Goal: Task Accomplishment & Management: Complete application form

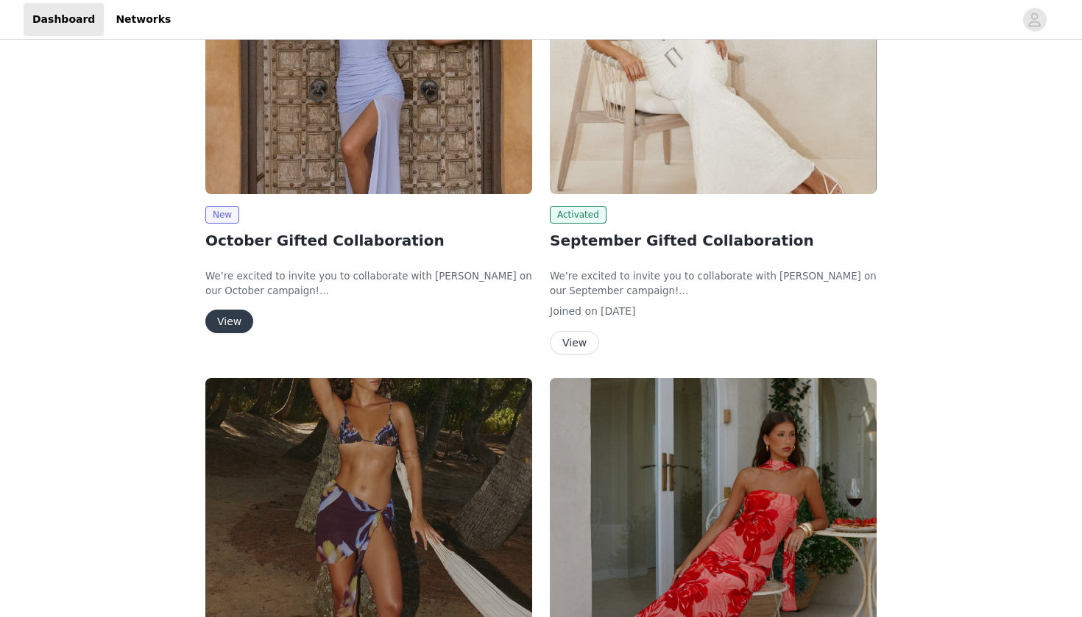
scroll to position [50, 0]
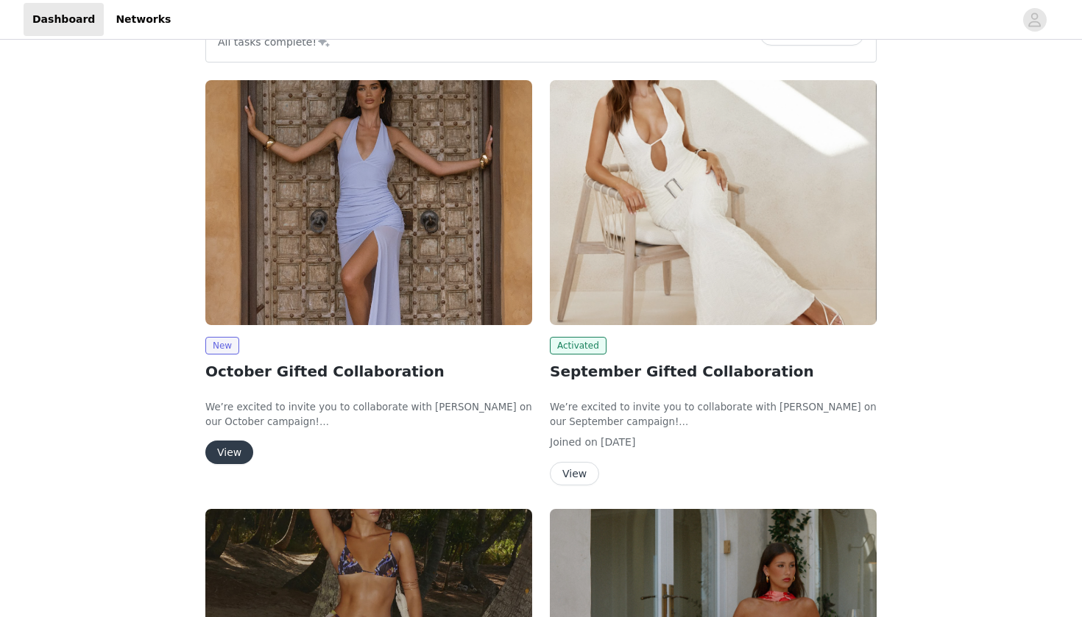
click at [224, 447] on button "View" at bounding box center [229, 453] width 48 height 24
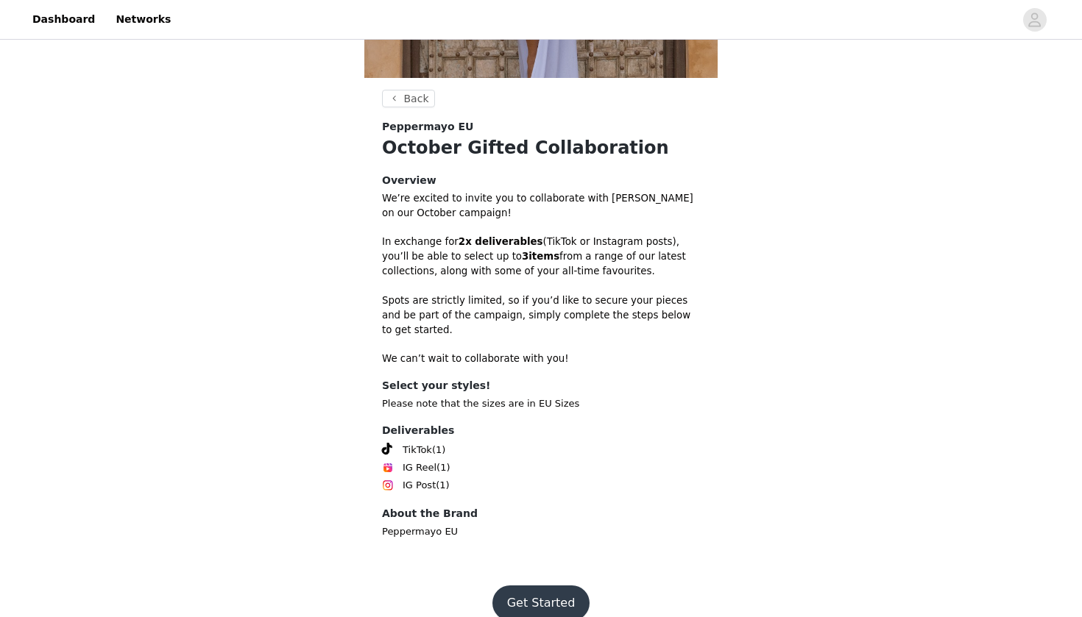
scroll to position [316, 0]
click at [543, 587] on button "Get Started" at bounding box center [541, 603] width 98 height 35
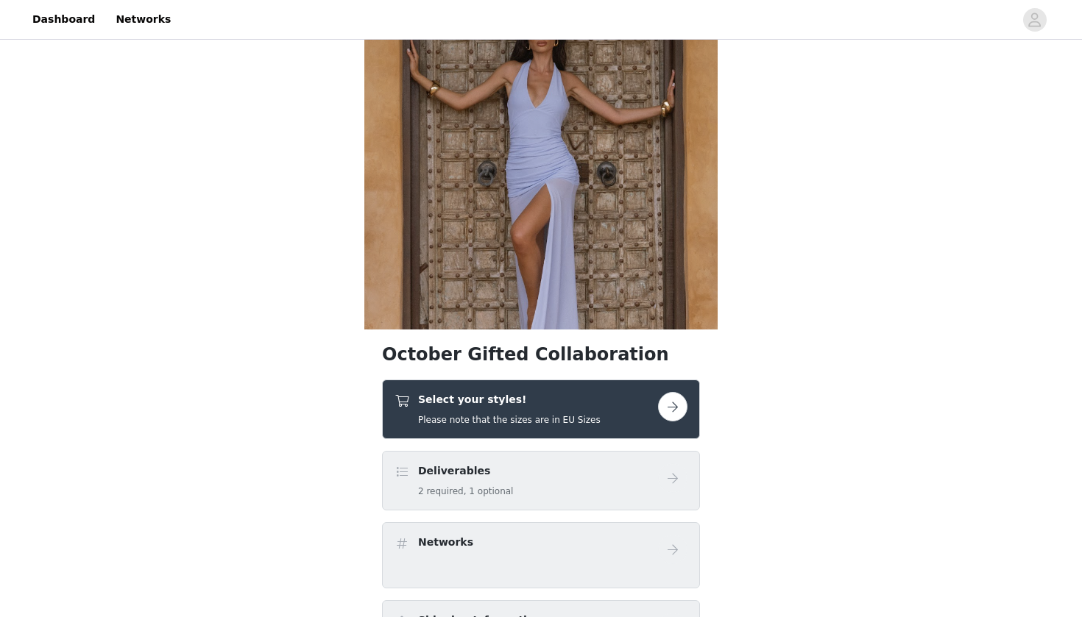
scroll to position [80, 0]
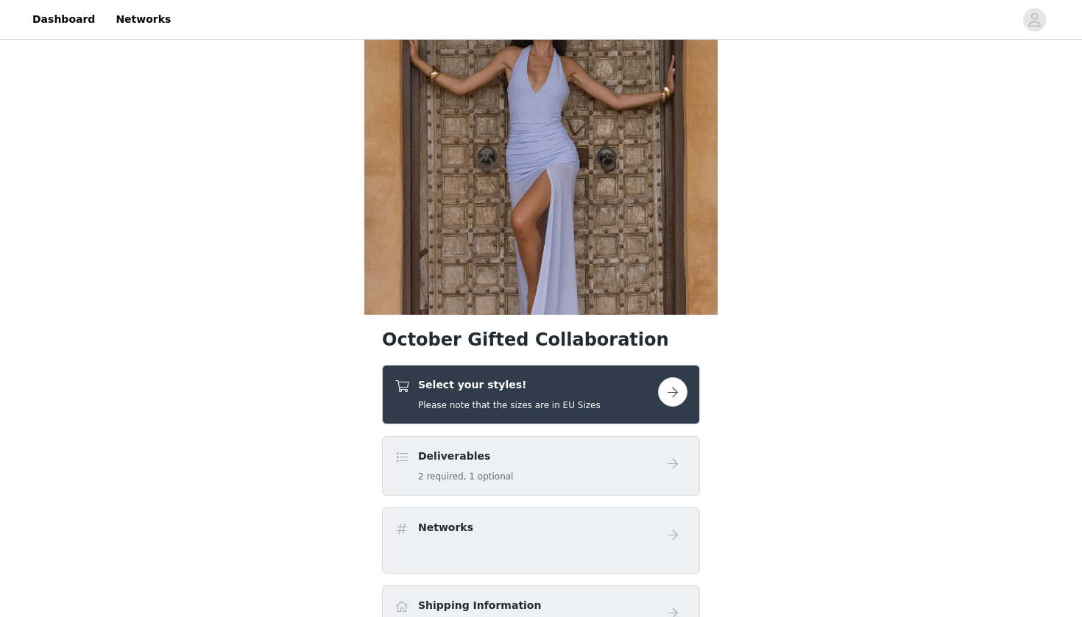
click at [610, 461] on div "Deliverables 2 required, 1 optional" at bounding box center [525, 466] width 263 height 35
click at [675, 390] on button "button" at bounding box center [672, 391] width 29 height 29
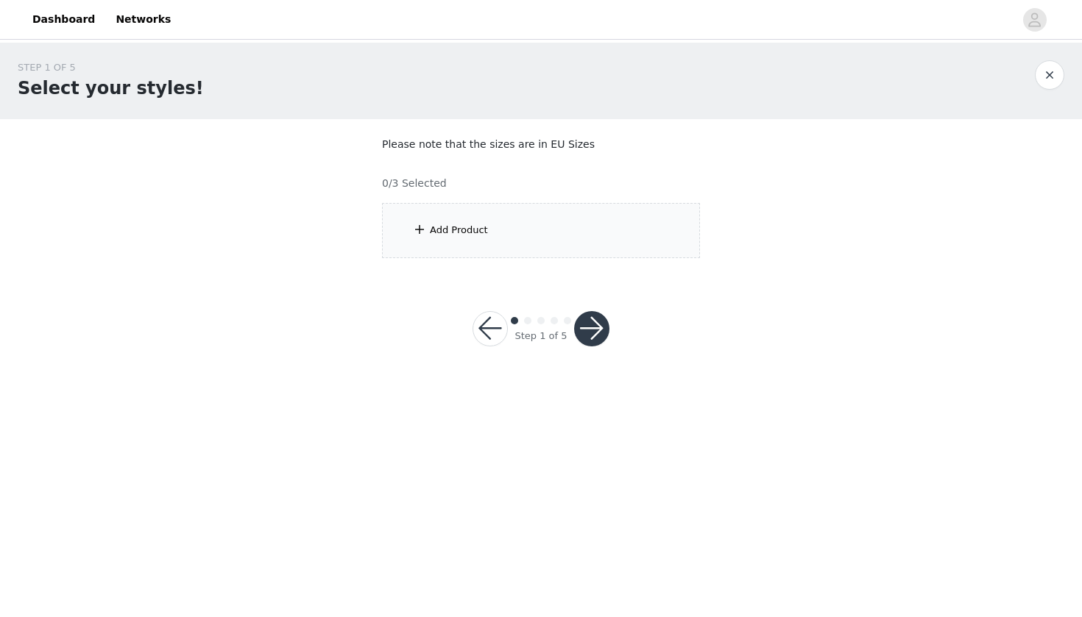
click at [461, 223] on div "Add Product" at bounding box center [459, 230] width 58 height 15
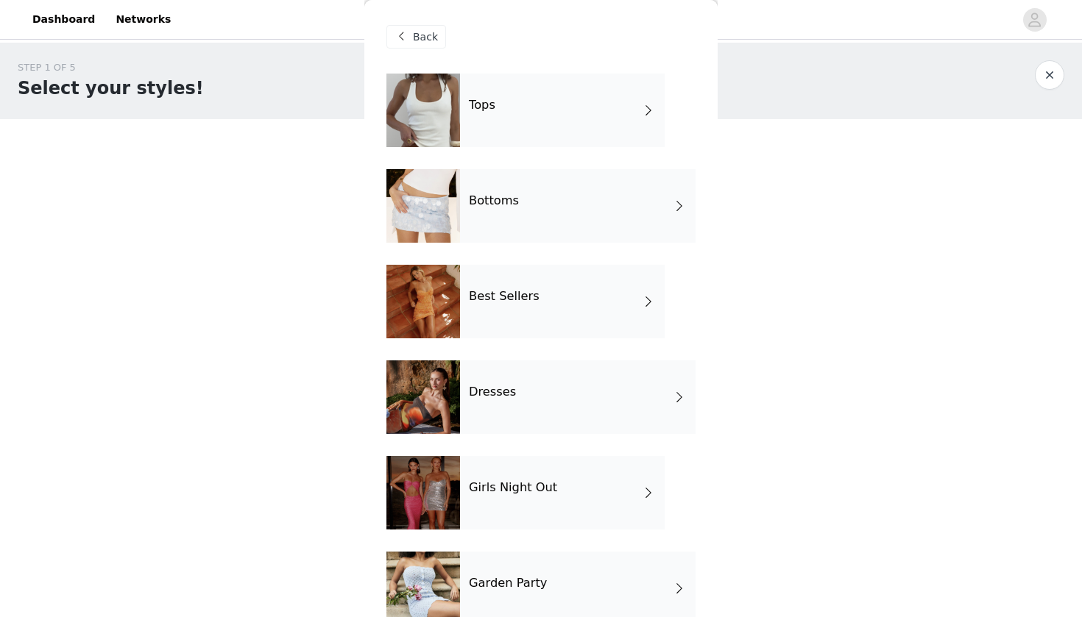
click at [471, 135] on div "Tops" at bounding box center [562, 111] width 205 height 74
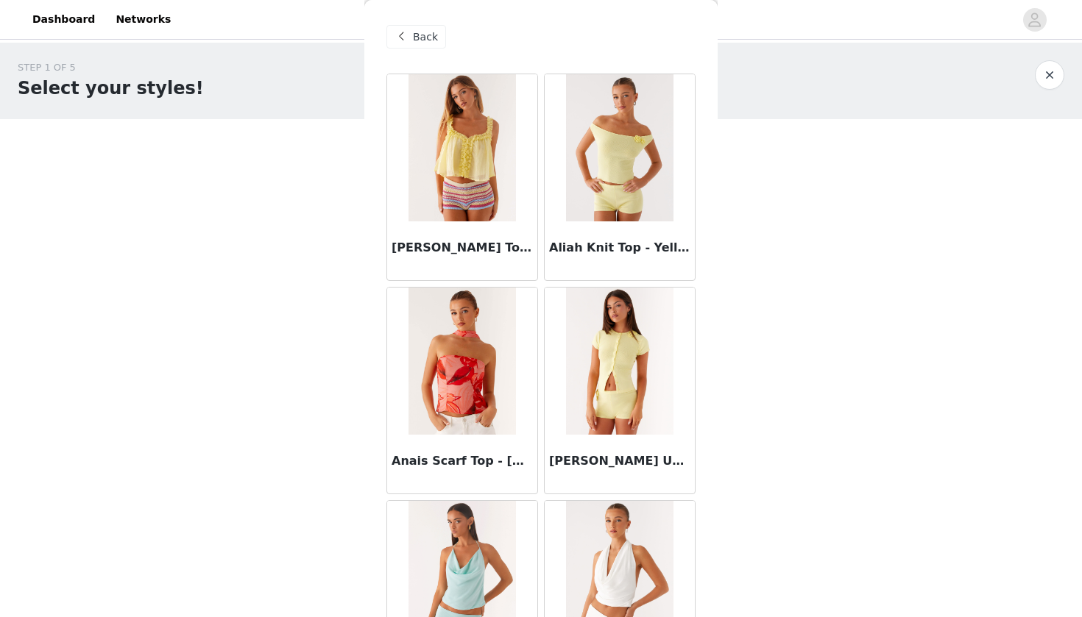
scroll to position [-1, 0]
click at [409, 41] on span at bounding box center [401, 37] width 18 height 18
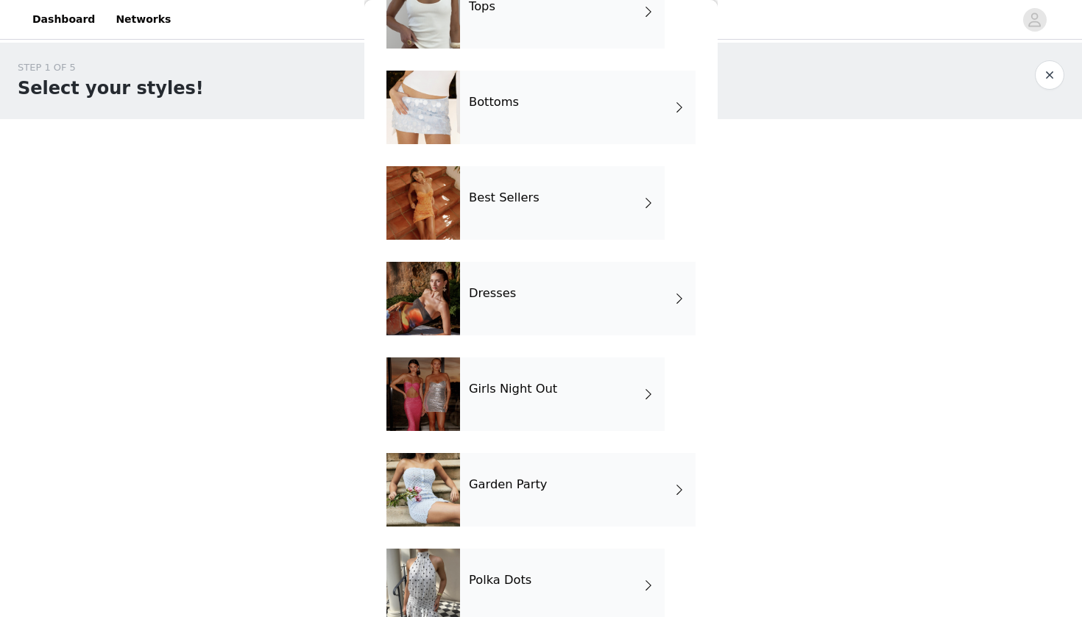
scroll to position [92, 0]
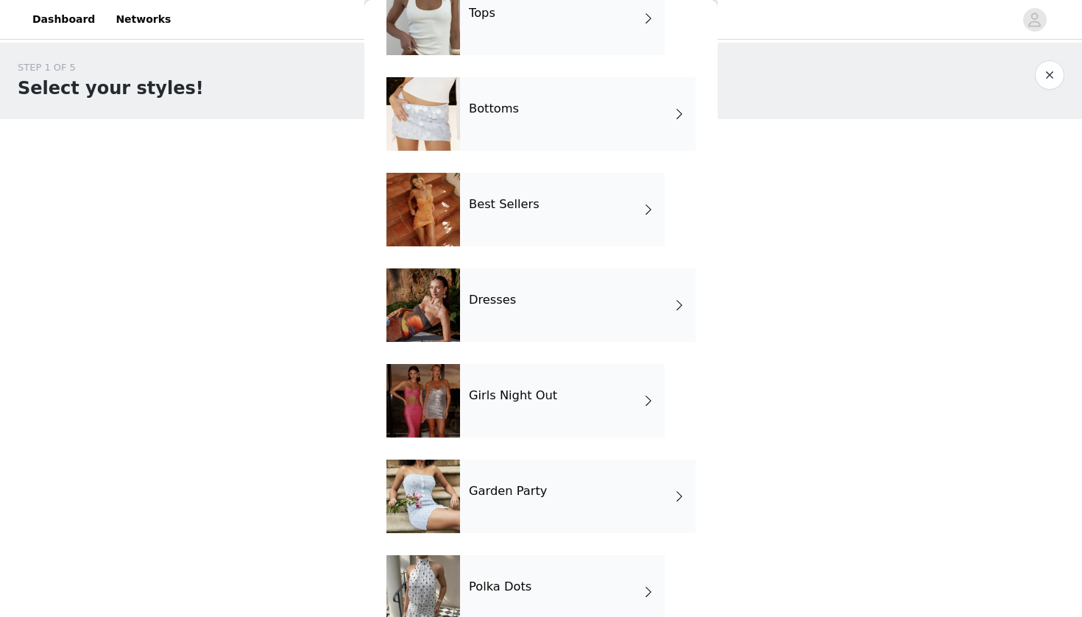
click at [514, 131] on div "Bottoms" at bounding box center [577, 114] width 235 height 74
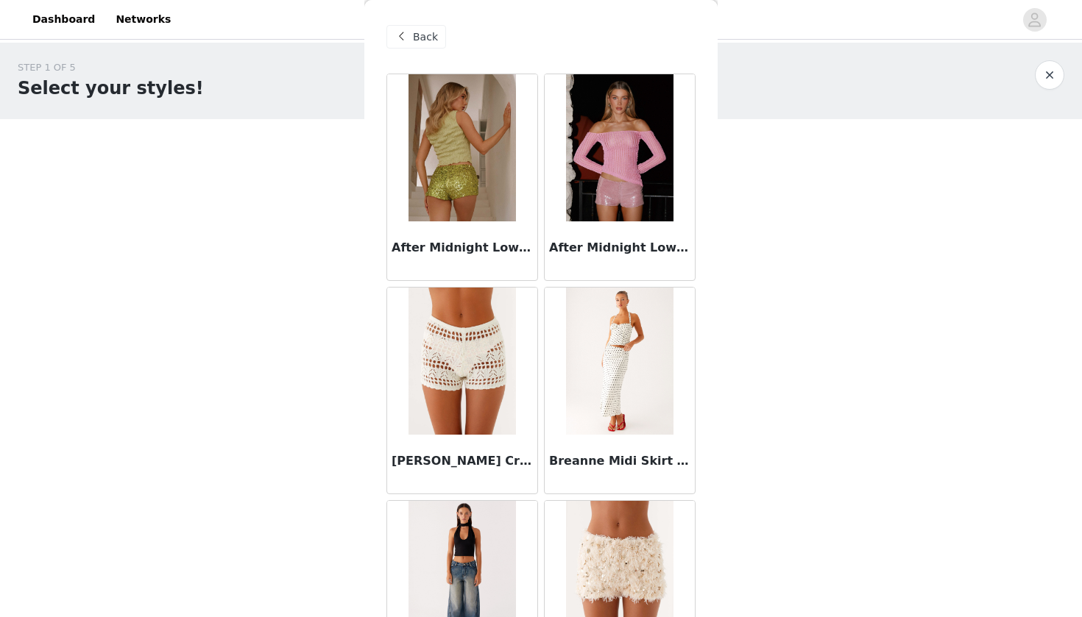
scroll to position [0, 0]
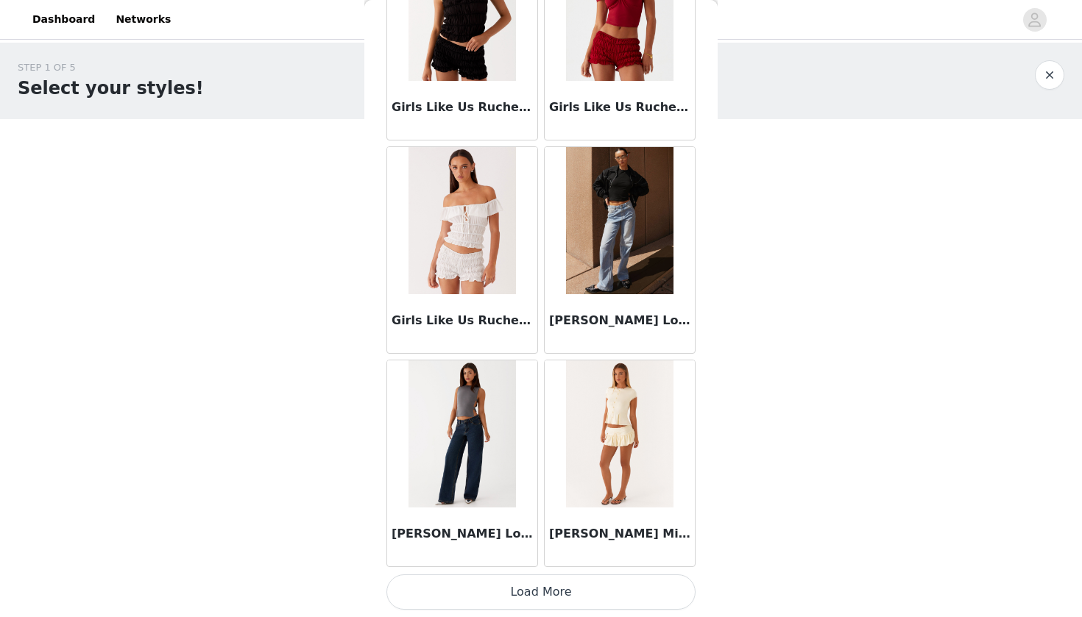
click at [555, 583] on button "Load More" at bounding box center [540, 592] width 309 height 35
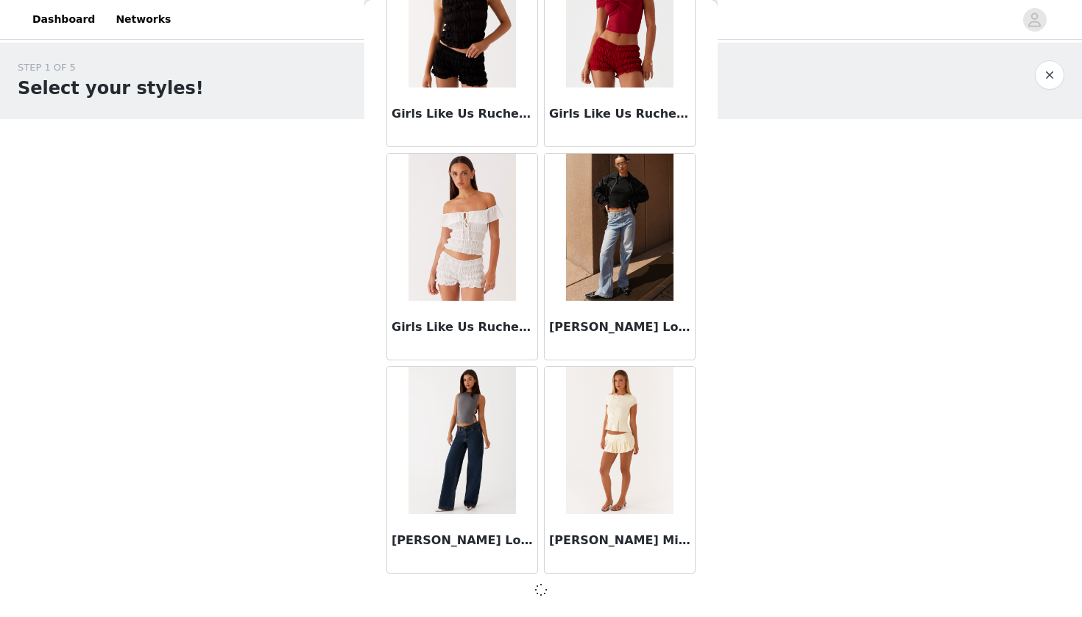
scroll to position [1628, 0]
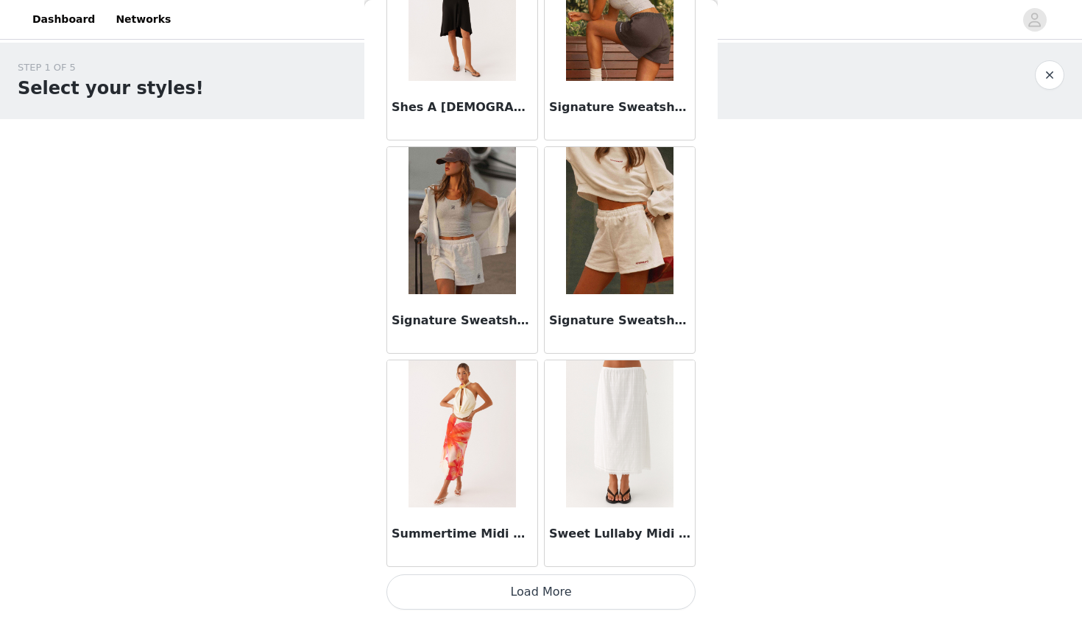
click at [583, 600] on button "Load More" at bounding box center [540, 592] width 309 height 35
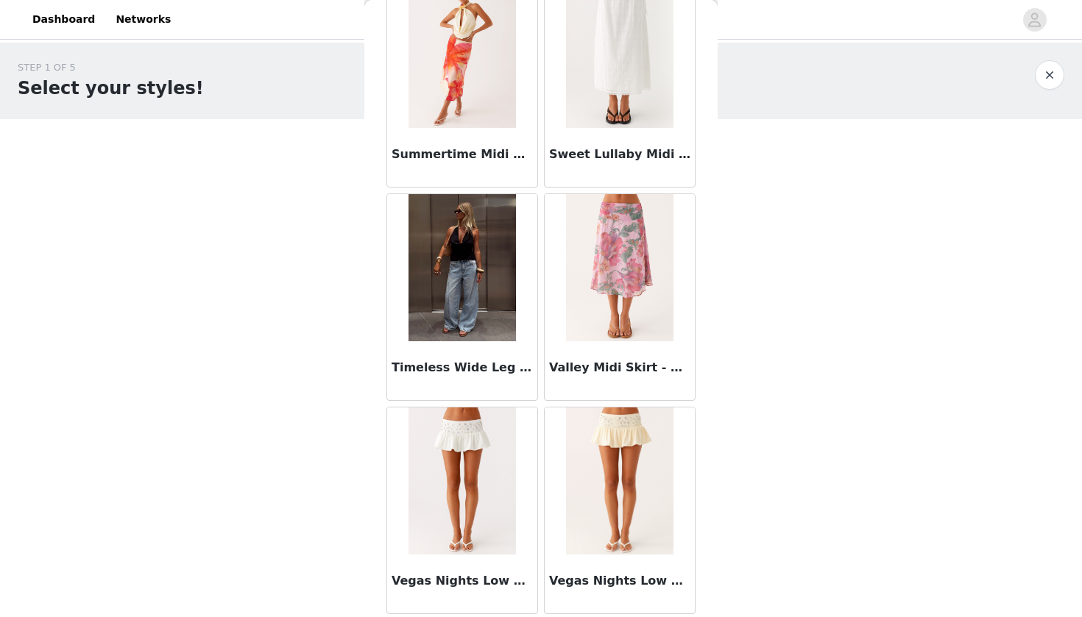
scroll to position [4148, 0]
click at [503, 478] on img at bounding box center [461, 481] width 107 height 147
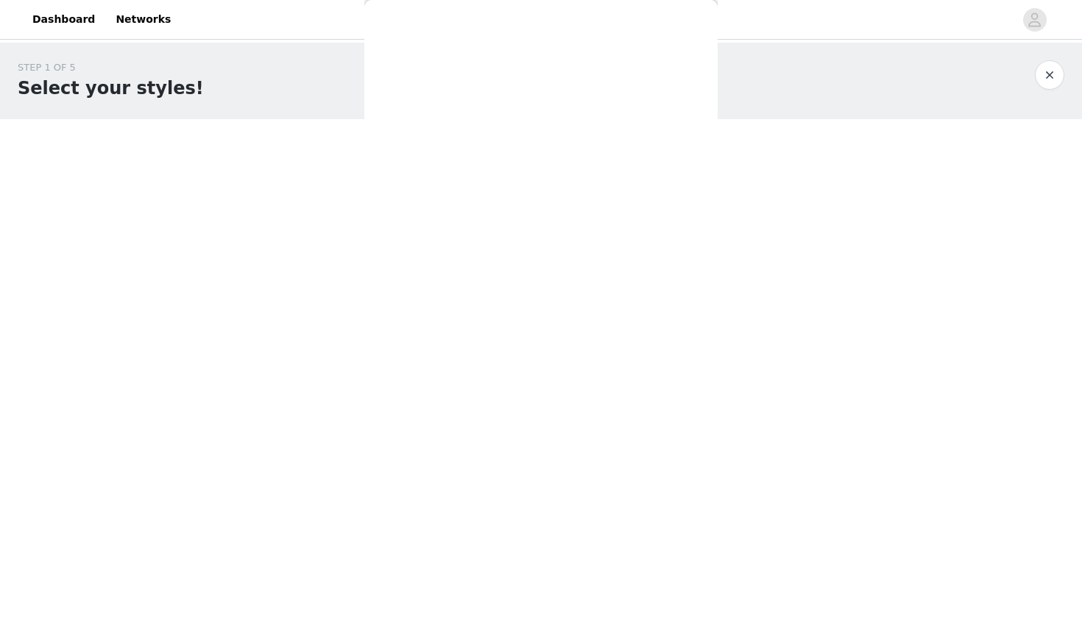
scroll to position [0, 0]
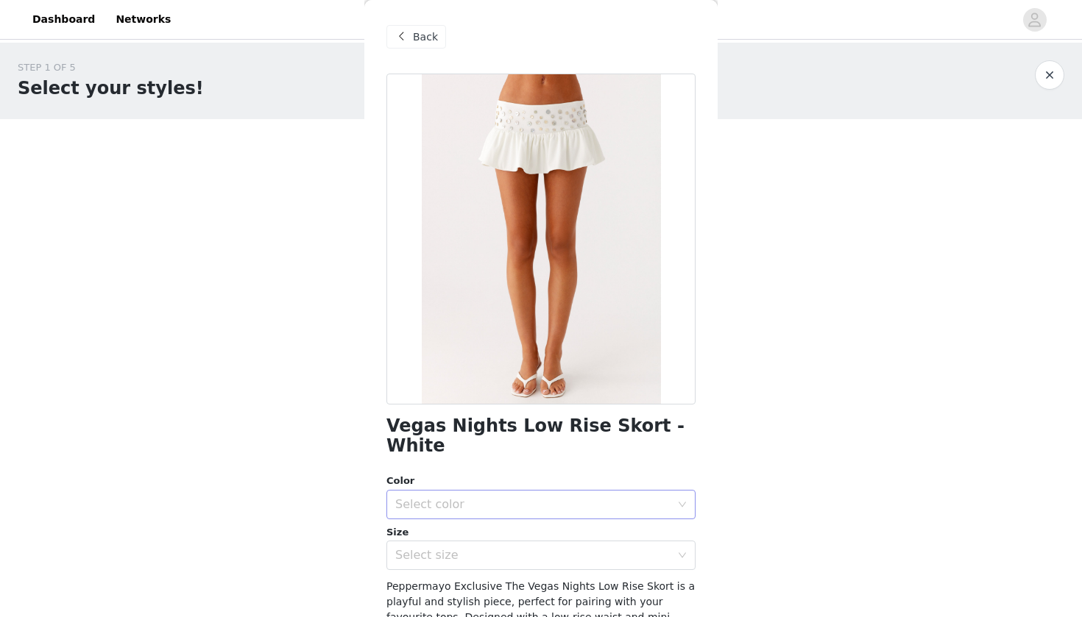
click at [453, 497] on div "Select color" at bounding box center [532, 504] width 275 height 15
click at [472, 517] on li "White" at bounding box center [540, 517] width 309 height 24
click at [467, 548] on div "Select size" at bounding box center [532, 555] width 275 height 15
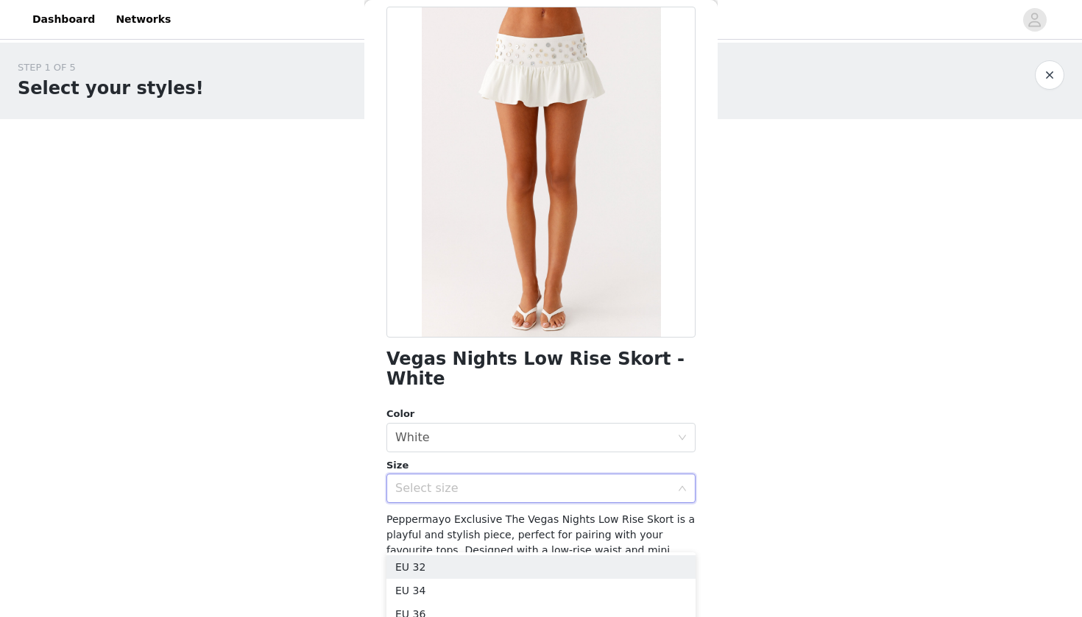
scroll to position [70, 0]
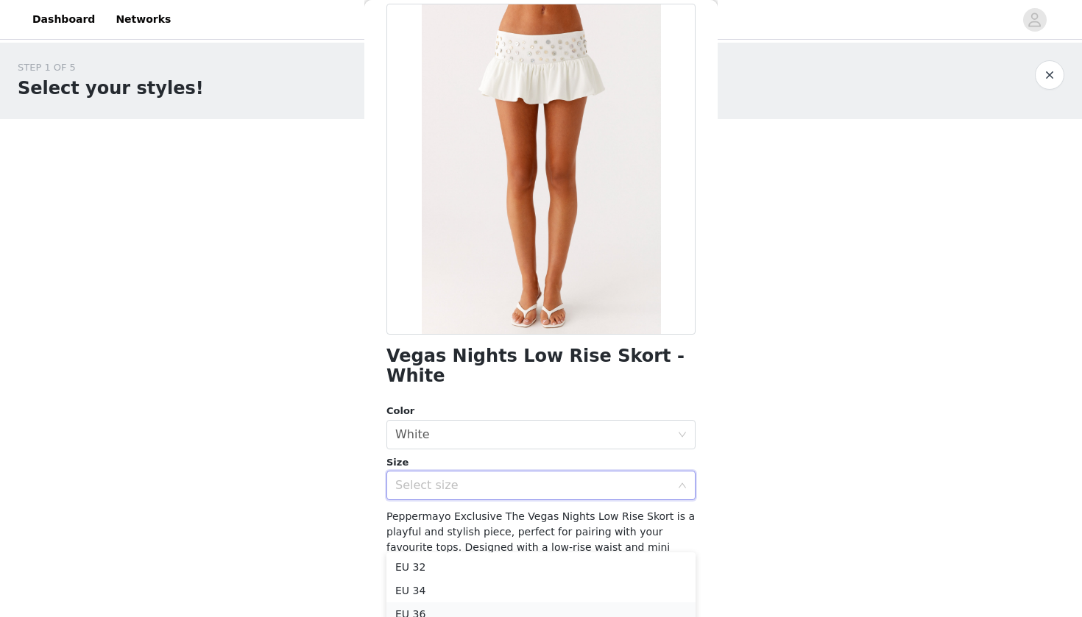
click at [443, 606] on li "EU 36" at bounding box center [540, 615] width 309 height 24
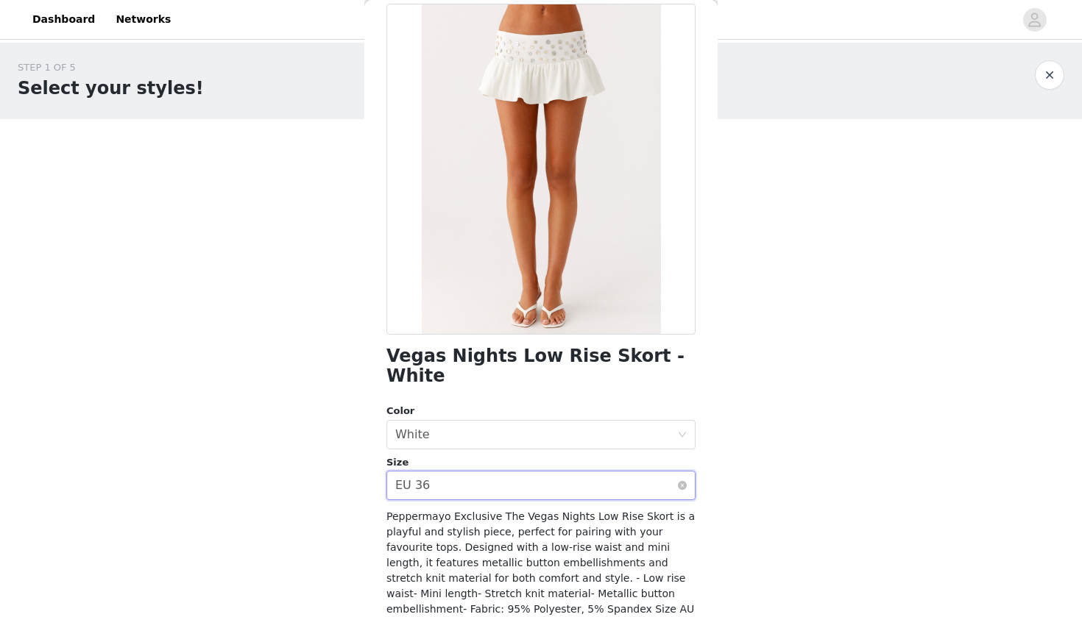
click at [558, 476] on div "Select size EU 36" at bounding box center [536, 486] width 282 height 28
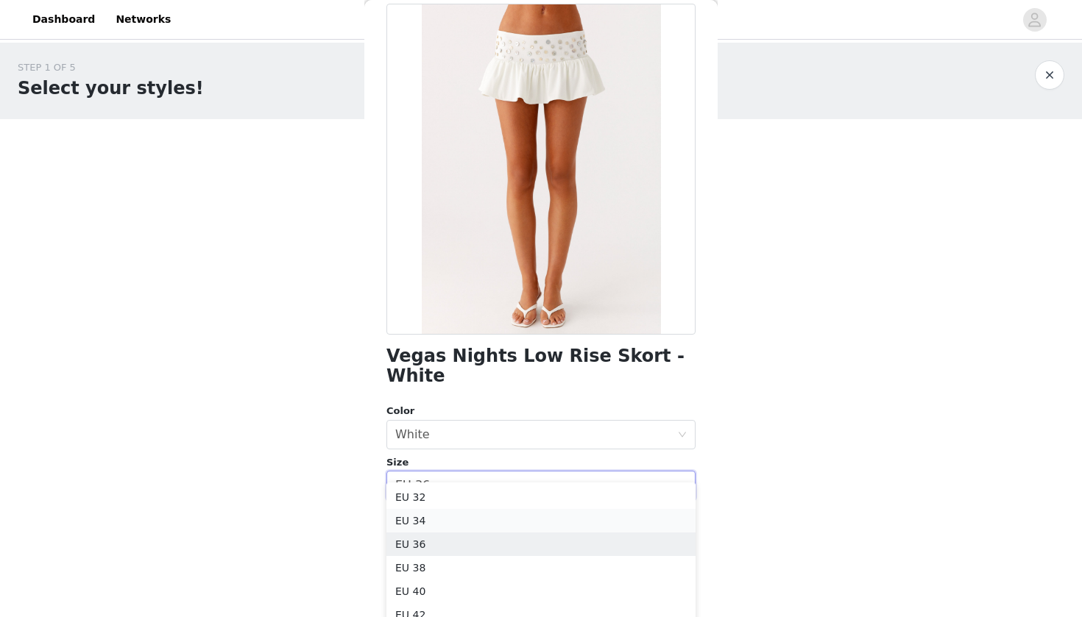
click at [462, 518] on li "EU 34" at bounding box center [540, 521] width 309 height 24
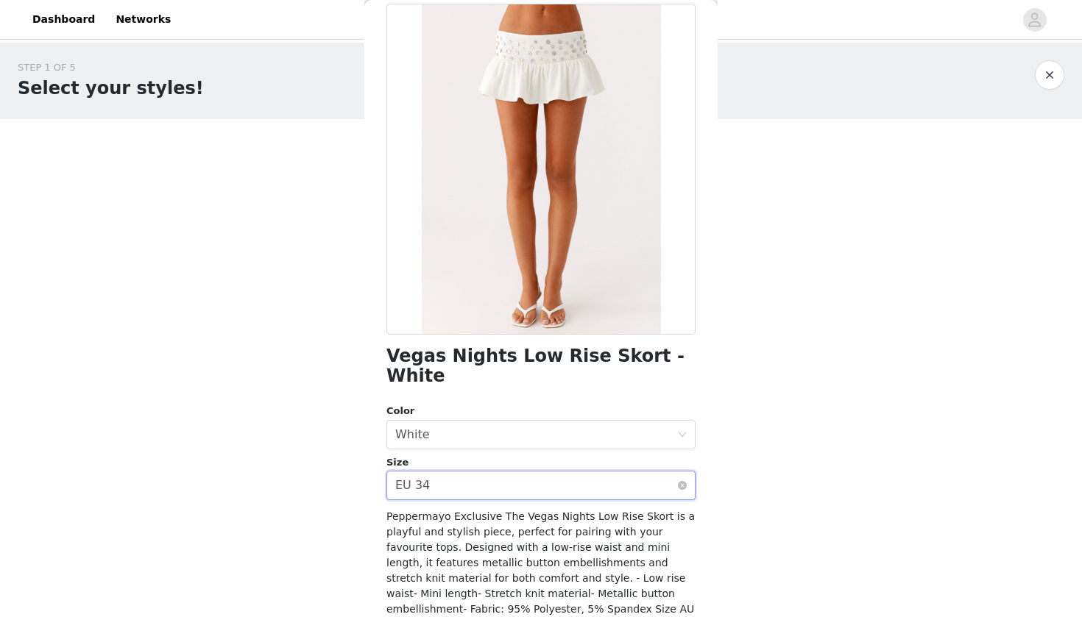
click at [456, 474] on div "Select size EU 34" at bounding box center [536, 486] width 282 height 28
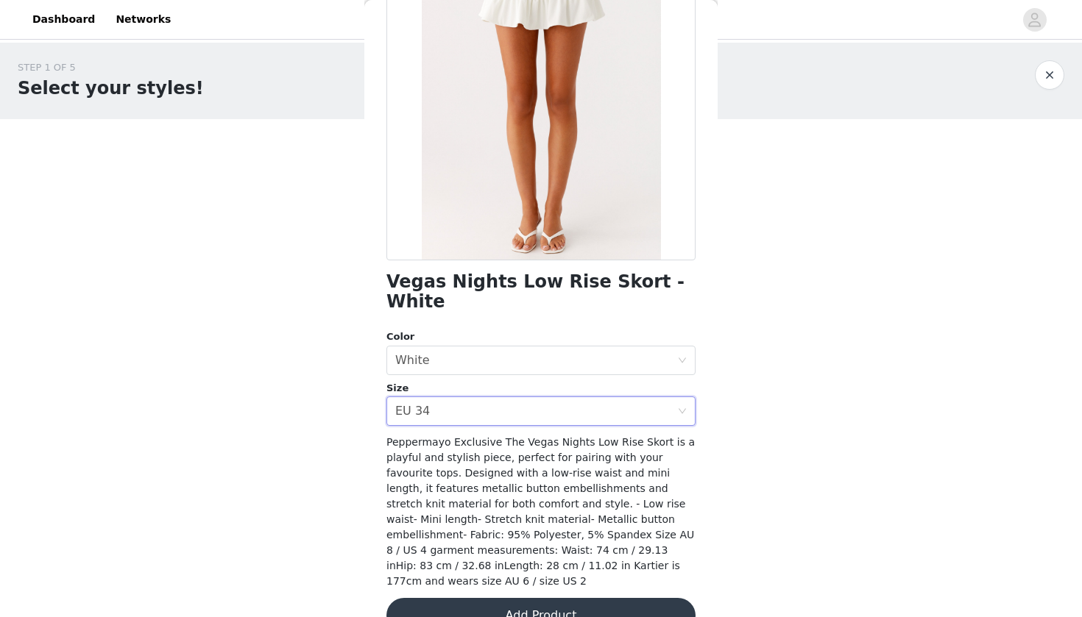
scroll to position [142, 0]
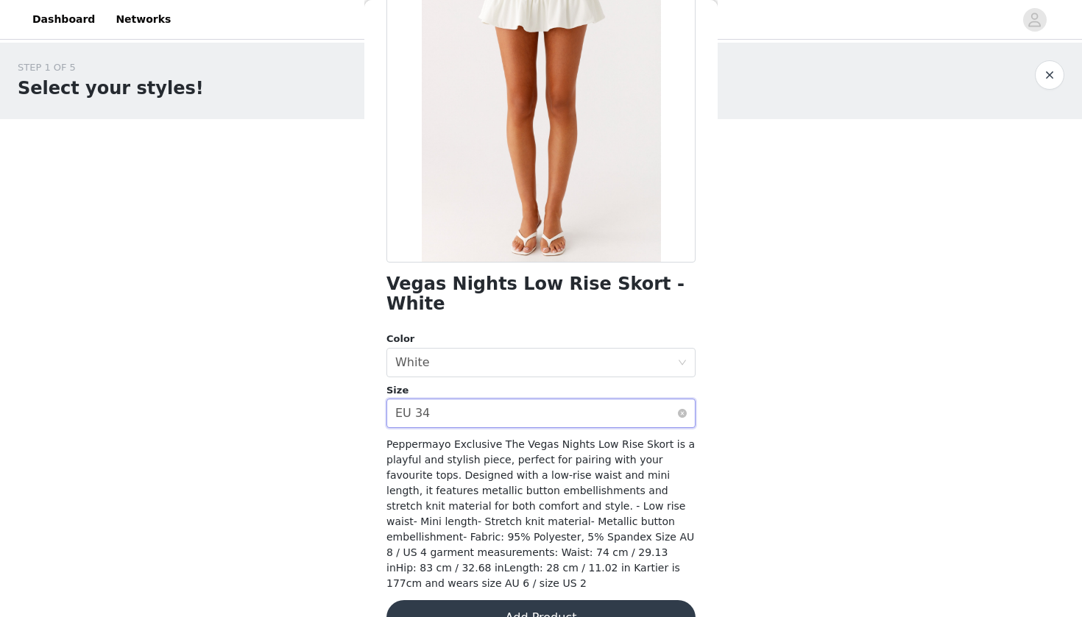
click at [584, 400] on div "Select size EU 34" at bounding box center [536, 414] width 282 height 28
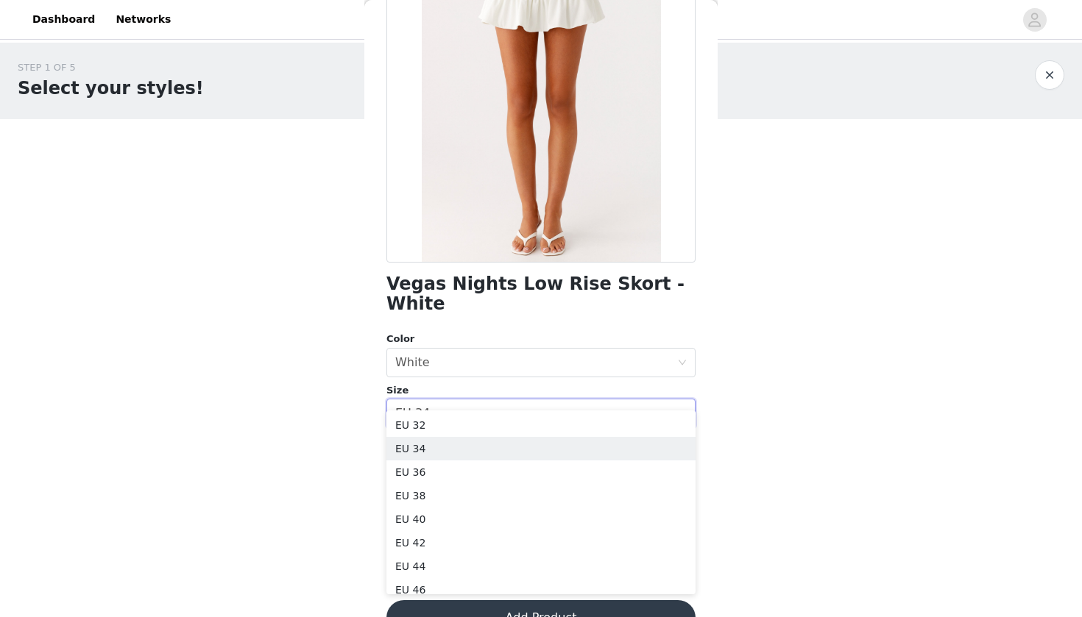
click at [230, 430] on body "Dashboard Networks STEP 1 OF 5 Select your styles! Please note that the sizes a…" at bounding box center [541, 308] width 1082 height 617
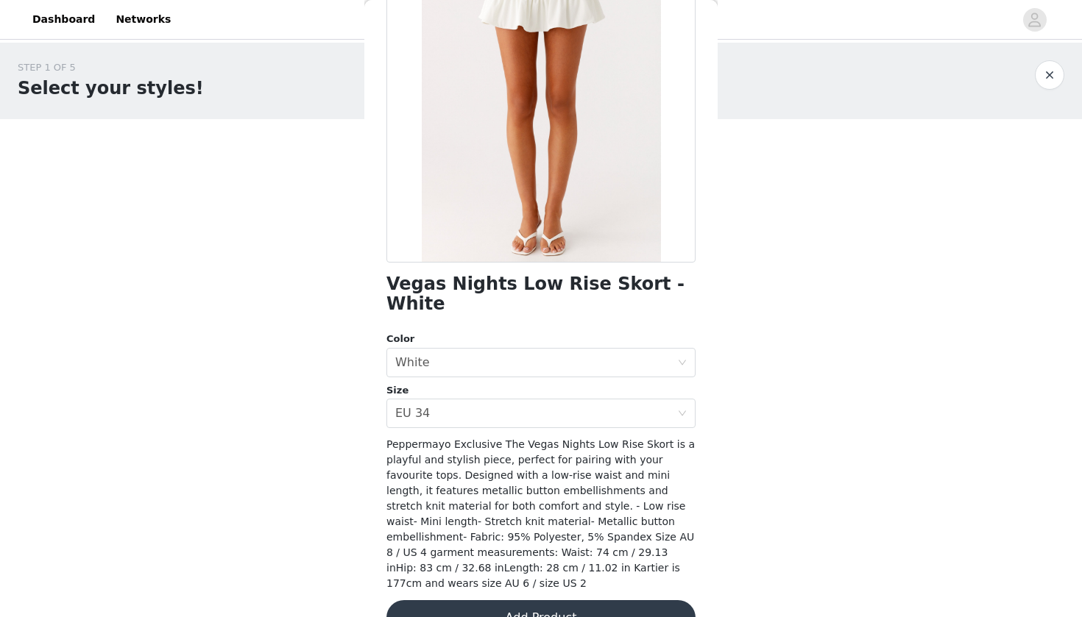
click at [528, 600] on button "Add Product" at bounding box center [540, 617] width 309 height 35
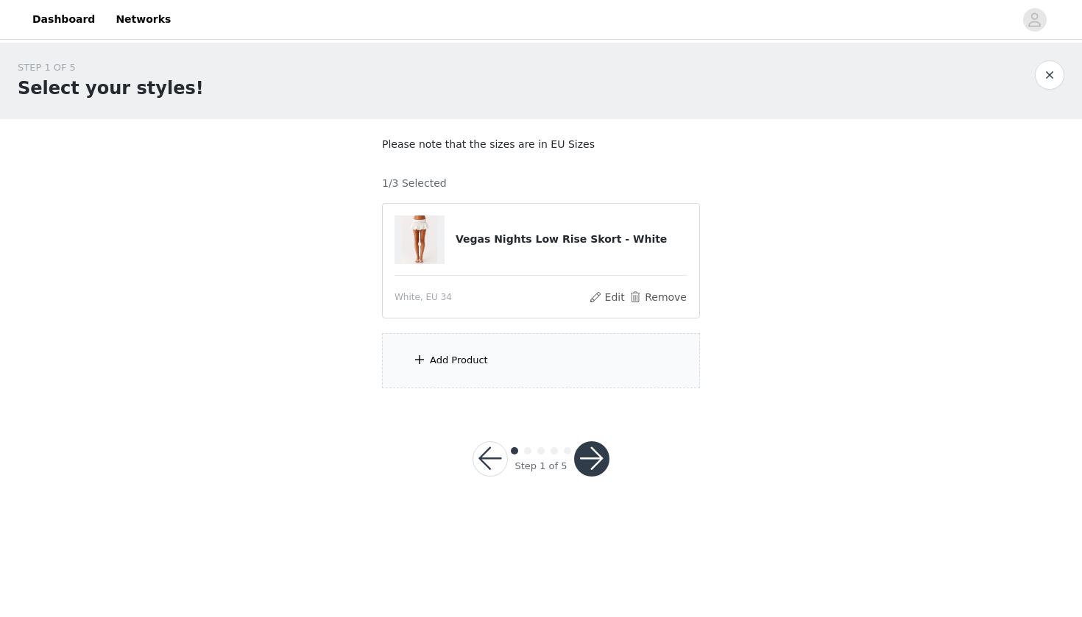
click at [514, 366] on div "Add Product" at bounding box center [541, 360] width 318 height 55
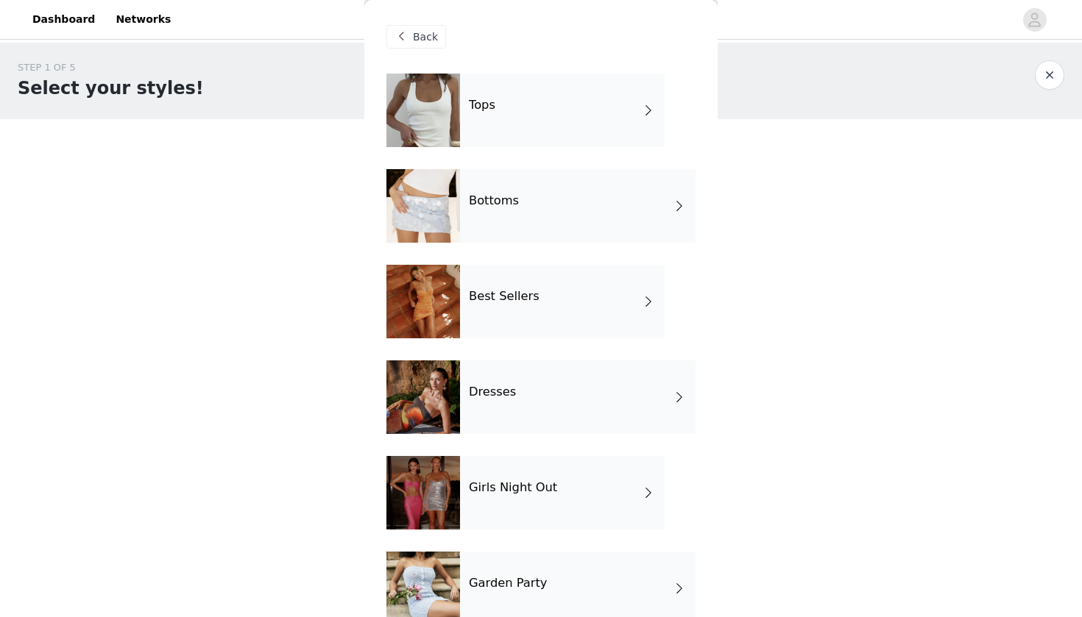
click at [523, 379] on div "Dresses" at bounding box center [577, 398] width 235 height 74
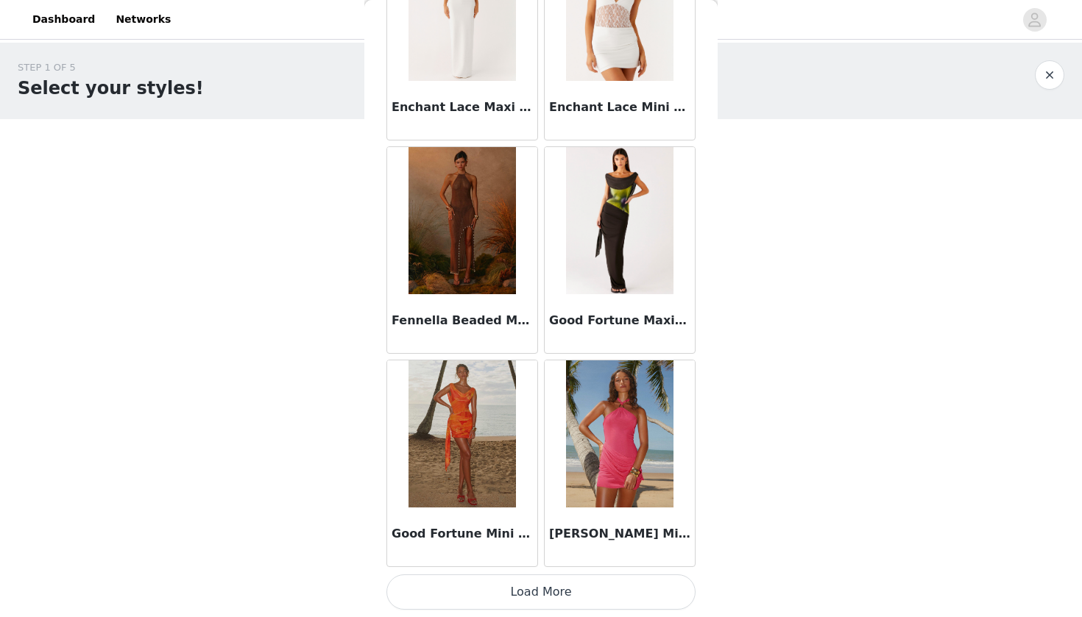
scroll to position [0, 0]
click at [522, 599] on button "Load More" at bounding box center [540, 592] width 309 height 35
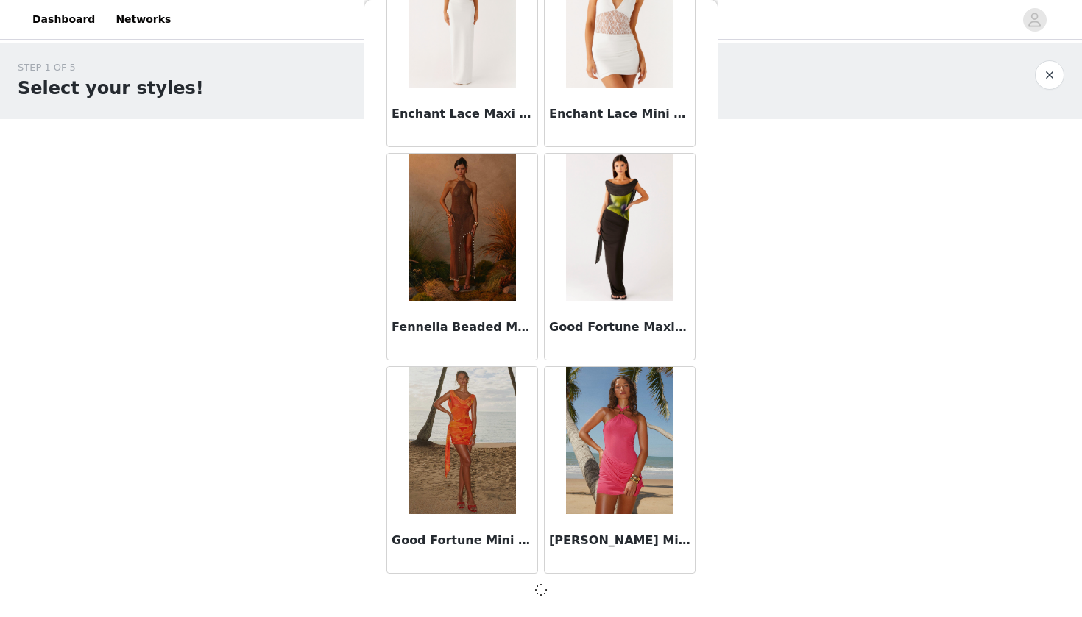
scroll to position [1628, 0]
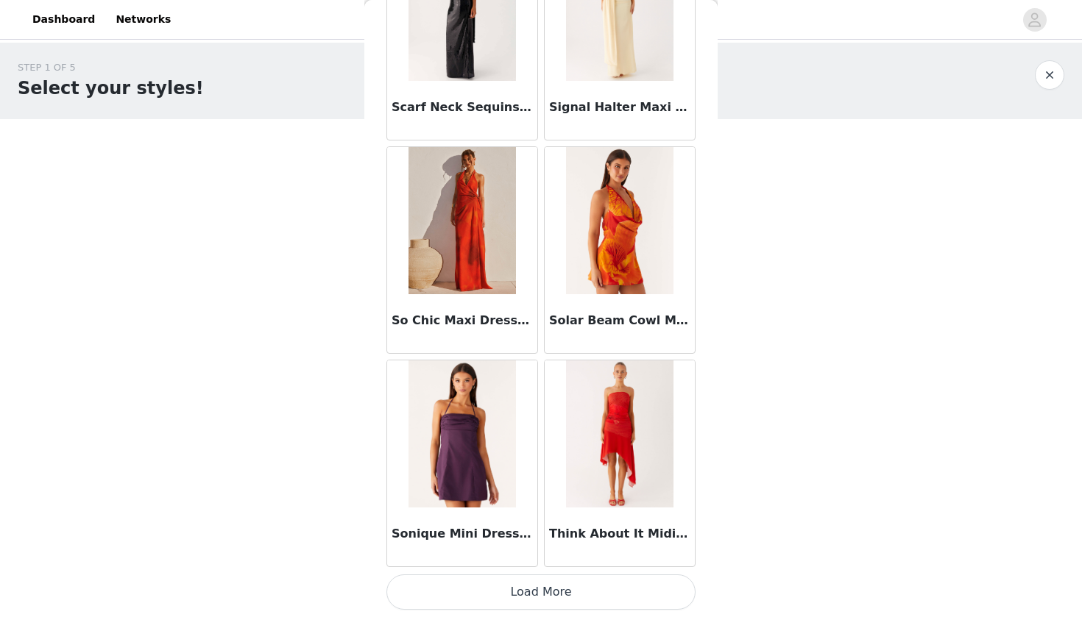
click at [562, 593] on button "Load More" at bounding box center [540, 592] width 309 height 35
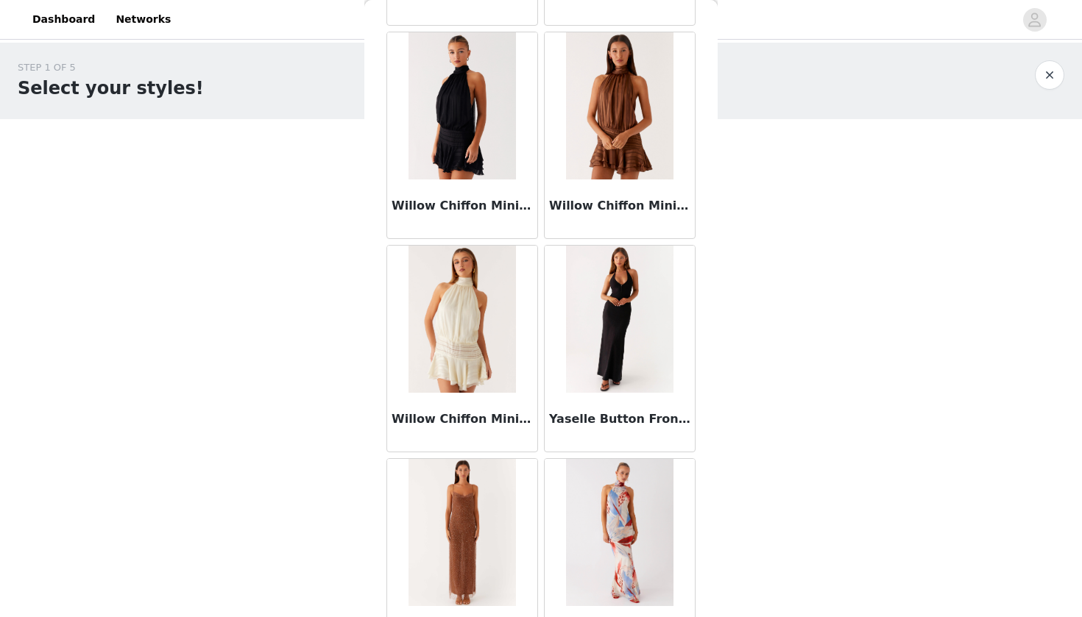
scroll to position [4524, 0]
click at [603, 350] on img at bounding box center [619, 318] width 107 height 147
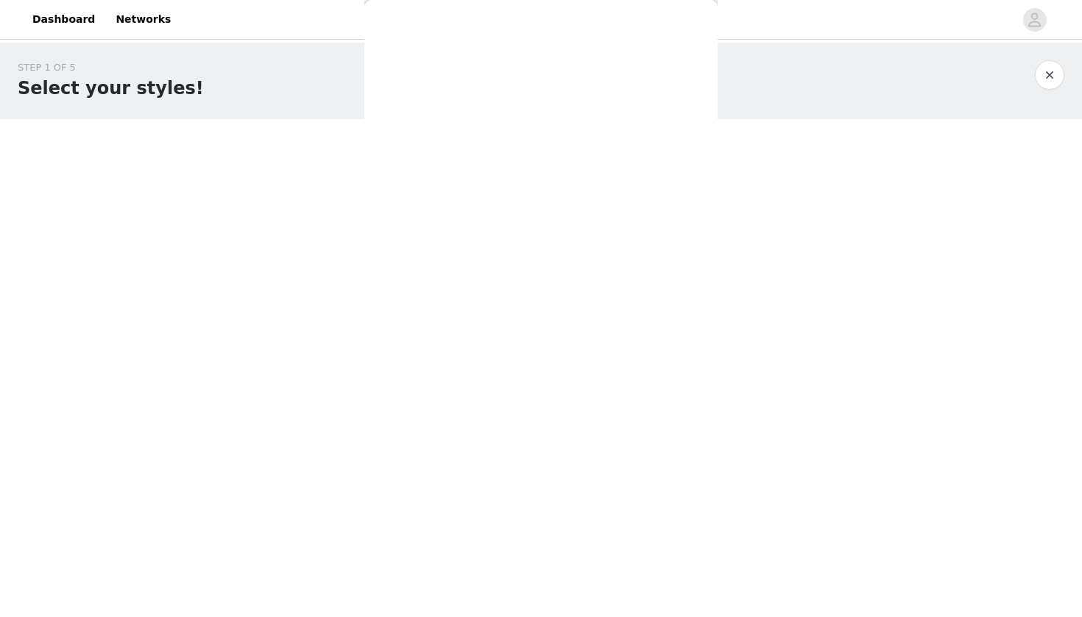
scroll to position [0, 0]
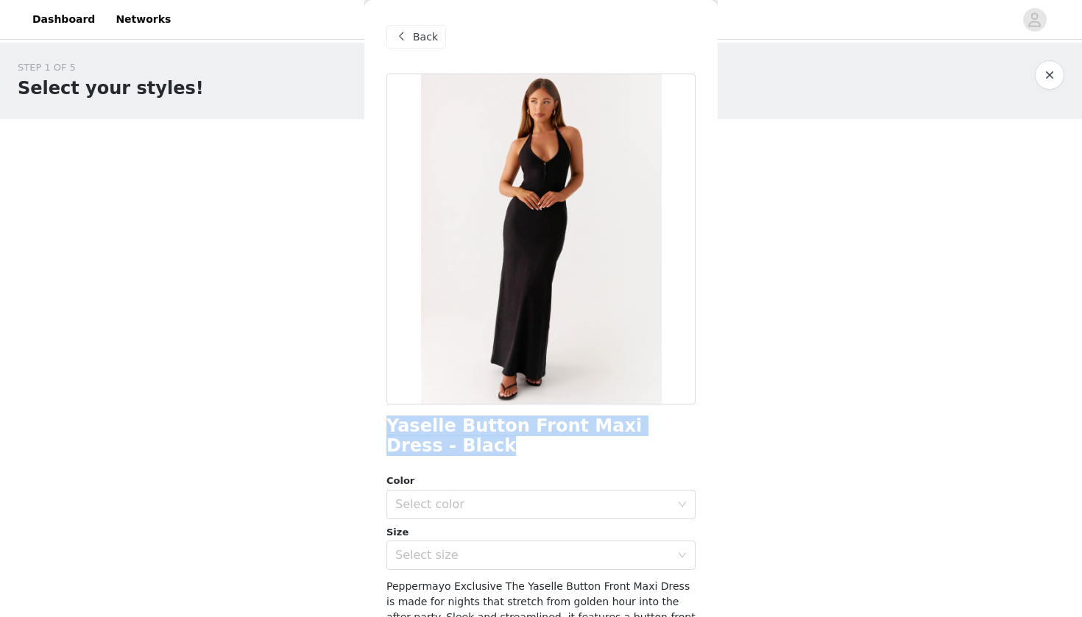
drag, startPoint x: 382, startPoint y: 428, endPoint x: 455, endPoint y: 452, distance: 77.3
click at [455, 452] on div "Back Yaselle Button Front Maxi Dress - Black Color Select color Size Select siz…" at bounding box center [540, 308] width 353 height 617
copy h1 "Yaselle Button Front Maxi Dress - Black"
click at [468, 497] on div "Select color" at bounding box center [532, 504] width 275 height 15
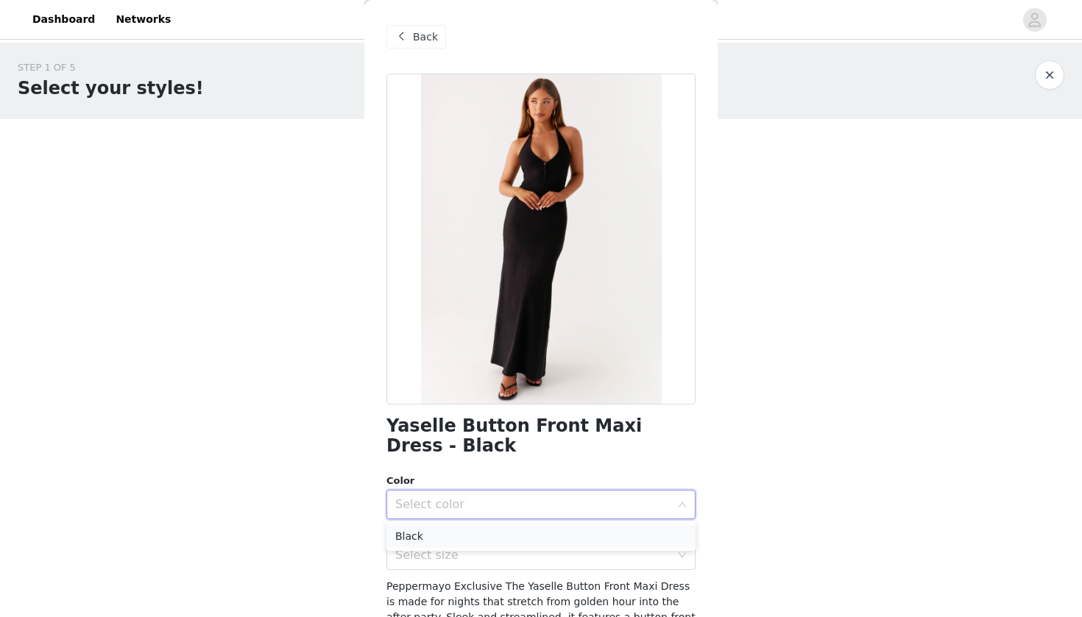
click at [455, 544] on li "Black" at bounding box center [540, 537] width 309 height 24
click at [454, 553] on div "Select size" at bounding box center [532, 555] width 275 height 15
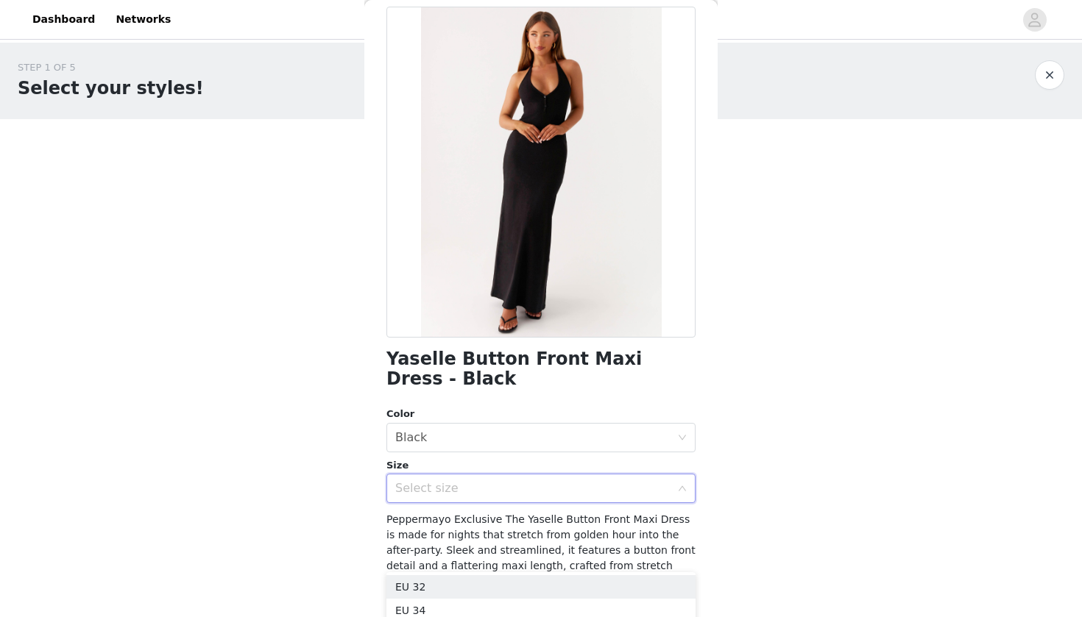
scroll to position [68, 0]
click at [589, 483] on div "Select size" at bounding box center [532, 487] width 275 height 15
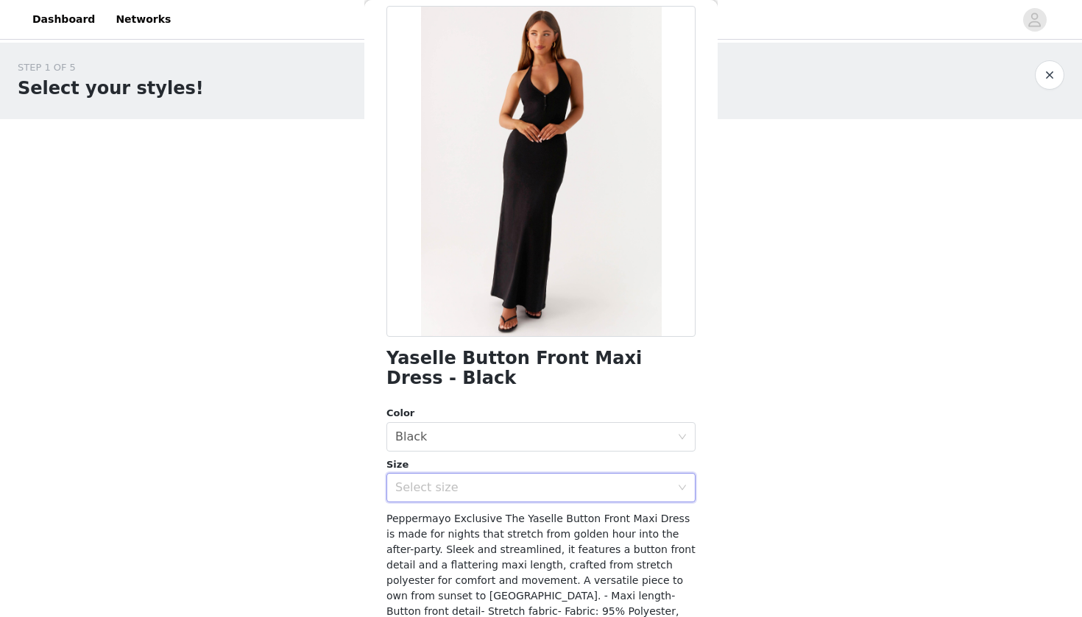
click at [454, 493] on div "Select size" at bounding box center [532, 487] width 275 height 15
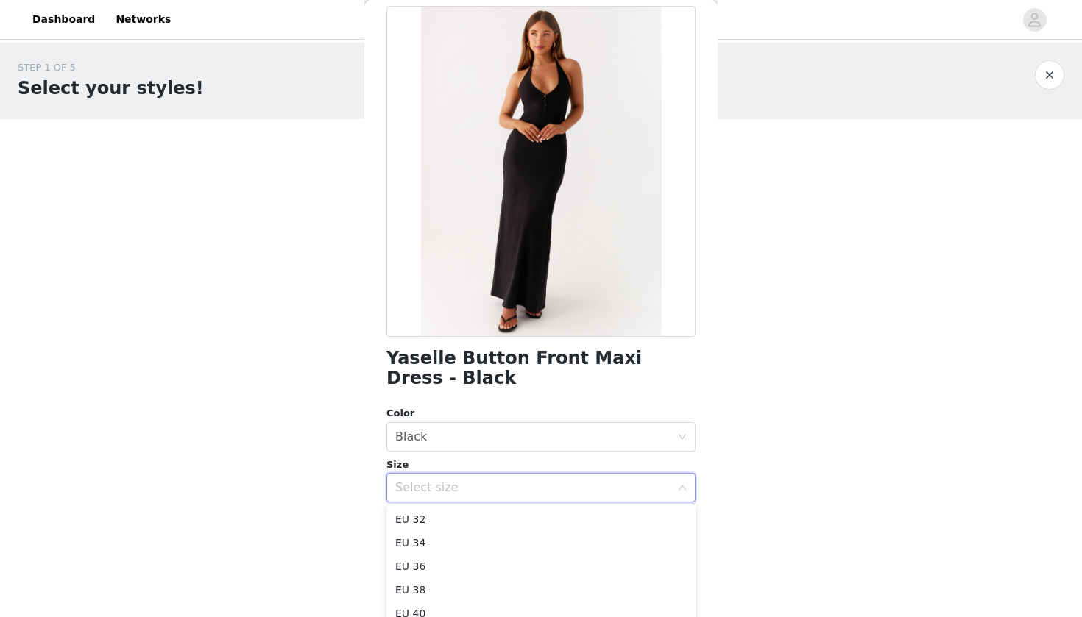
scroll to position [43, 0]
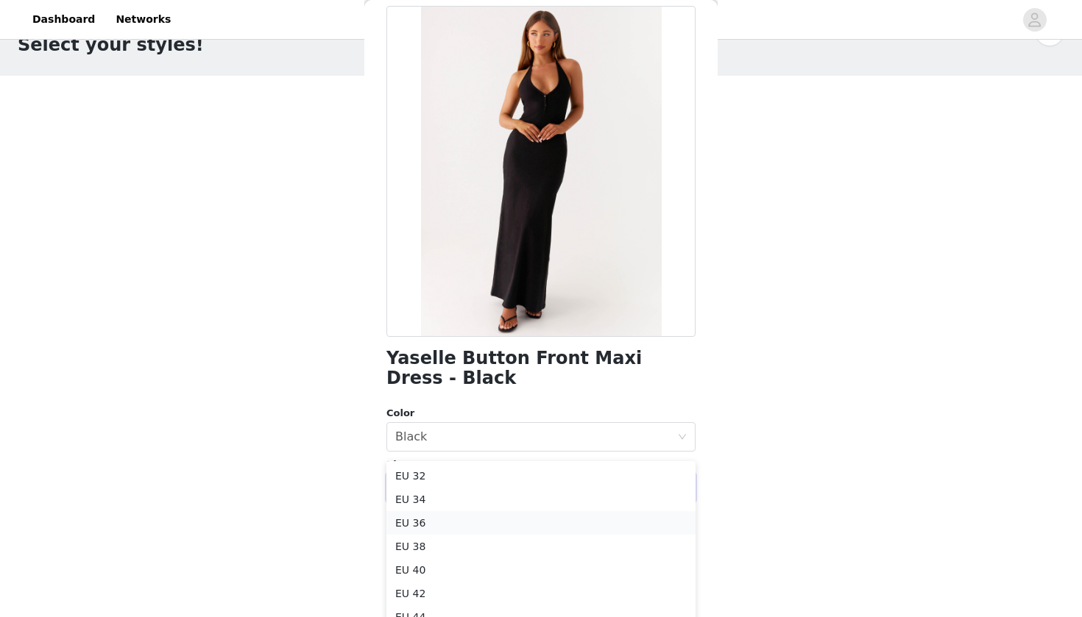
click at [433, 522] on li "EU 36" at bounding box center [540, 523] width 309 height 24
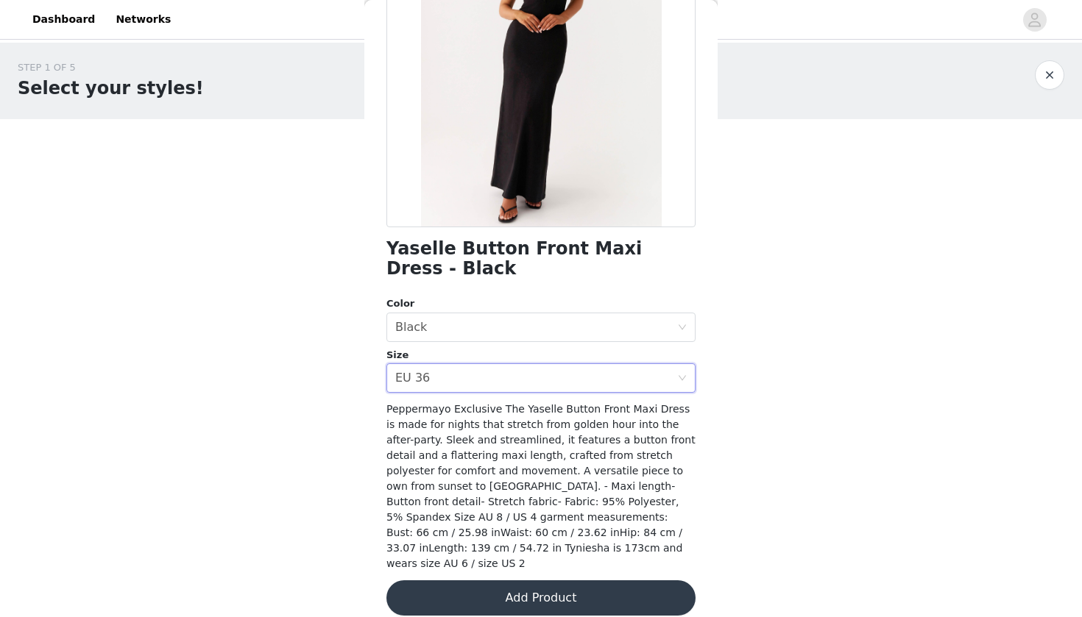
scroll to position [0, 0]
click at [547, 588] on button "Add Product" at bounding box center [540, 598] width 309 height 35
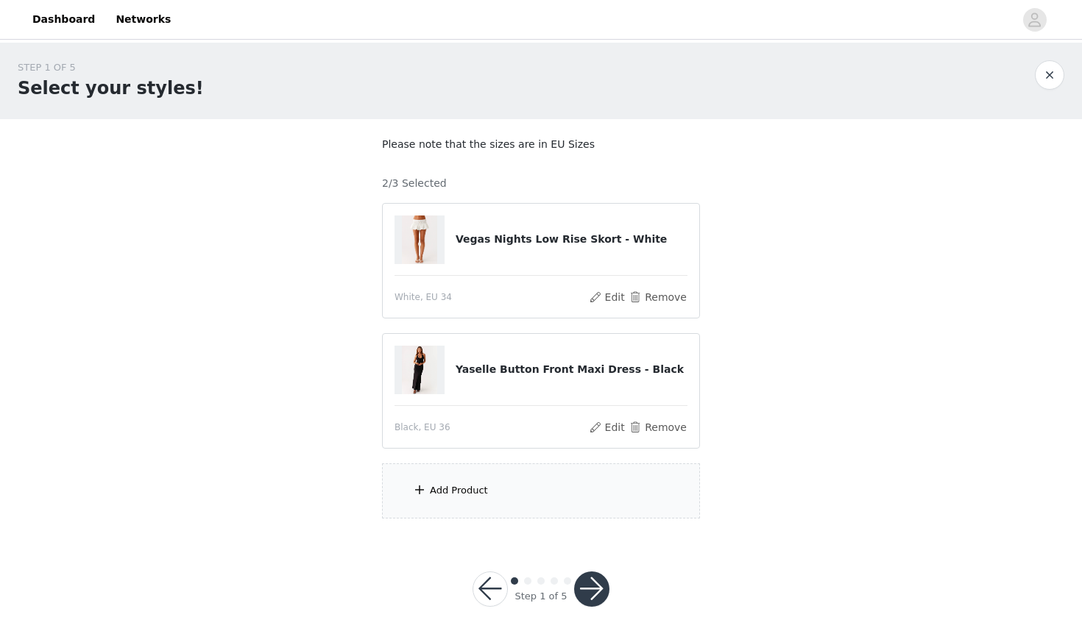
click at [486, 497] on div "Add Product" at bounding box center [541, 491] width 318 height 55
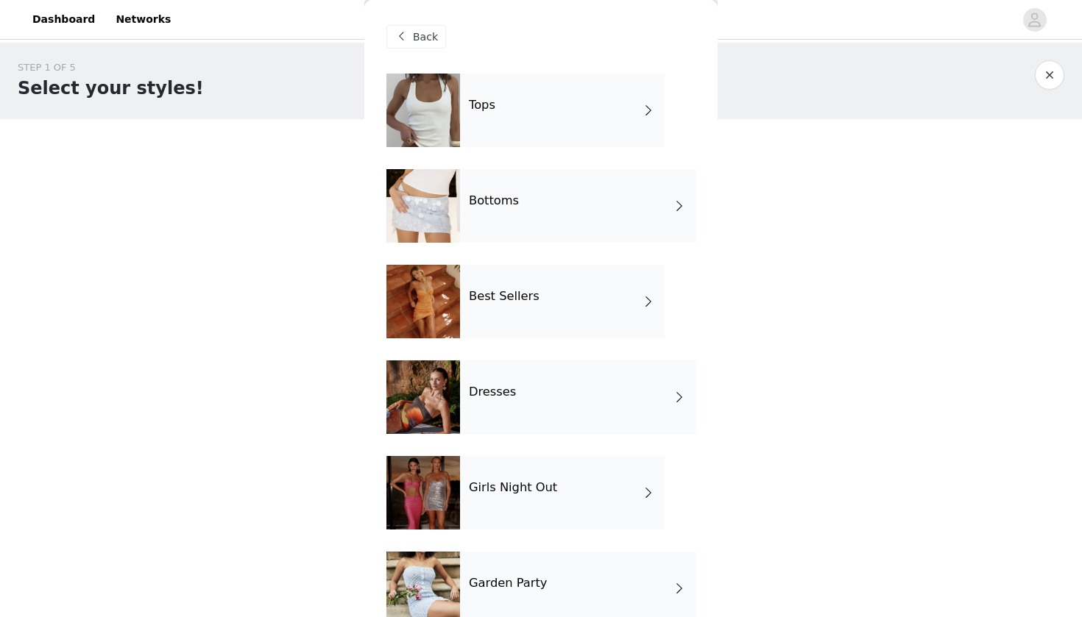
click at [501, 391] on h4 "Dresses" at bounding box center [492, 392] width 47 height 13
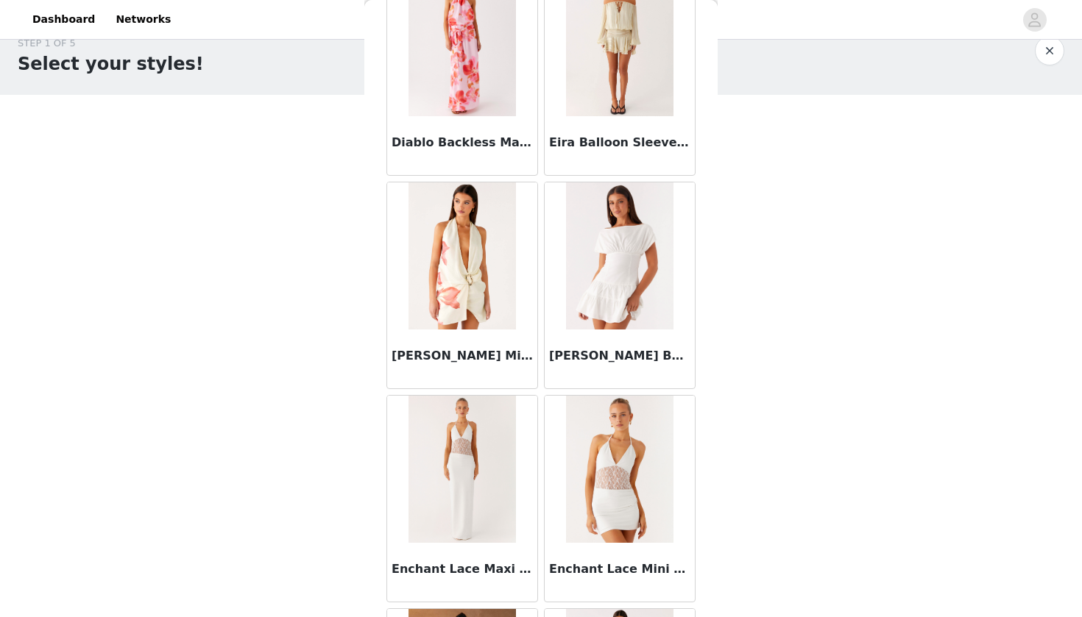
scroll to position [1173, 0]
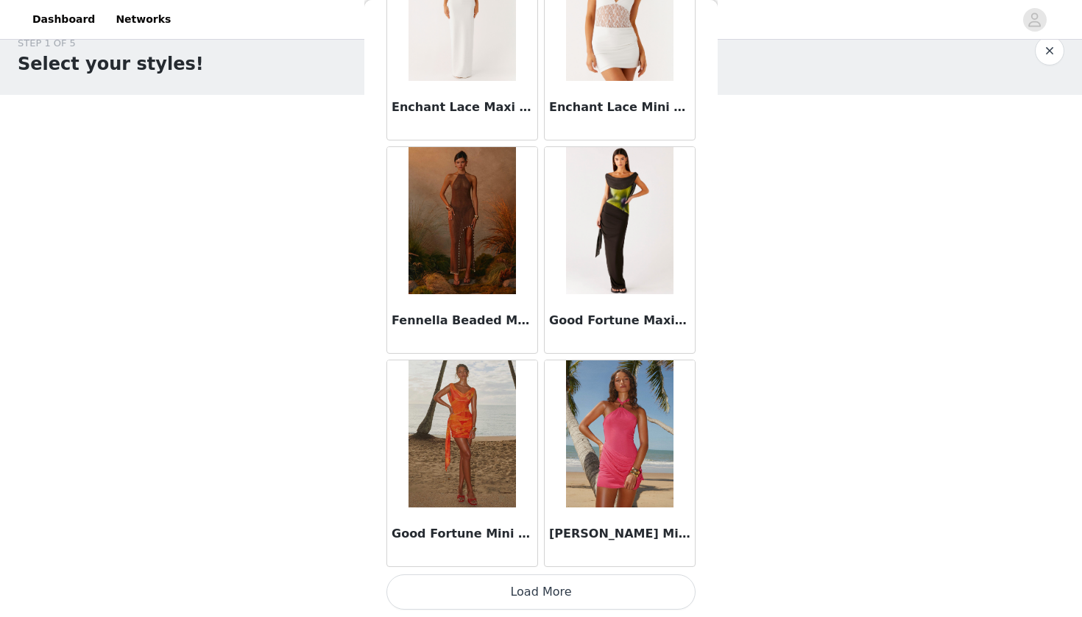
click at [549, 594] on button "Load More" at bounding box center [540, 592] width 309 height 35
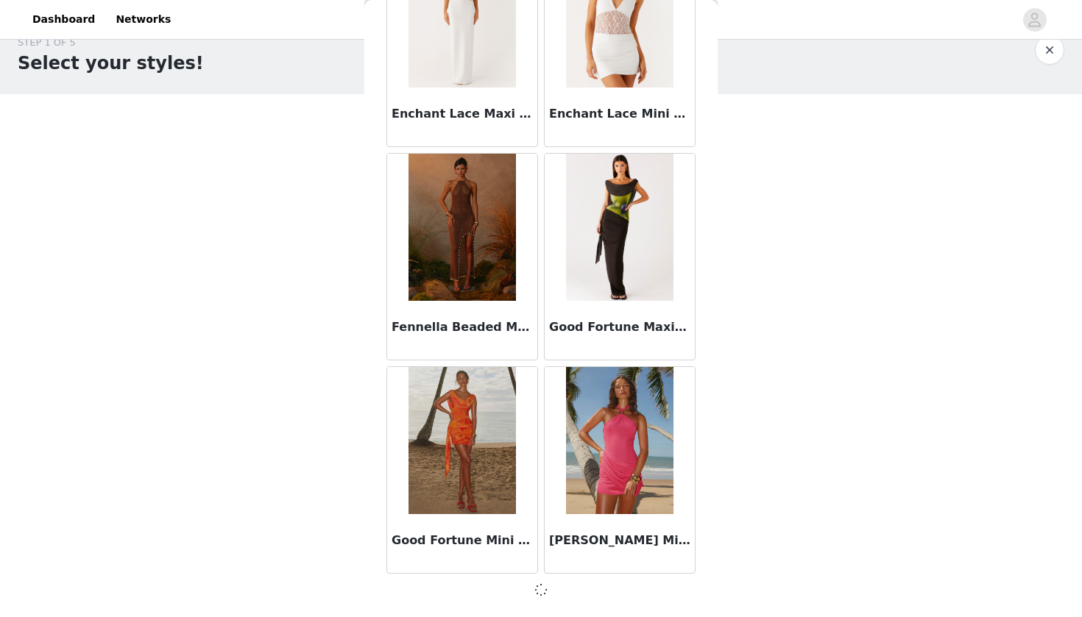
scroll to position [24, 0]
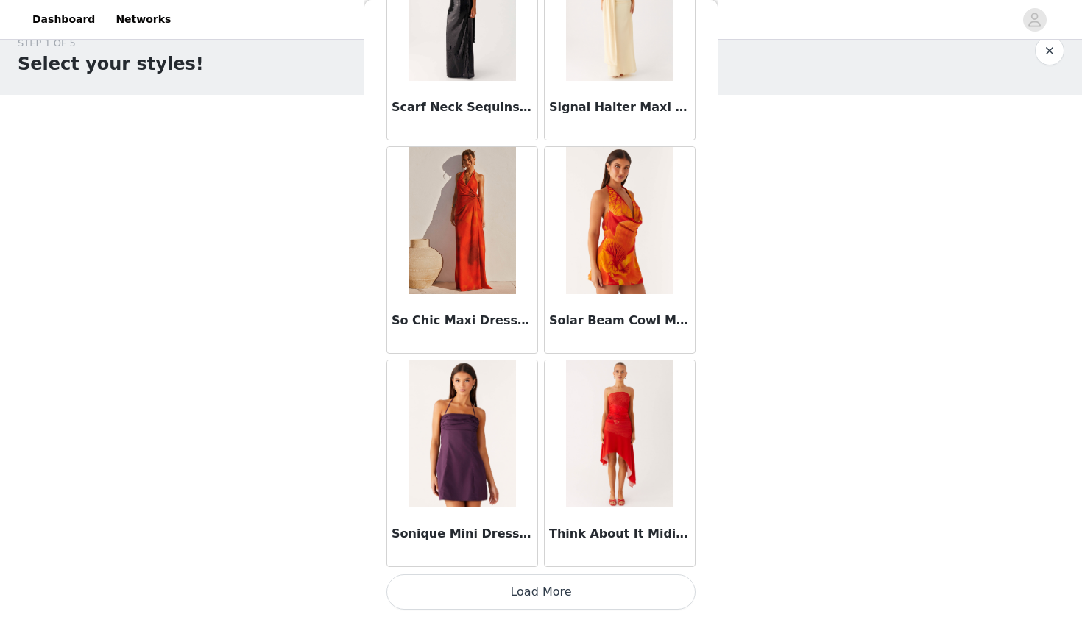
click at [572, 581] on button "Load More" at bounding box center [540, 592] width 309 height 35
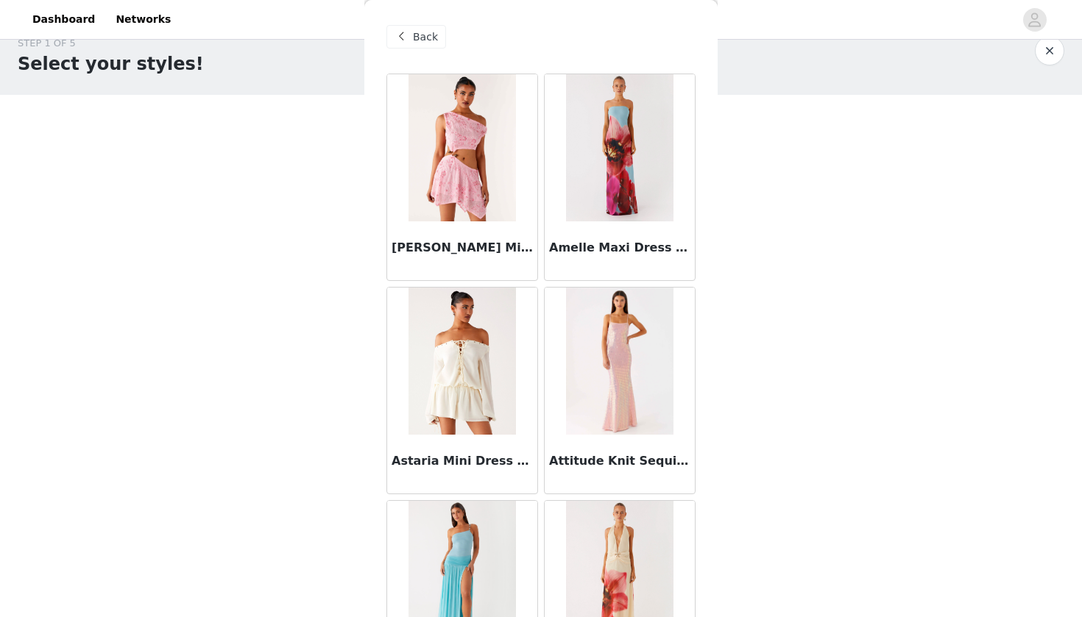
scroll to position [0, 0]
click at [414, 43] on span "Back" at bounding box center [425, 36] width 25 height 15
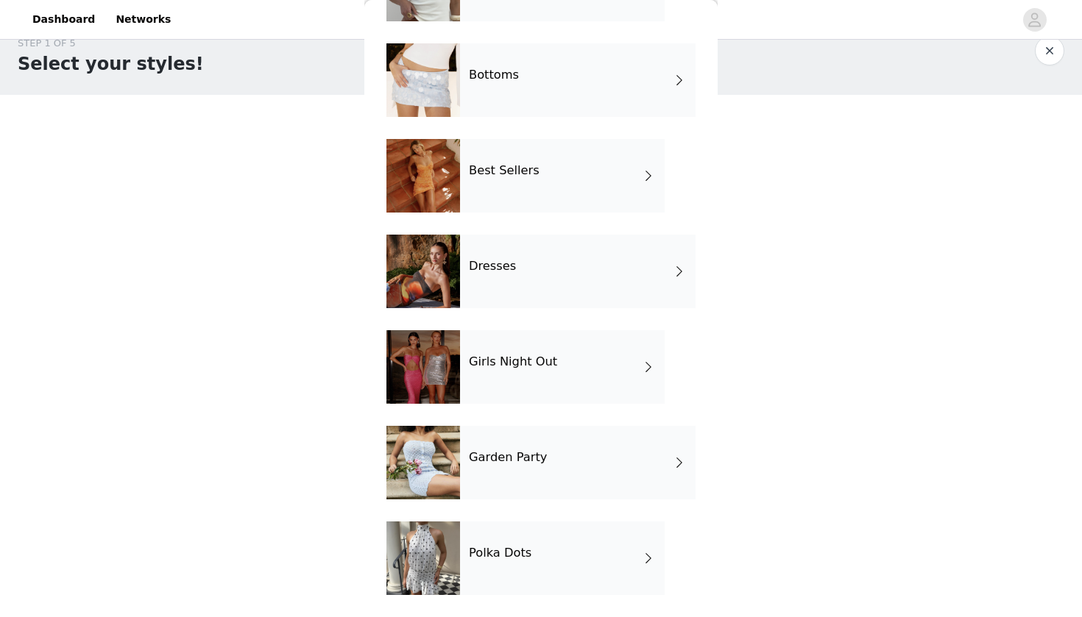
scroll to position [126, 0]
click at [557, 378] on div "Girls Night Out" at bounding box center [562, 367] width 205 height 74
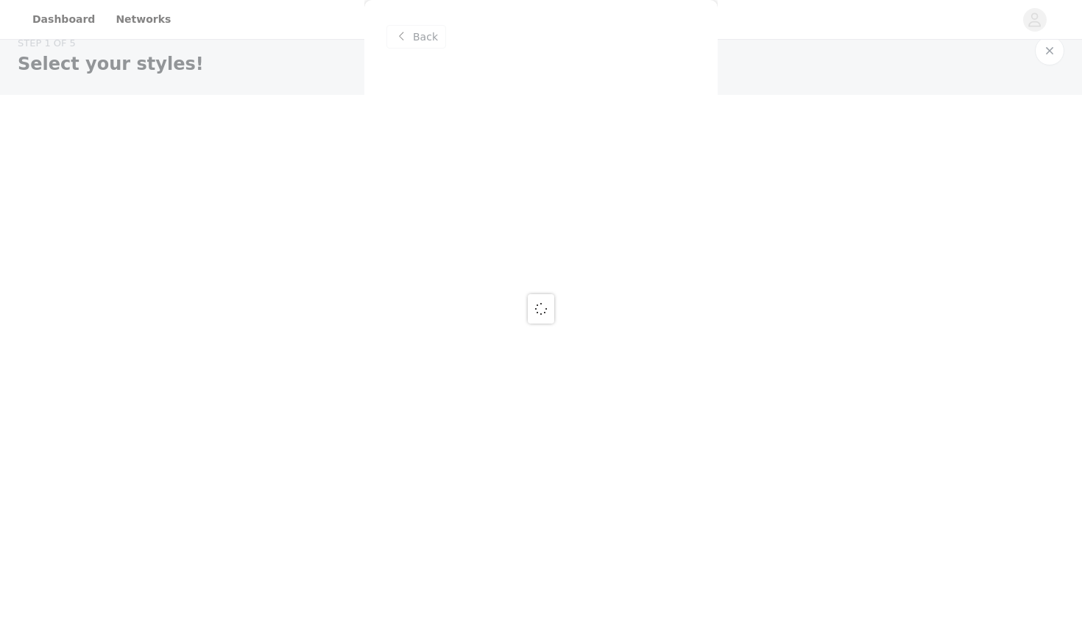
scroll to position [0, 0]
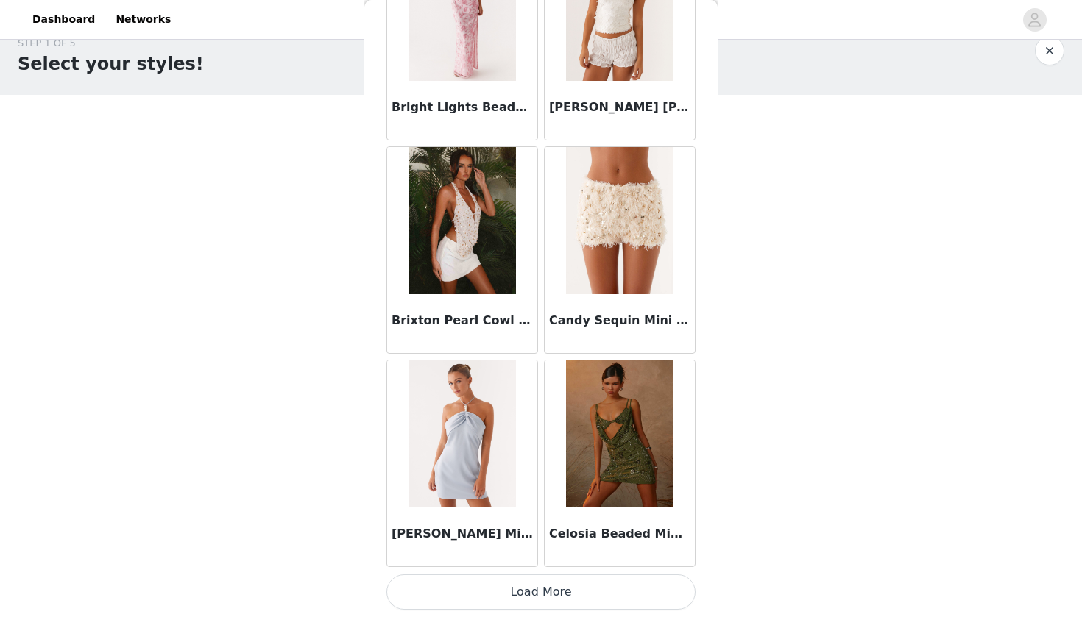
click at [582, 592] on button "Load More" at bounding box center [540, 592] width 309 height 35
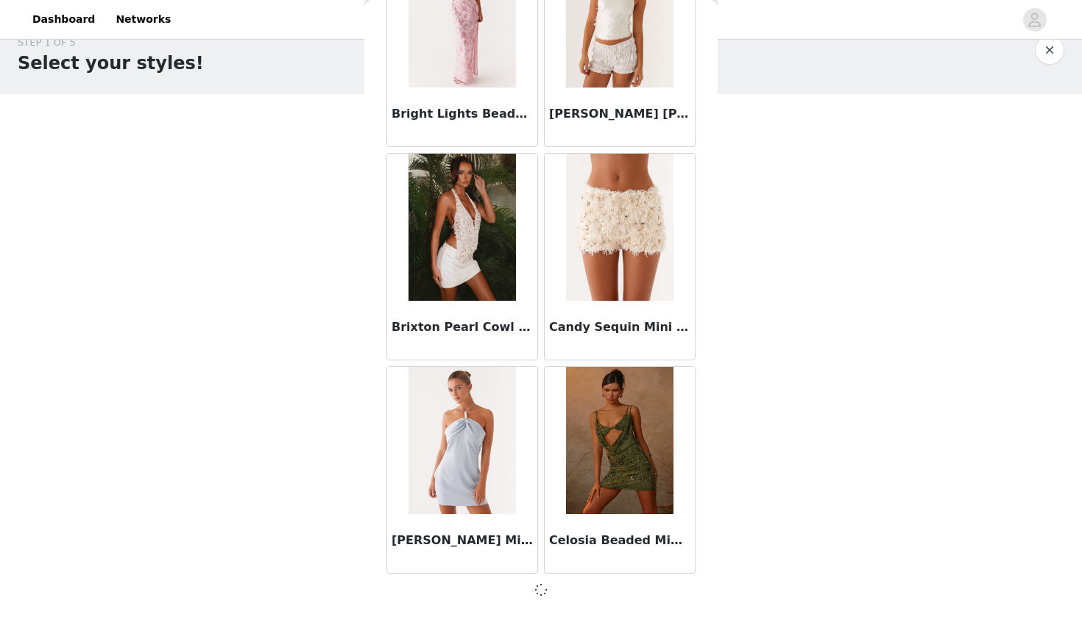
scroll to position [24, 0]
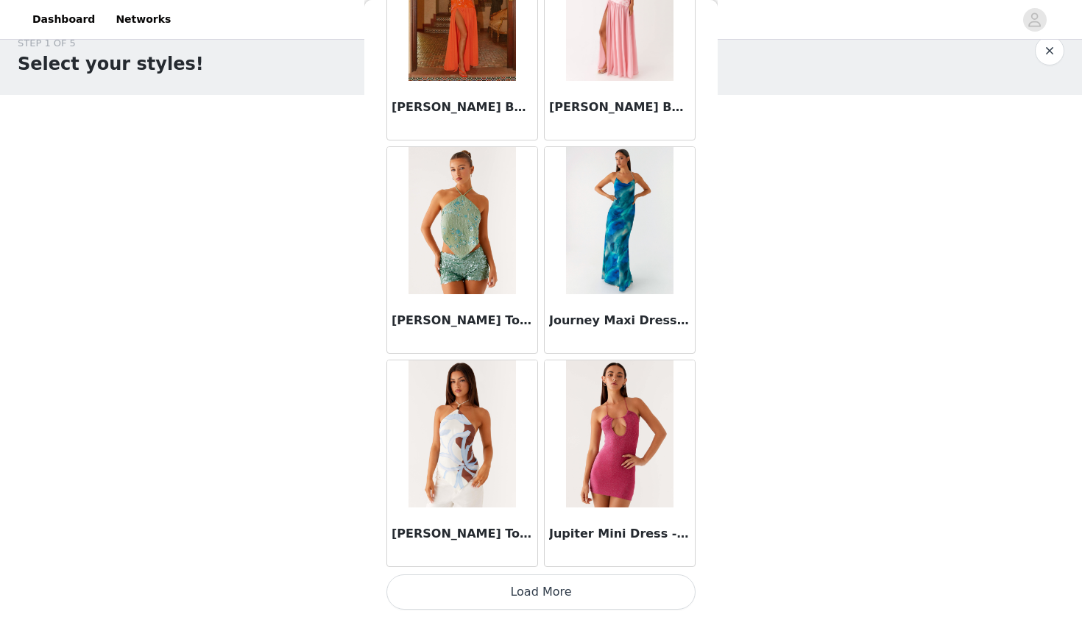
click at [566, 589] on button "Load More" at bounding box center [540, 592] width 309 height 35
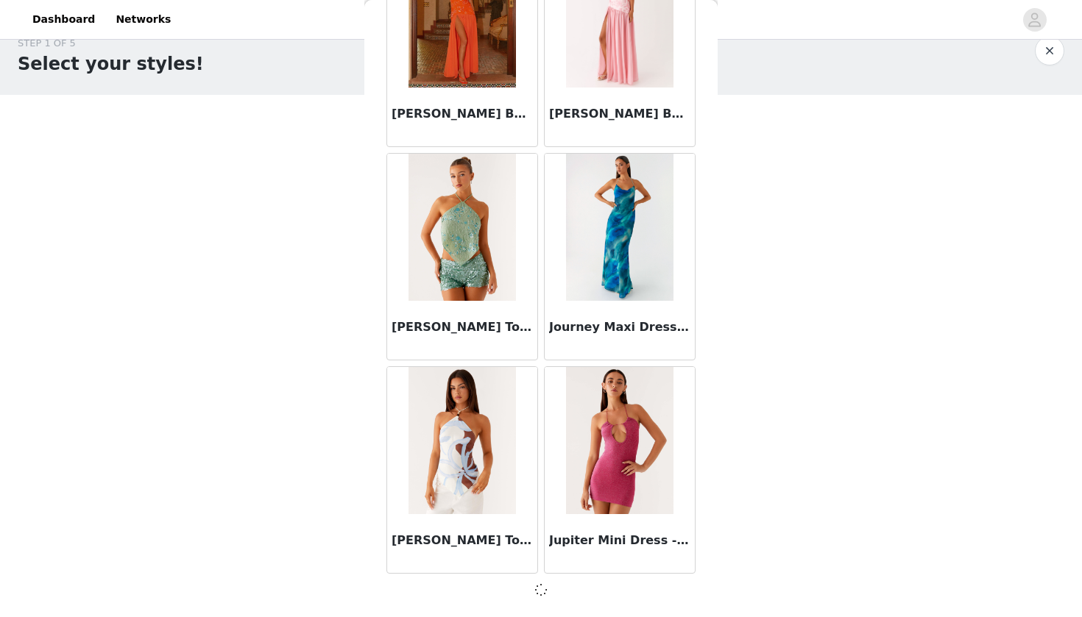
scroll to position [3761, 0]
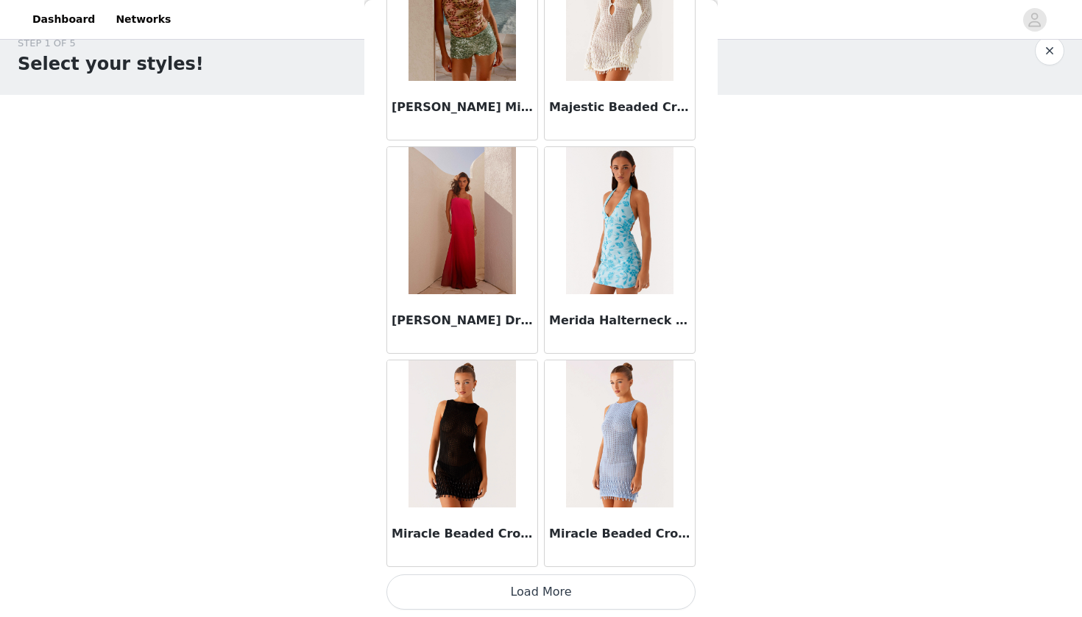
click at [594, 603] on button "Load More" at bounding box center [540, 592] width 309 height 35
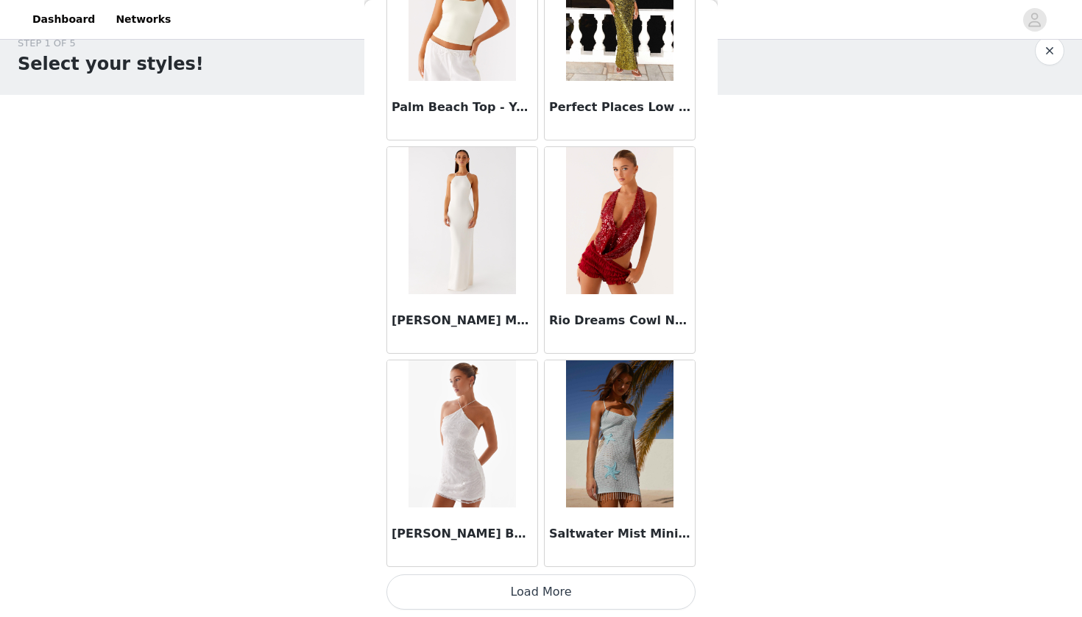
scroll to position [8036, 0]
click at [544, 582] on button "Load More" at bounding box center [540, 592] width 309 height 35
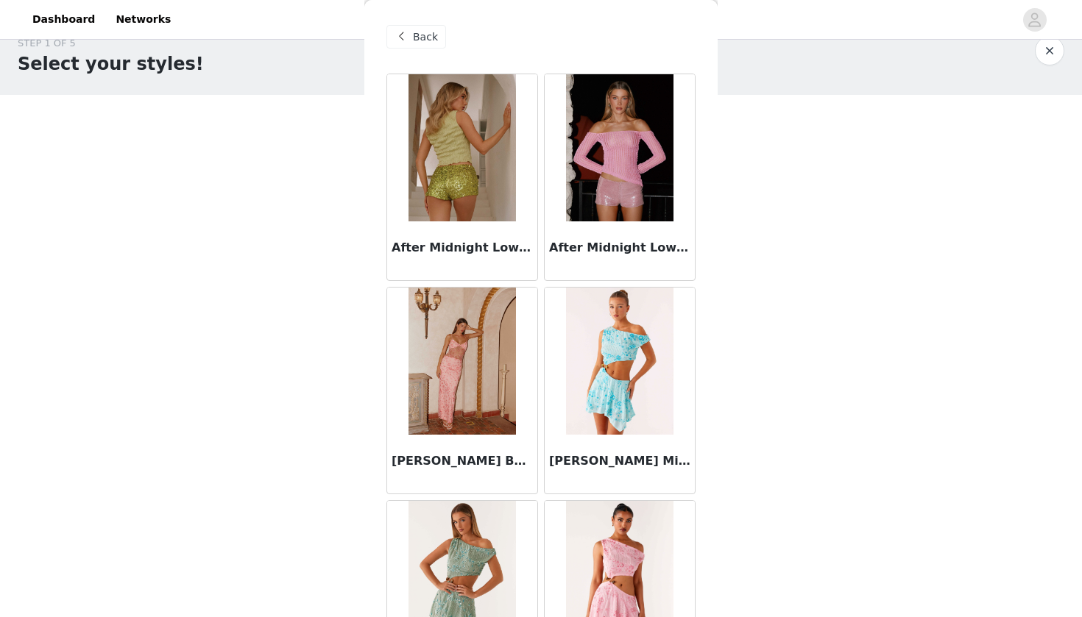
scroll to position [0, 0]
click at [412, 35] on div "Back" at bounding box center [416, 37] width 60 height 24
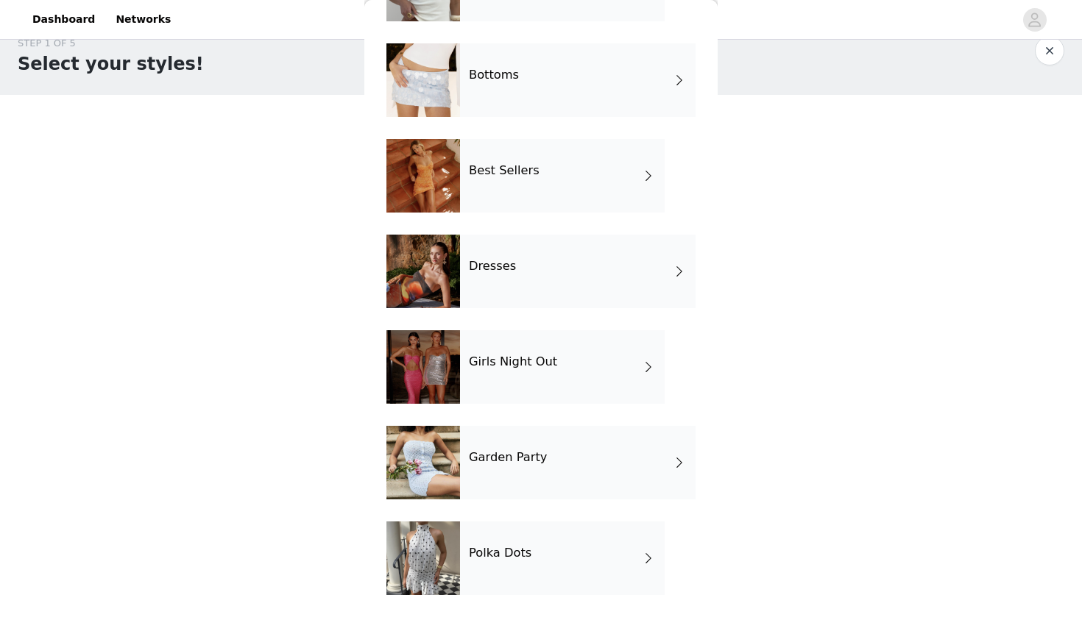
scroll to position [126, 0]
click at [477, 469] on div "Garden Party" at bounding box center [577, 463] width 235 height 74
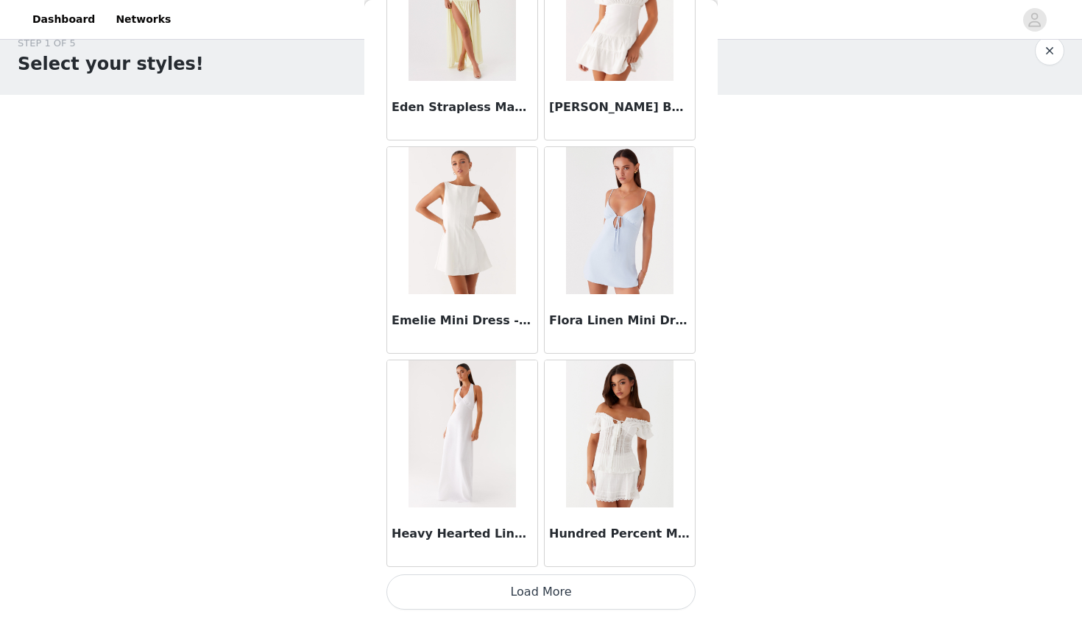
scroll to position [1634, 0]
click at [533, 584] on button "Load More" at bounding box center [540, 592] width 309 height 35
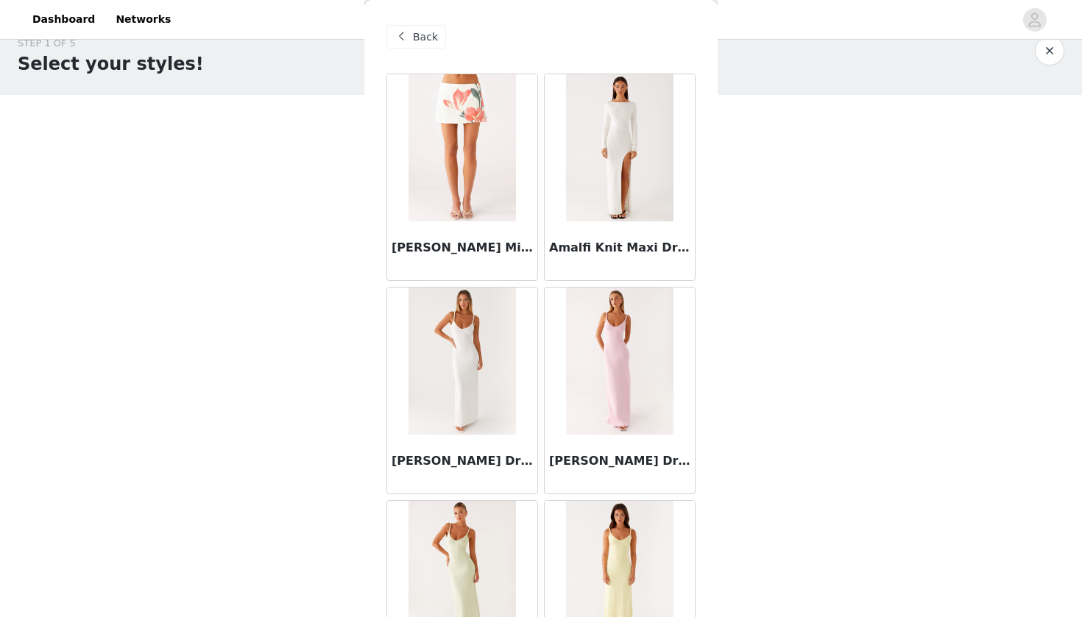
scroll to position [0, 0]
click at [408, 30] on span at bounding box center [401, 37] width 18 height 18
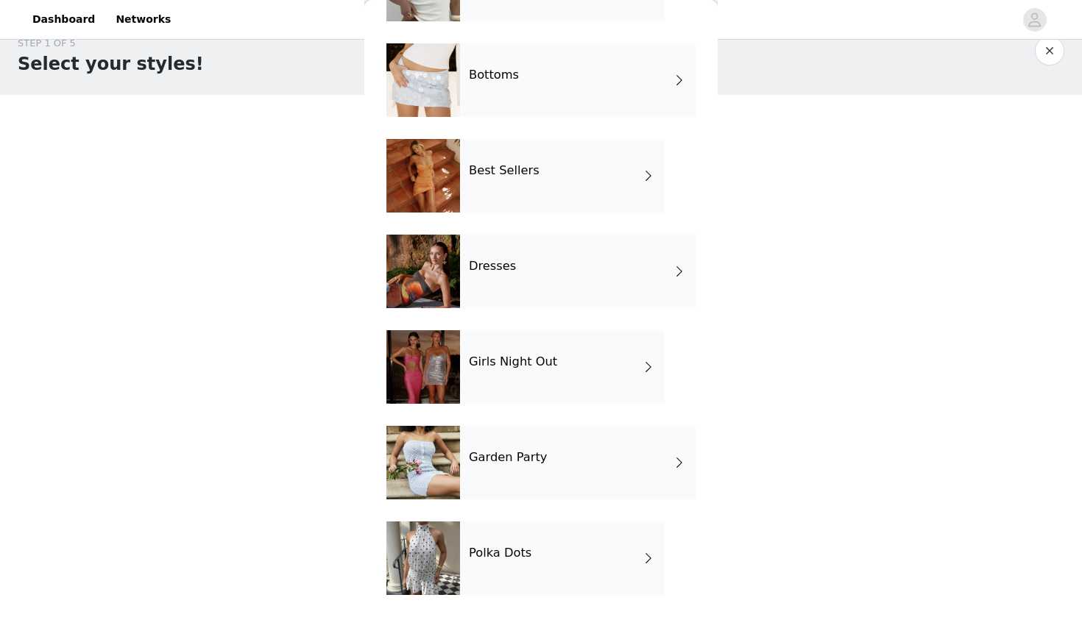
scroll to position [126, 0]
click at [493, 545] on div "Polka Dots" at bounding box center [562, 559] width 205 height 74
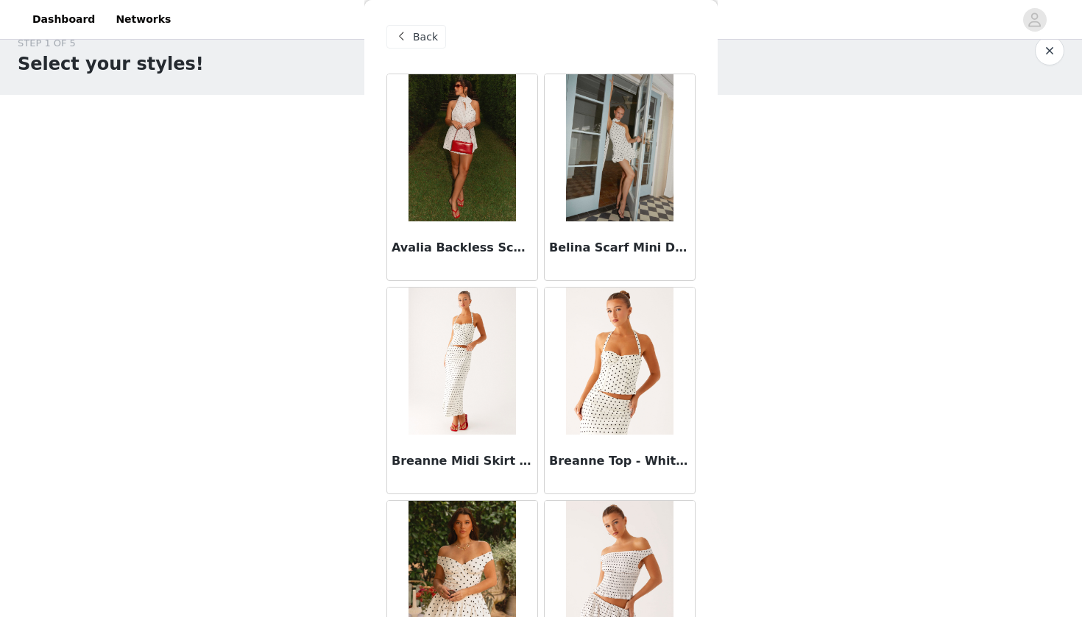
scroll to position [-1, 0]
click at [408, 35] on span at bounding box center [401, 37] width 18 height 18
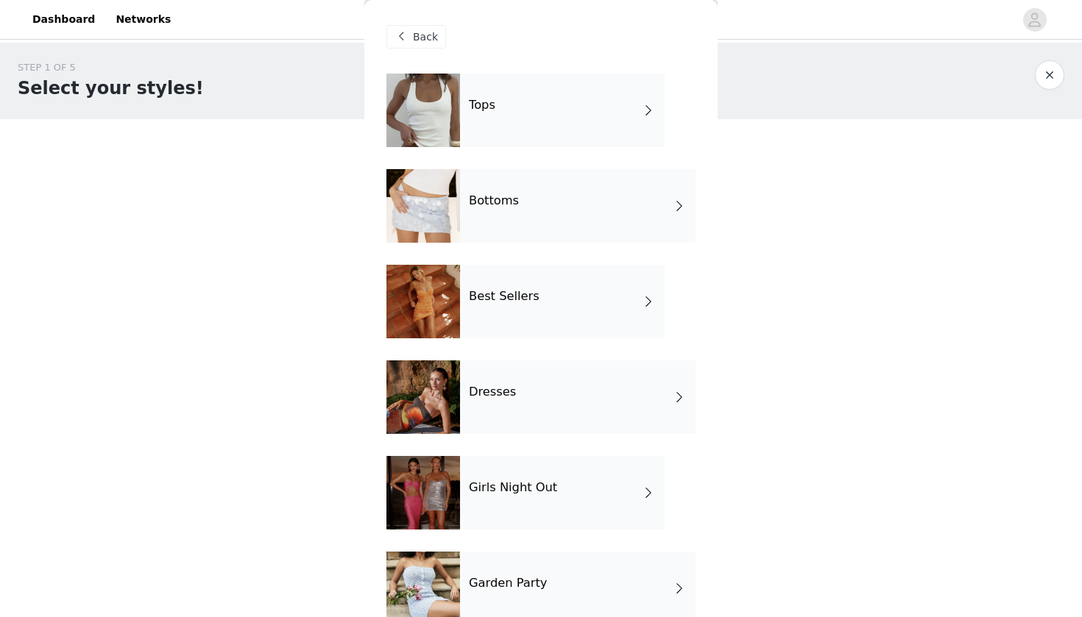
click at [511, 113] on div "Tops" at bounding box center [562, 111] width 205 height 74
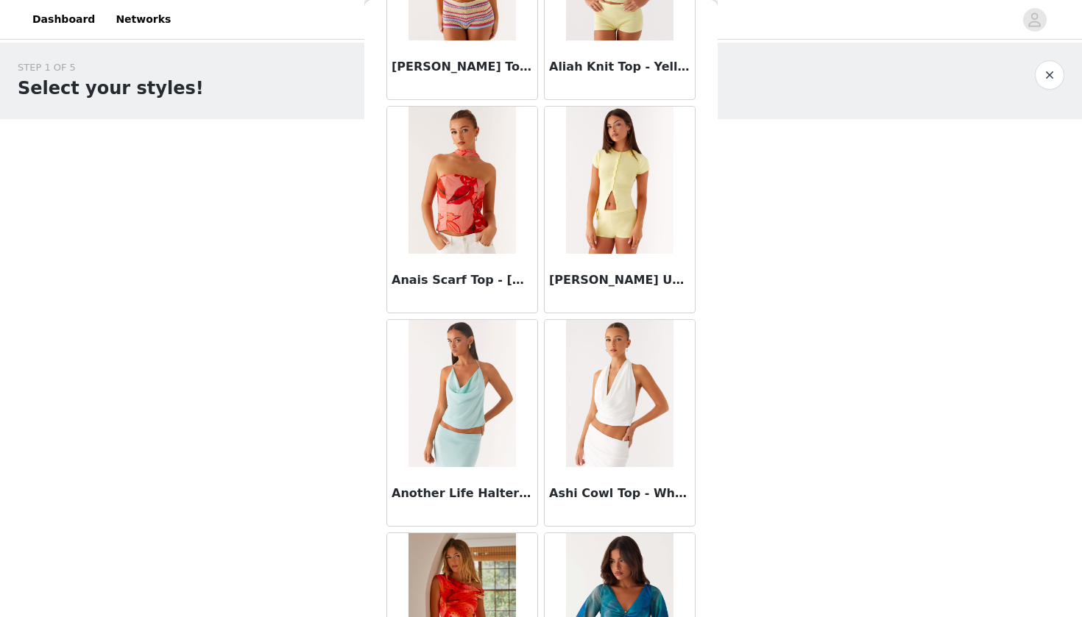
scroll to position [344, 0]
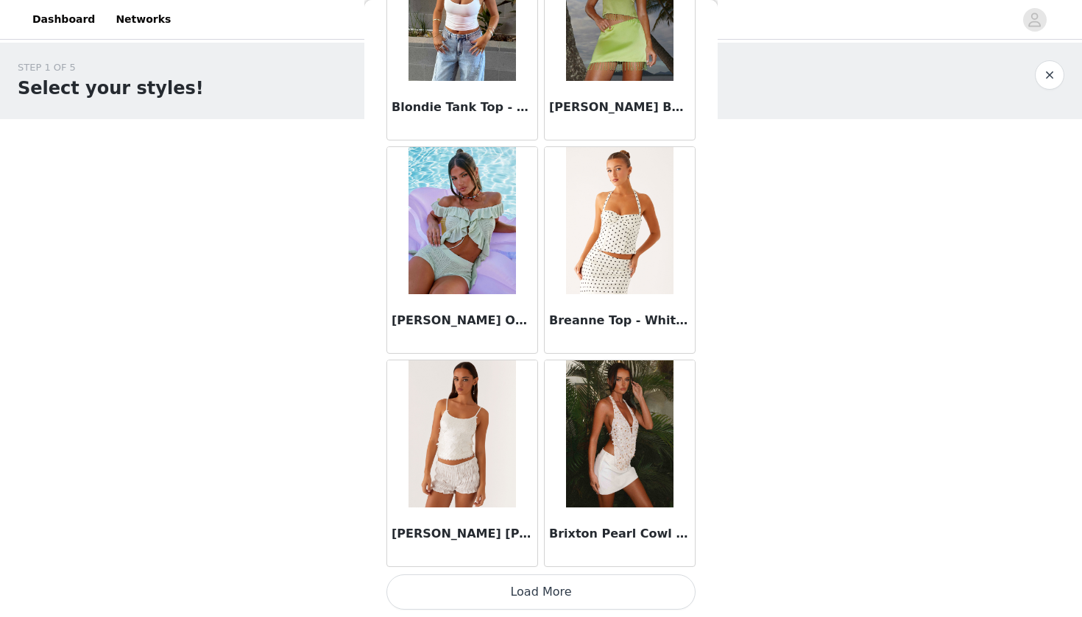
click at [527, 594] on button "Load More" at bounding box center [540, 592] width 309 height 35
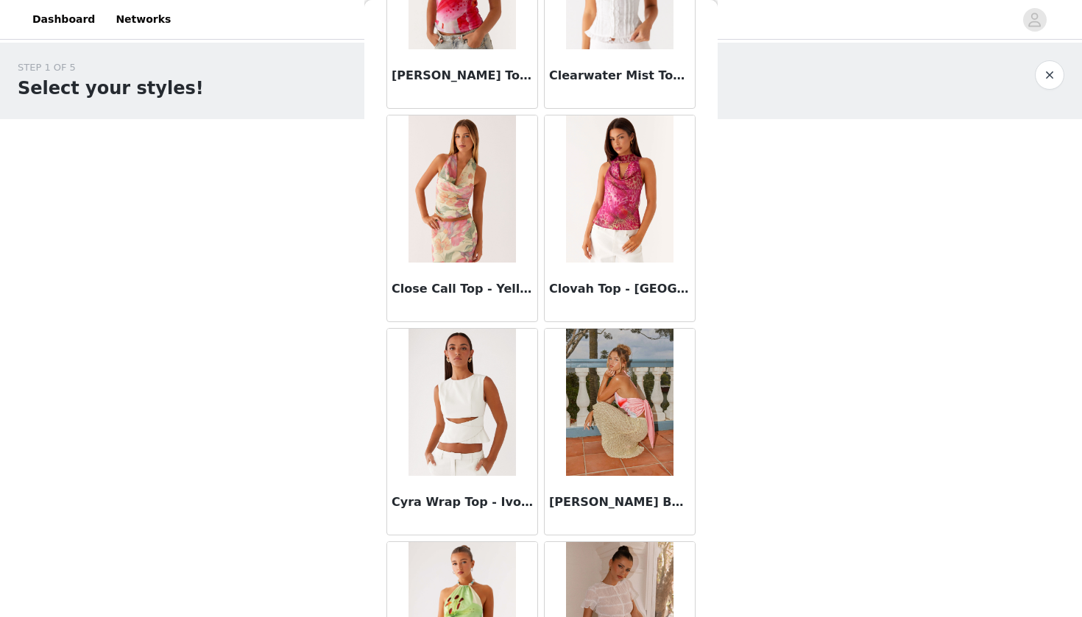
scroll to position [3625, 0]
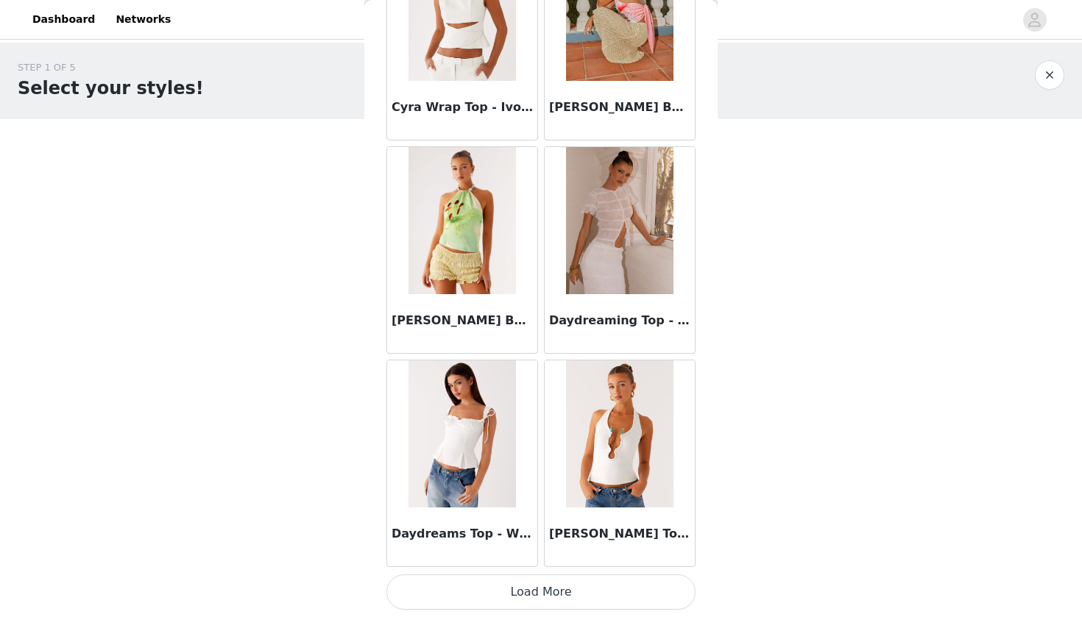
click at [544, 584] on button "Load More" at bounding box center [540, 592] width 309 height 35
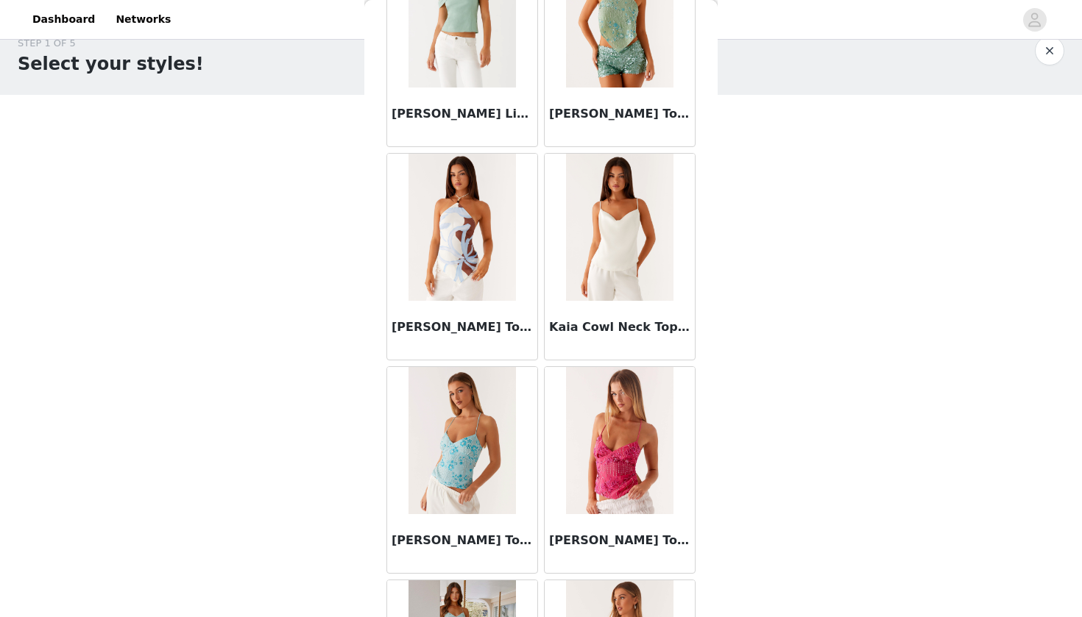
scroll to position [5541, 0]
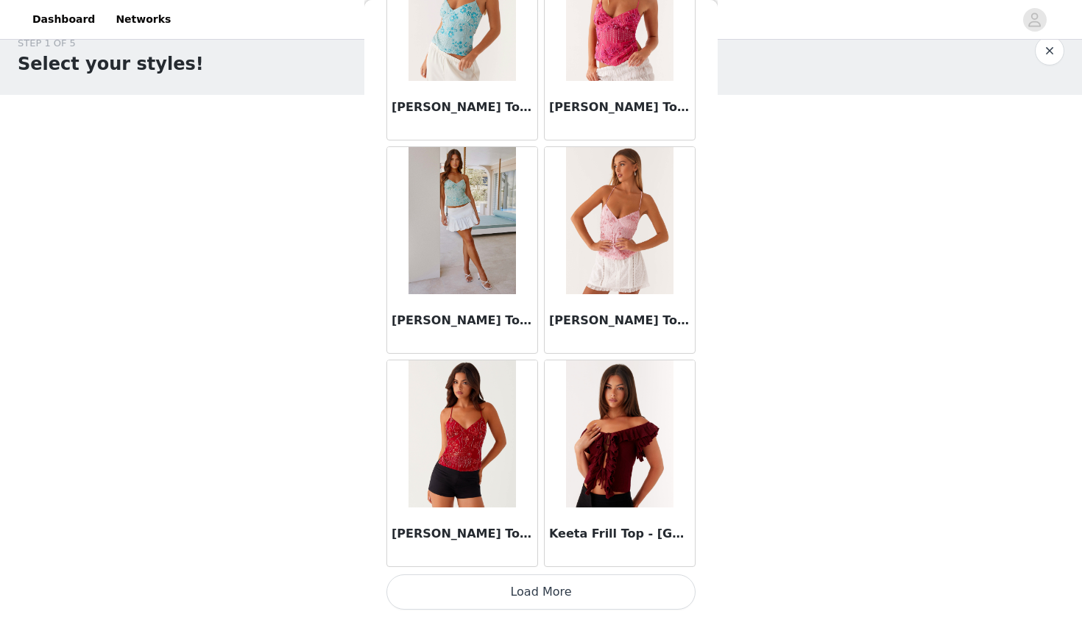
click at [551, 585] on button "Load More" at bounding box center [540, 592] width 309 height 35
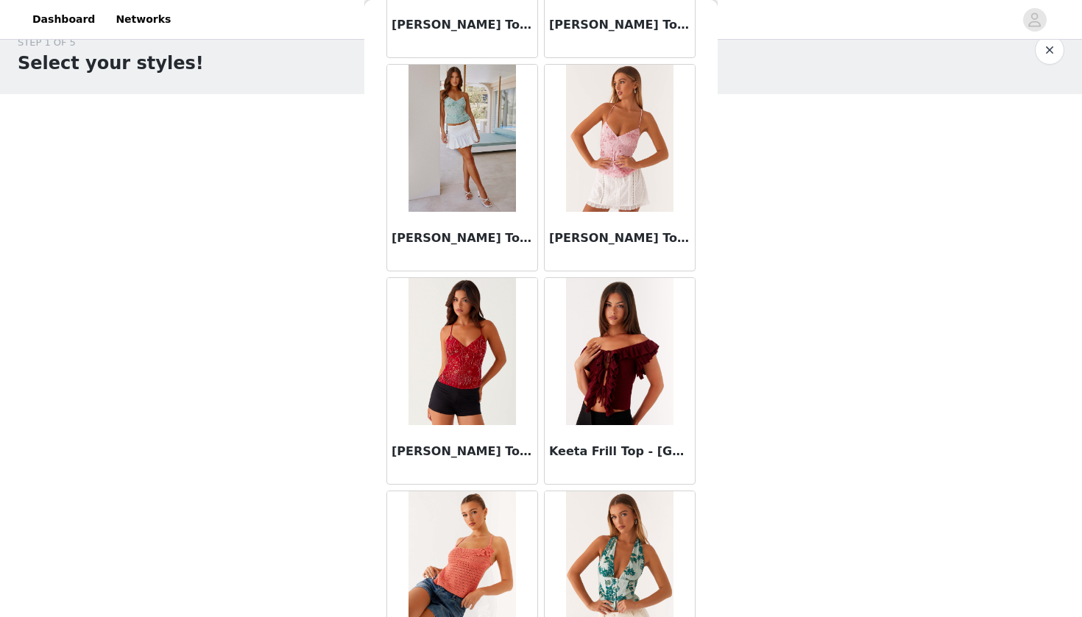
scroll to position [24, 0]
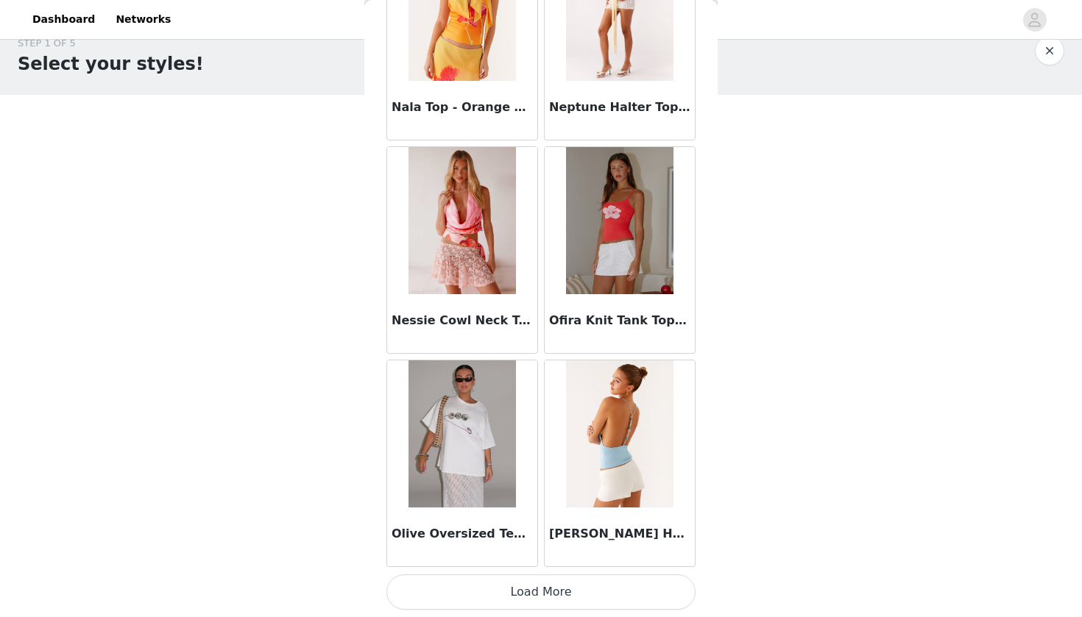
click at [533, 585] on button "Load More" at bounding box center [540, 592] width 309 height 35
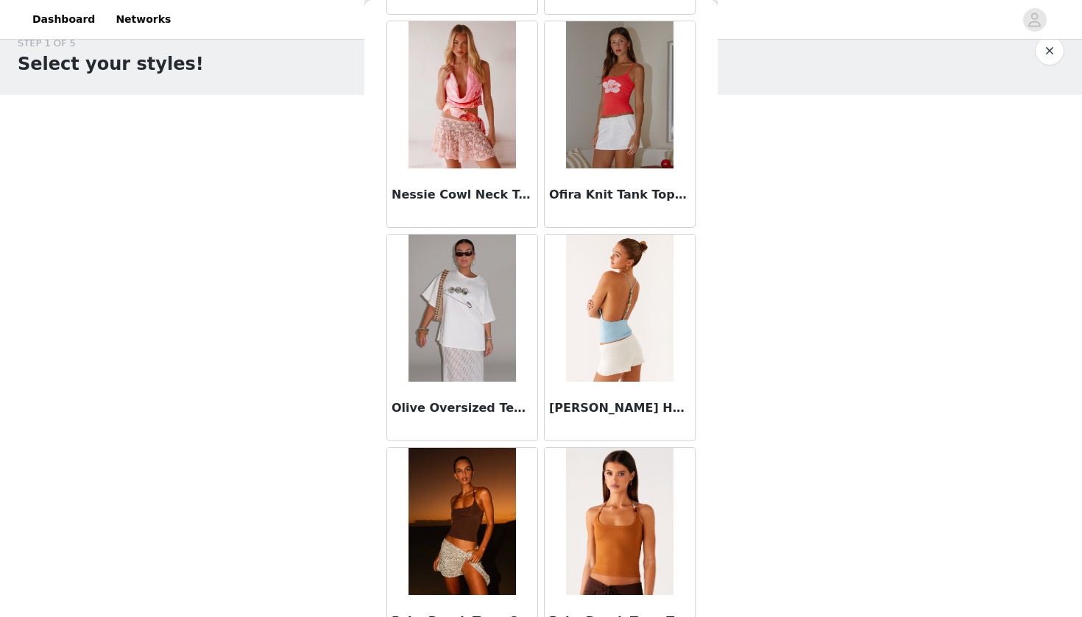
scroll to position [8498, 0]
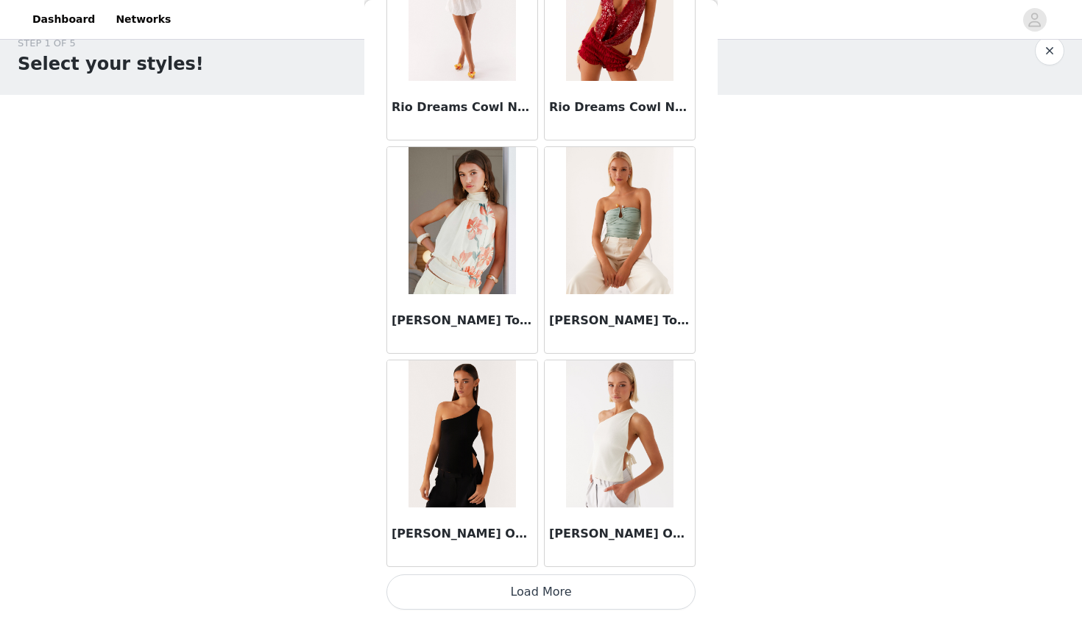
click at [545, 586] on button "Load More" at bounding box center [540, 592] width 309 height 35
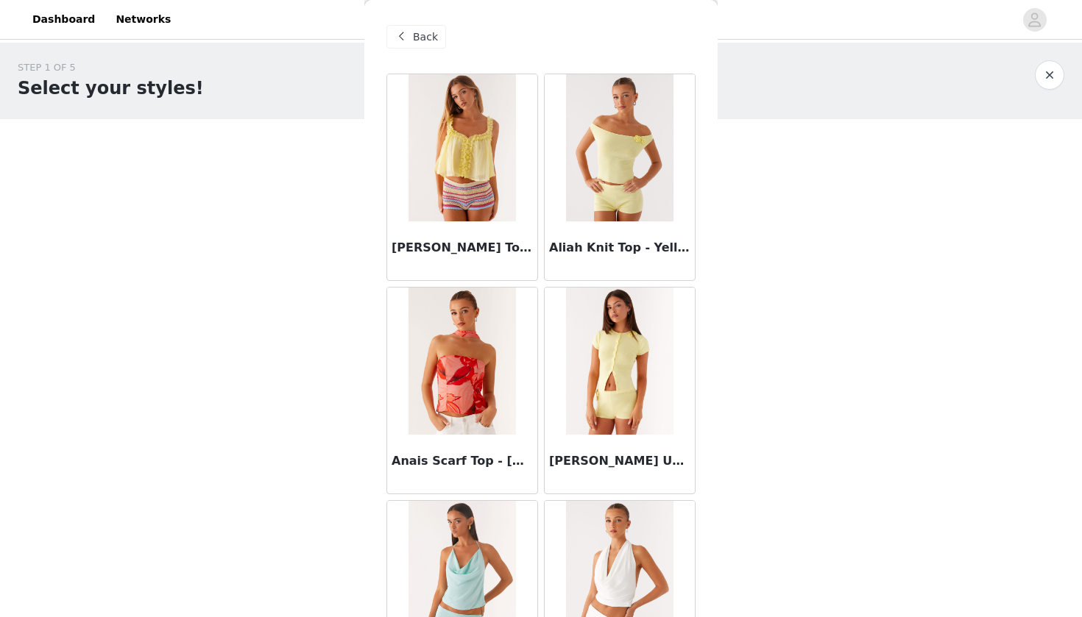
scroll to position [0, 0]
click at [418, 43] on span "Back" at bounding box center [425, 36] width 25 height 15
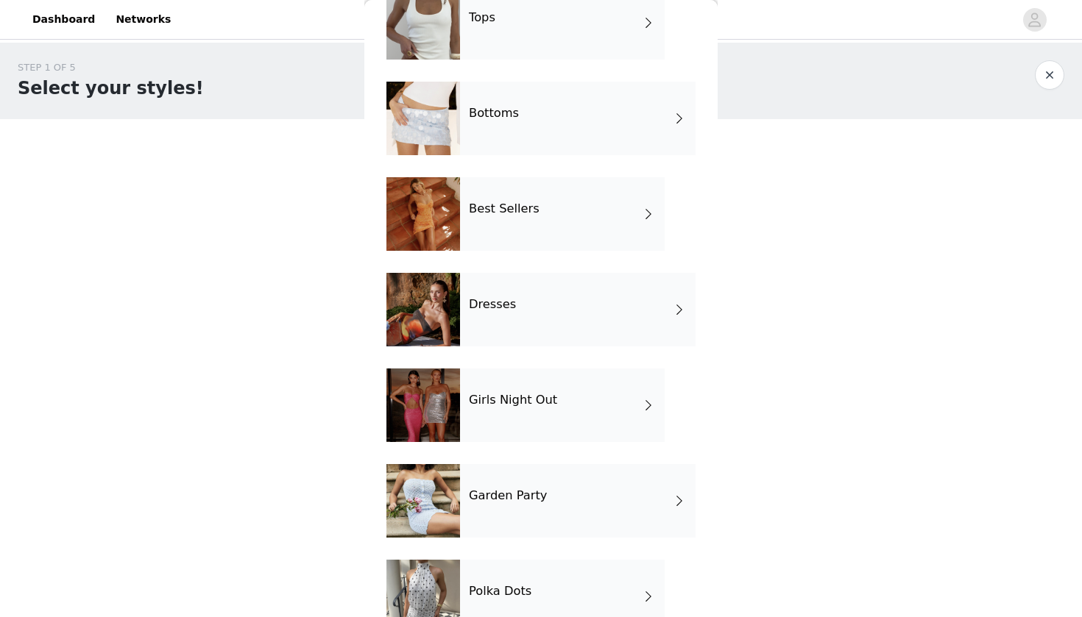
scroll to position [90, 0]
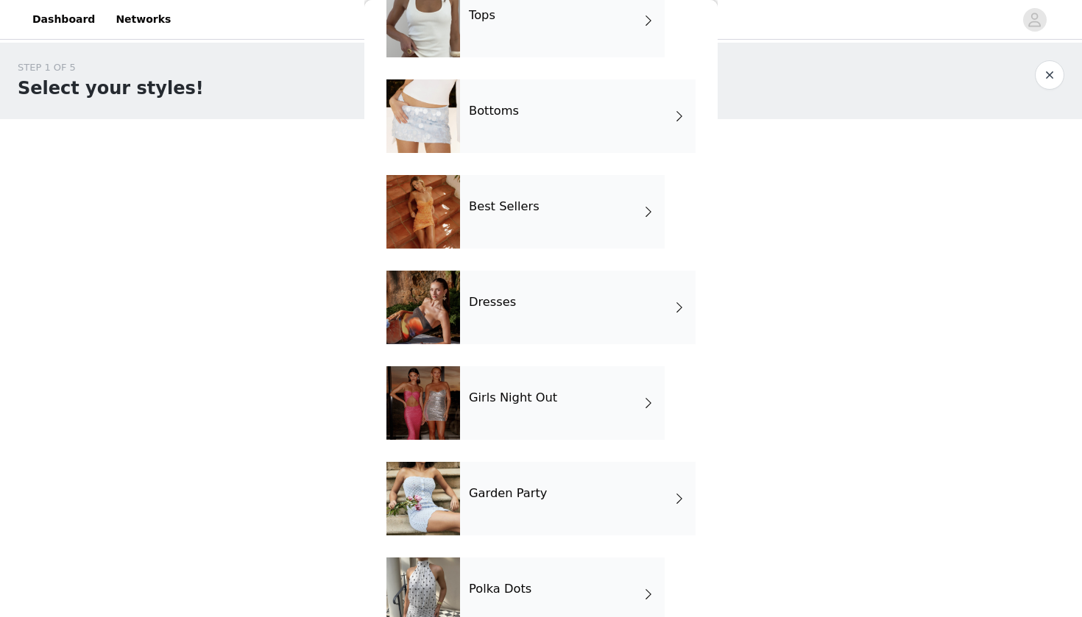
click at [506, 408] on div "Girls Night Out" at bounding box center [562, 403] width 205 height 74
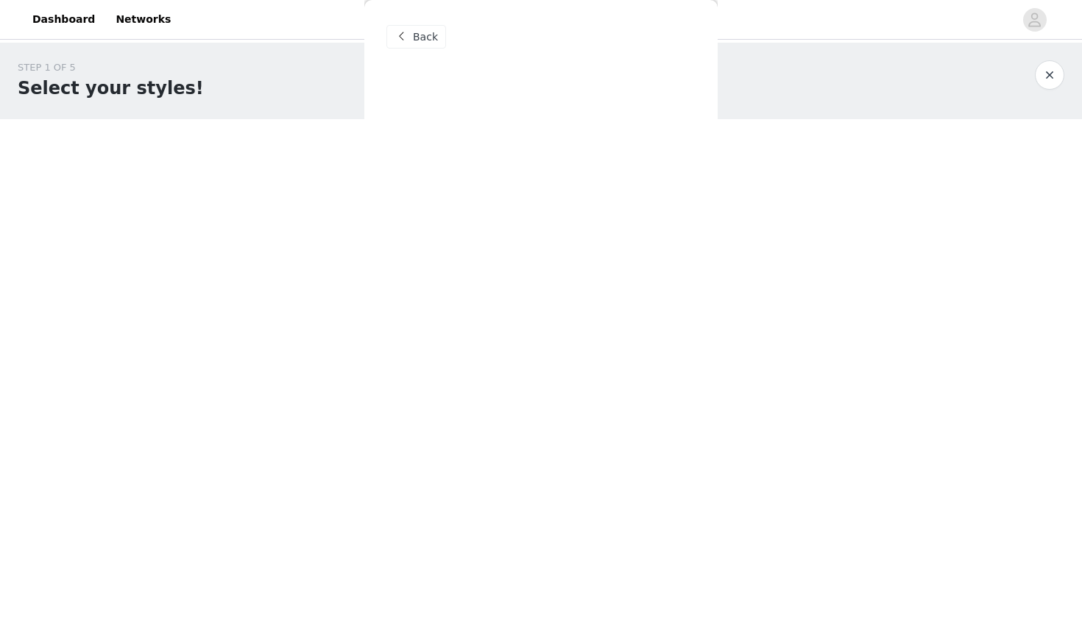
scroll to position [0, 0]
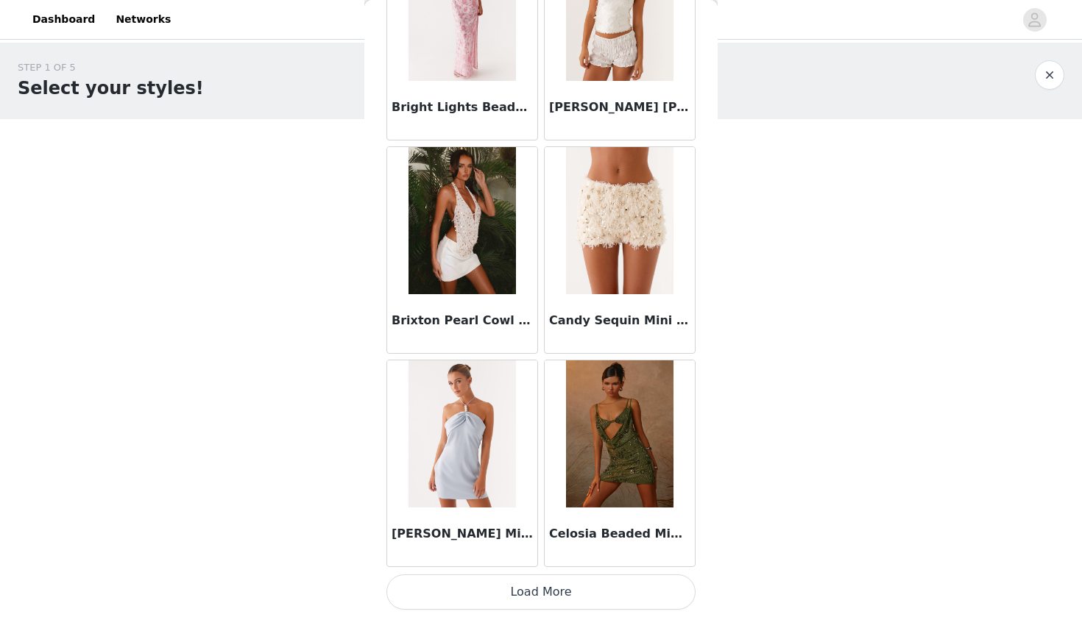
click at [509, 589] on button "Load More" at bounding box center [540, 592] width 309 height 35
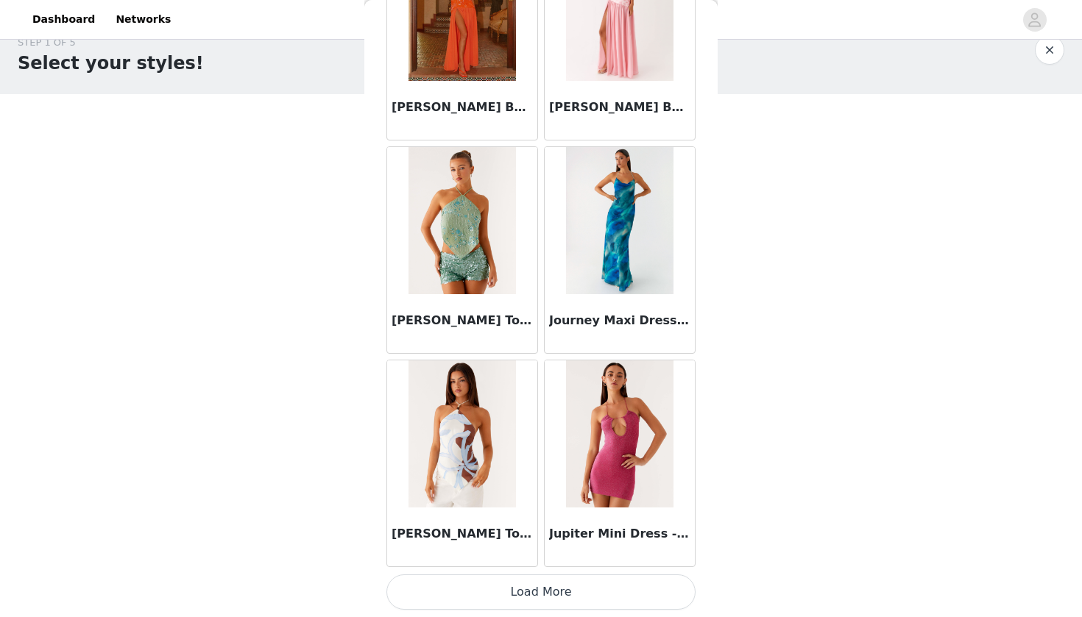
scroll to position [24, 0]
click at [508, 592] on button "Load More" at bounding box center [540, 592] width 309 height 35
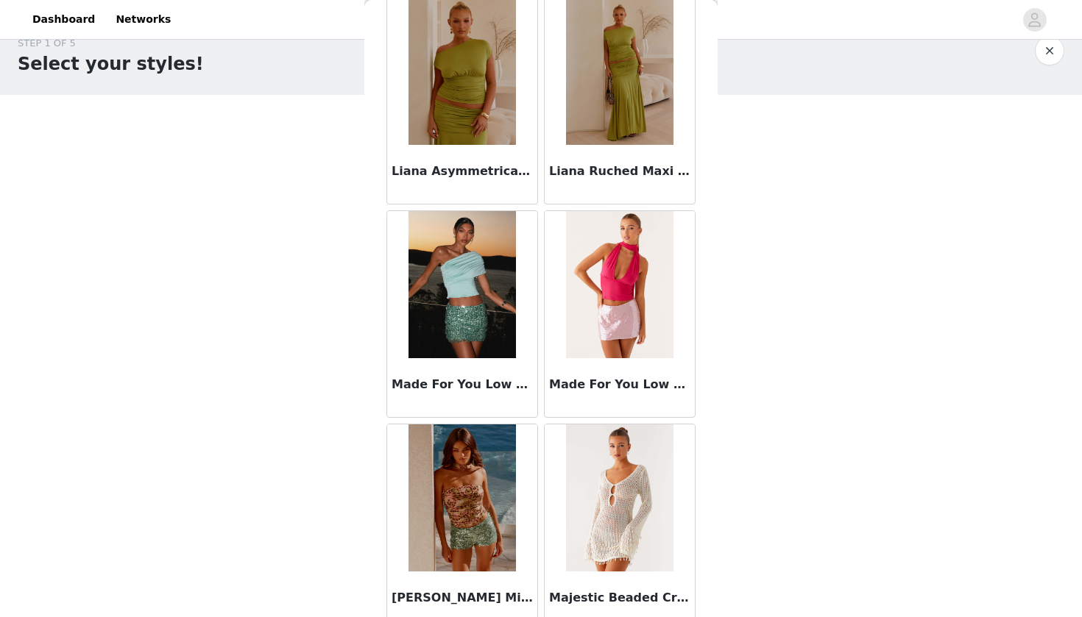
scroll to position [5876, 0]
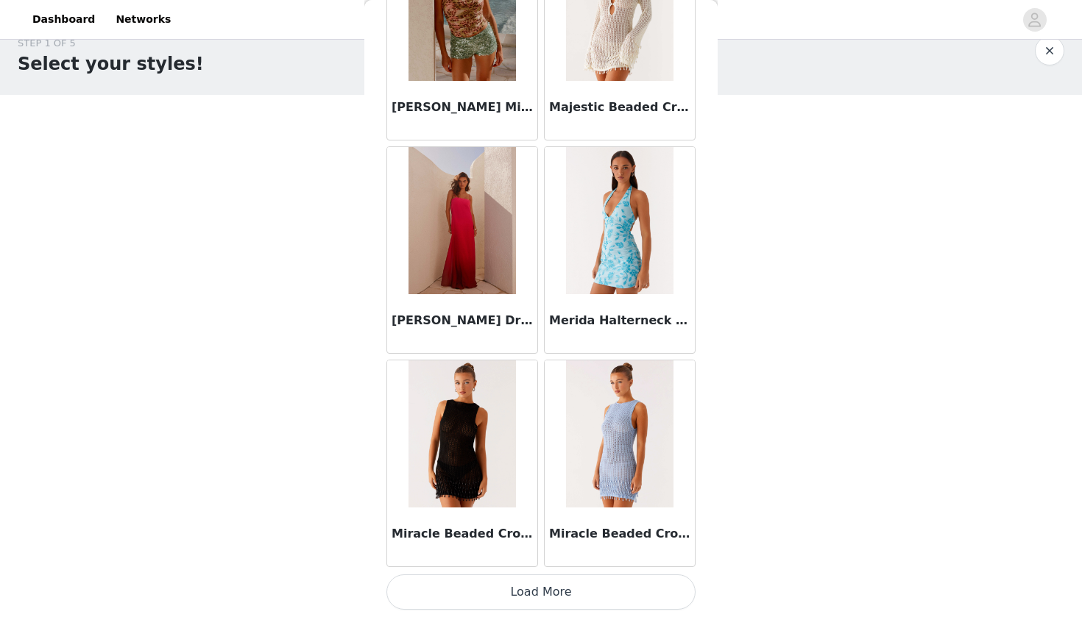
click at [544, 587] on button "Load More" at bounding box center [540, 592] width 309 height 35
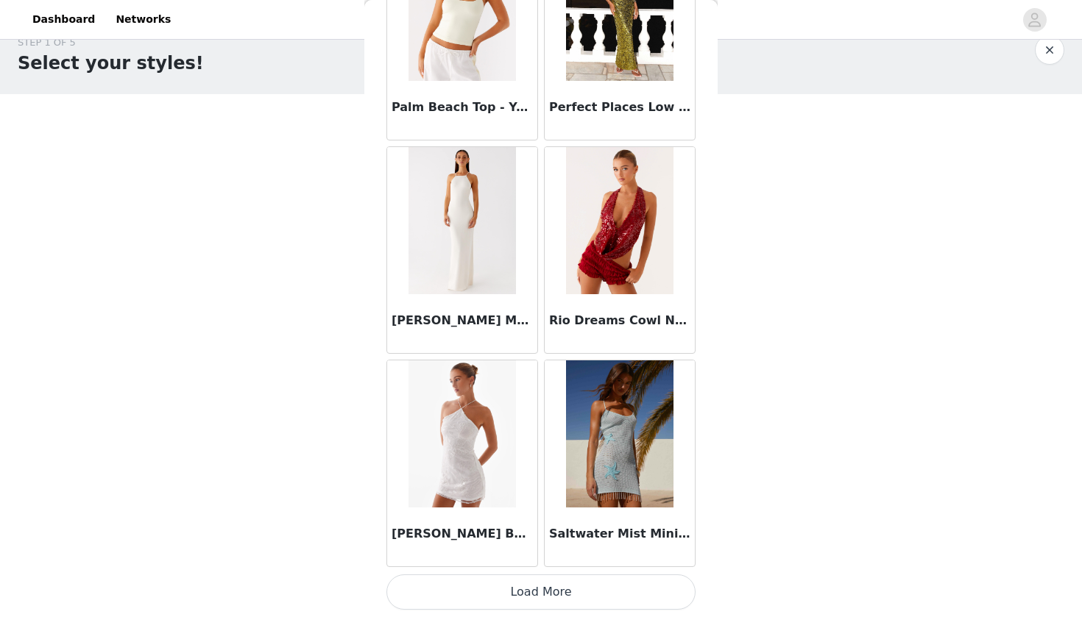
scroll to position [24, 0]
click at [547, 590] on button "Load More" at bounding box center [540, 592] width 309 height 35
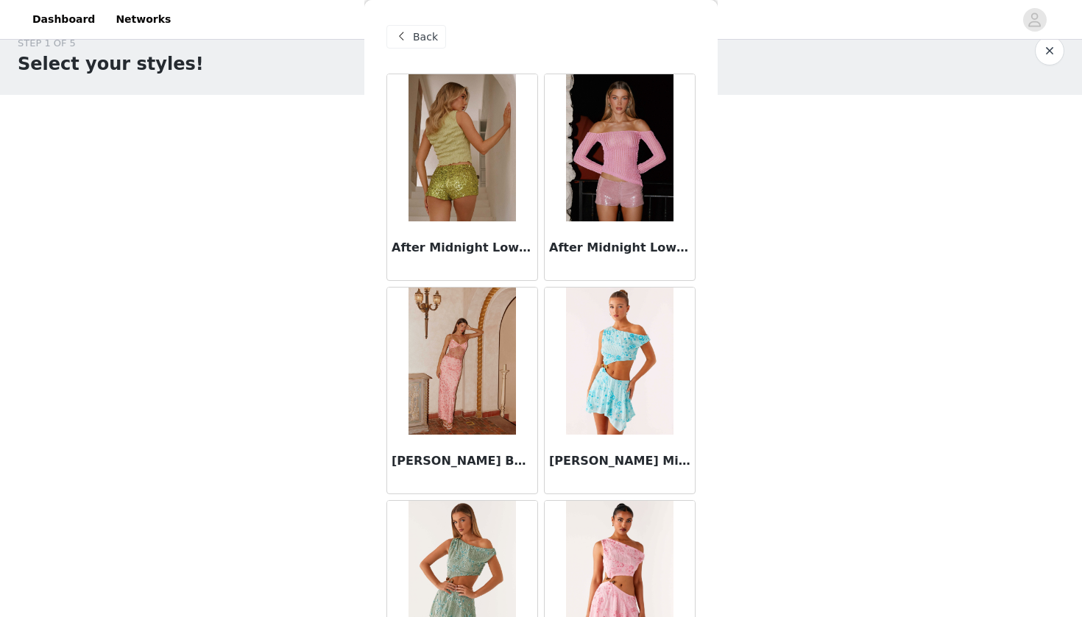
scroll to position [0, 0]
click at [404, 35] on span at bounding box center [401, 37] width 18 height 18
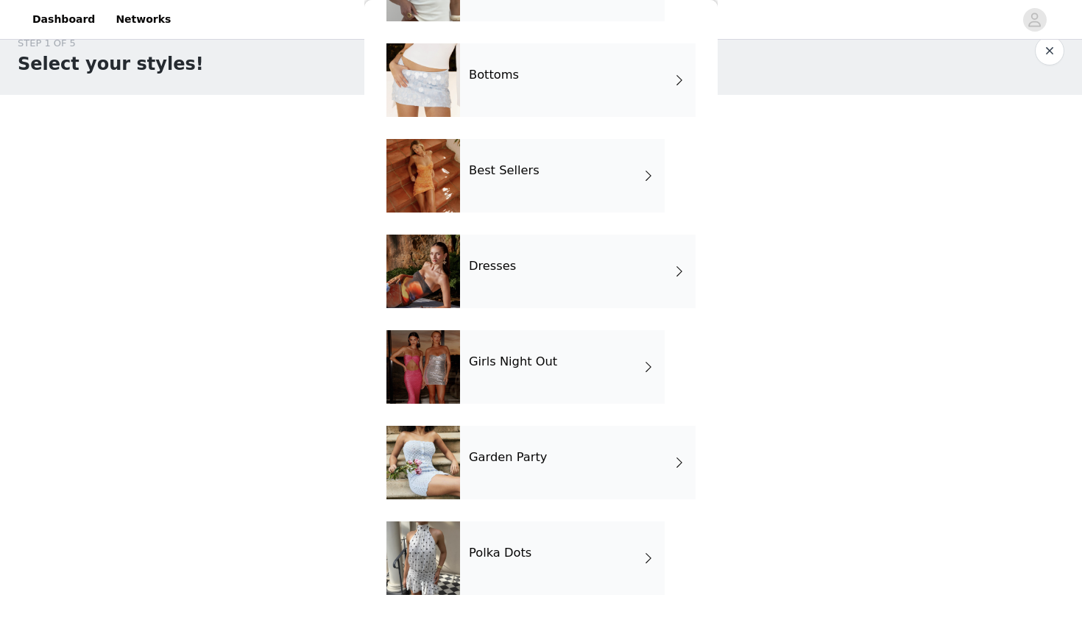
scroll to position [126, 0]
click at [516, 468] on div "Garden Party" at bounding box center [577, 463] width 235 height 74
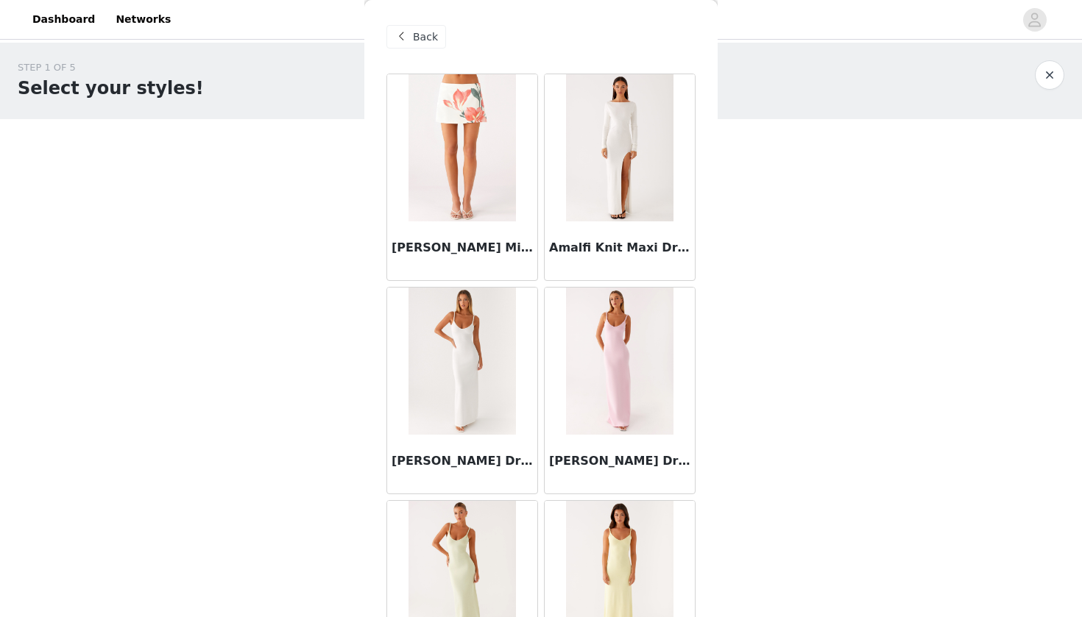
scroll to position [0, 0]
click at [419, 40] on span "Back" at bounding box center [425, 36] width 25 height 15
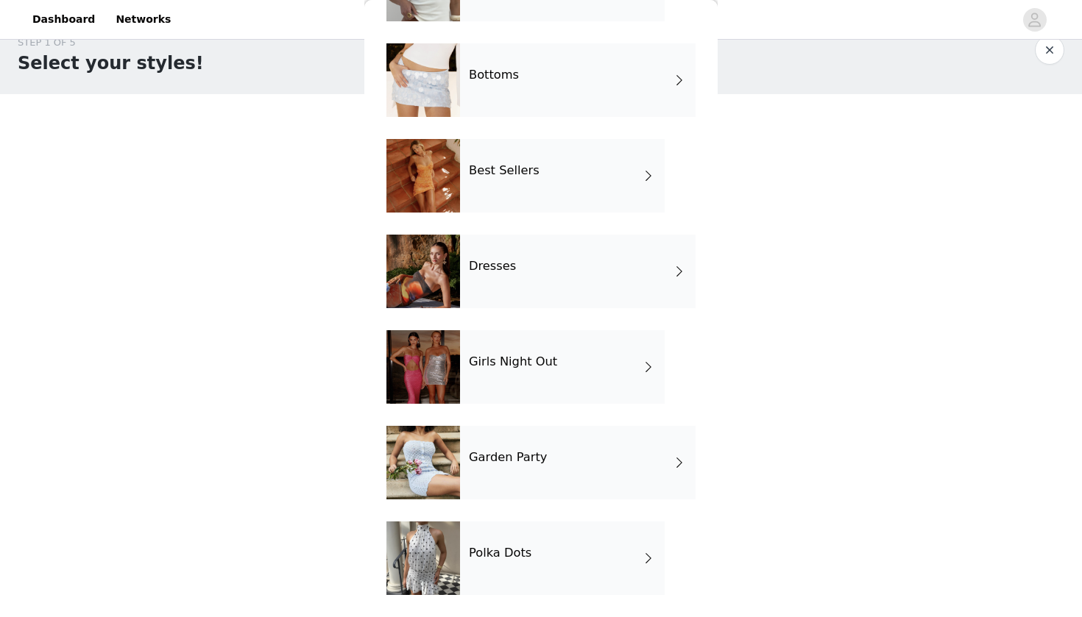
scroll to position [24, 0]
click at [510, 567] on div "Polka Dots" at bounding box center [562, 559] width 205 height 74
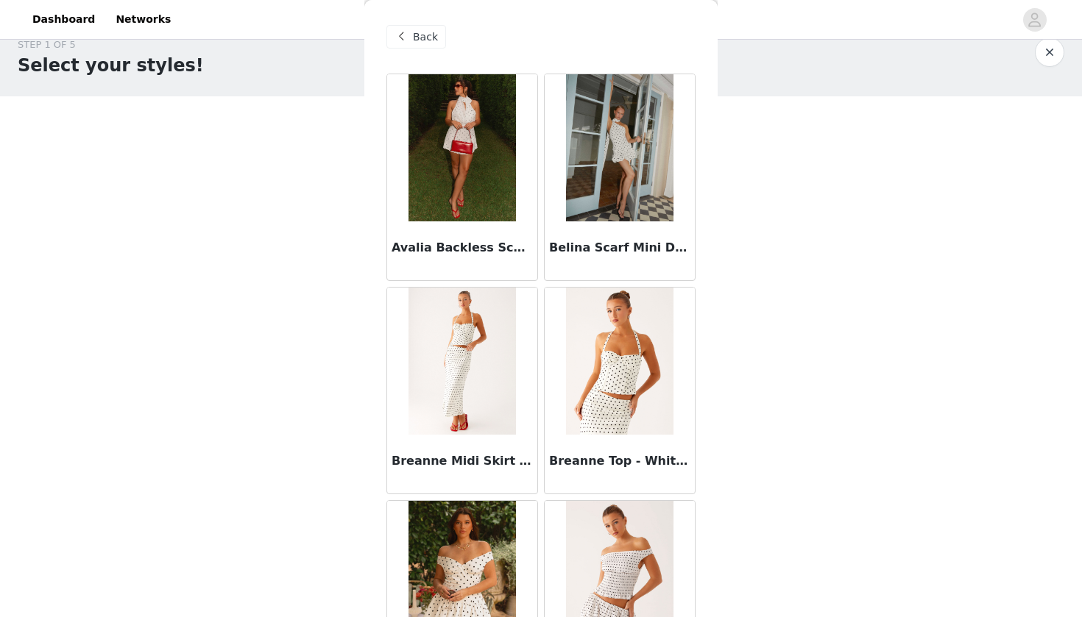
scroll to position [0, 0]
click at [431, 38] on span "Back" at bounding box center [425, 36] width 25 height 15
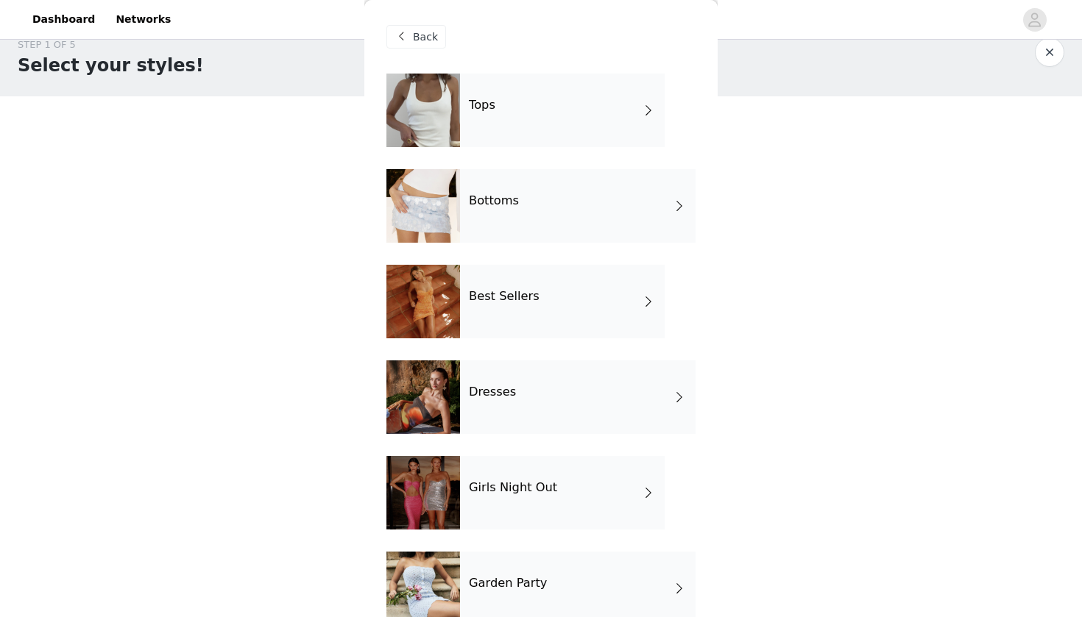
click at [507, 416] on div "Dresses" at bounding box center [577, 398] width 235 height 74
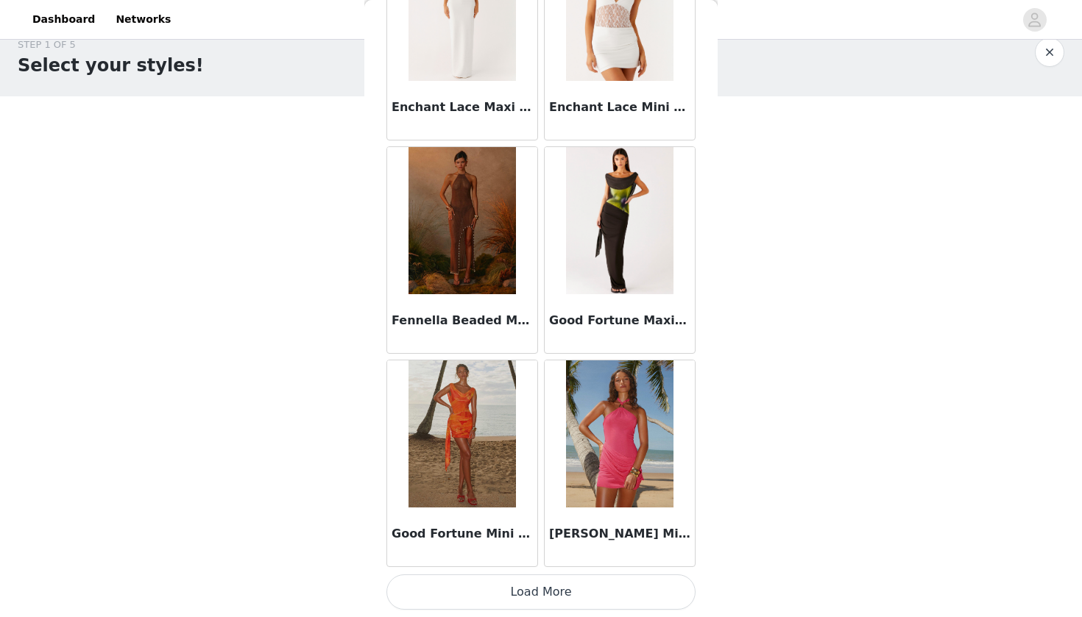
scroll to position [1634, 0]
click at [555, 591] on button "Load More" at bounding box center [540, 592] width 309 height 35
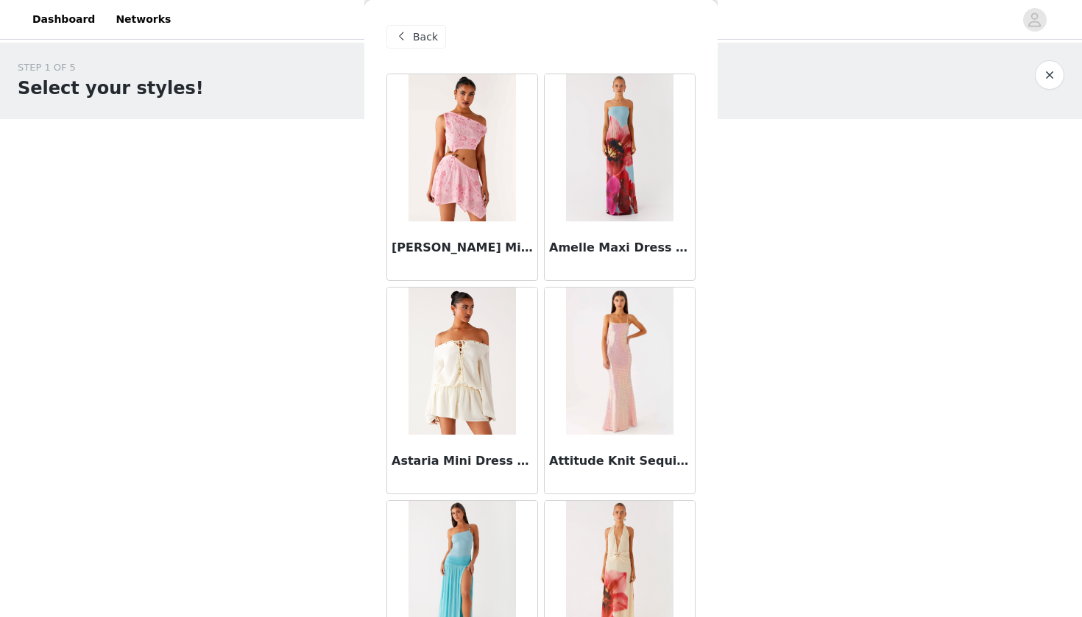
scroll to position [0, 0]
click at [414, 50] on div "Back" at bounding box center [540, 37] width 309 height 74
click at [416, 36] on span "Back" at bounding box center [425, 36] width 25 height 15
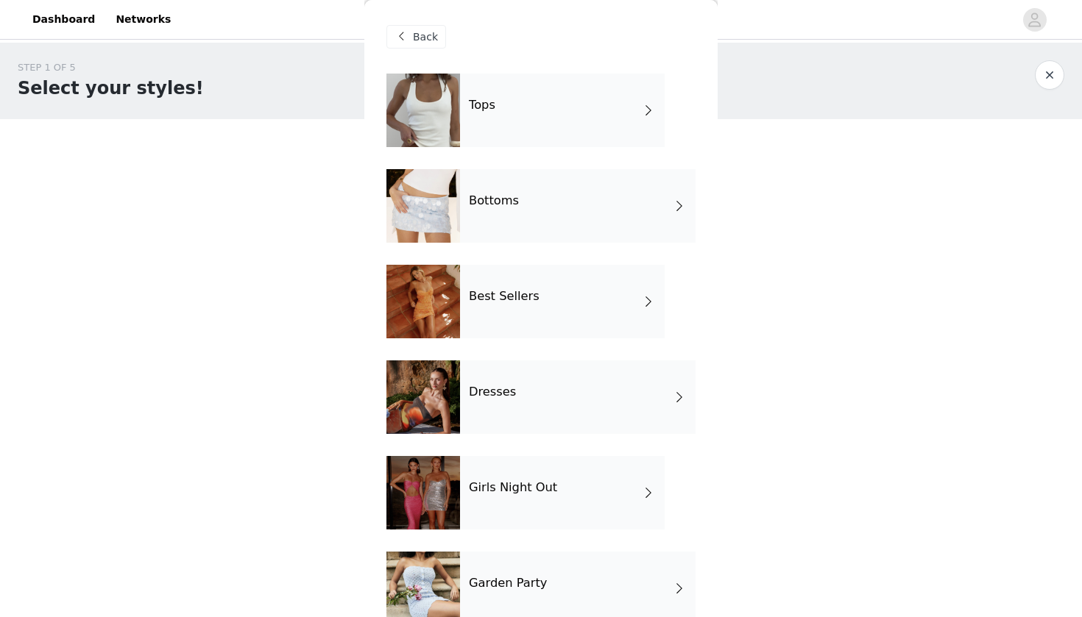
click at [515, 224] on div "Bottoms" at bounding box center [577, 206] width 235 height 74
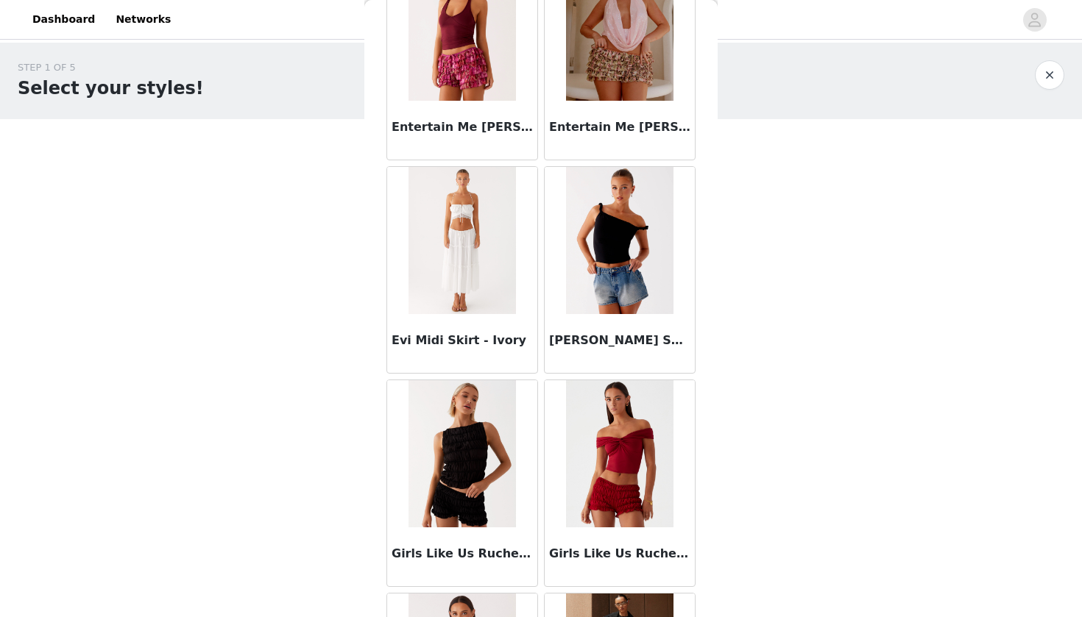
scroll to position [1554, 0]
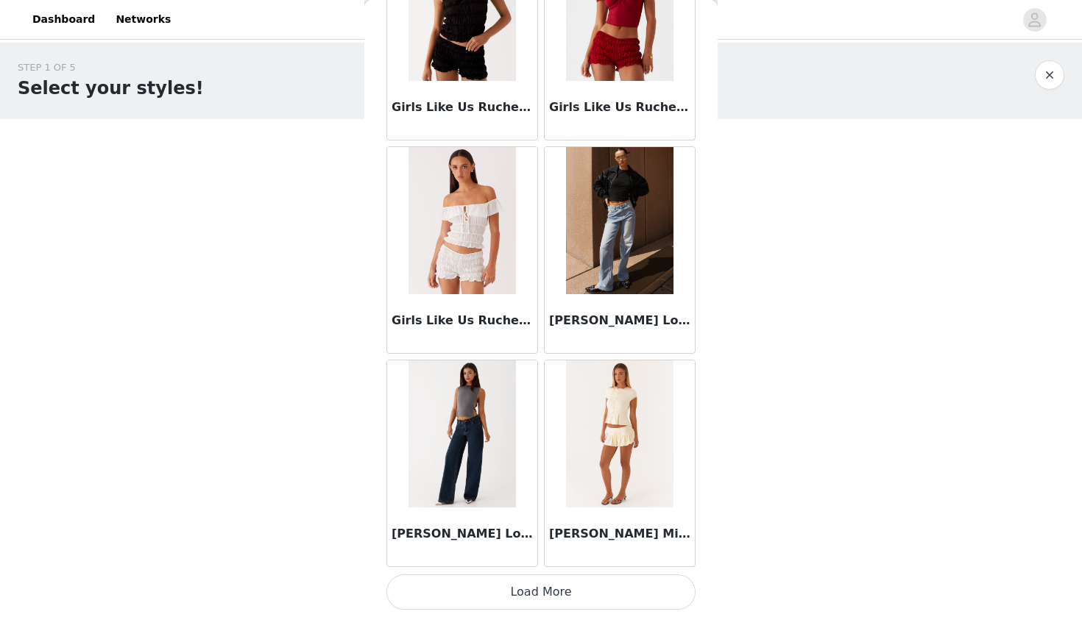
click at [560, 586] on button "Load More" at bounding box center [540, 592] width 309 height 35
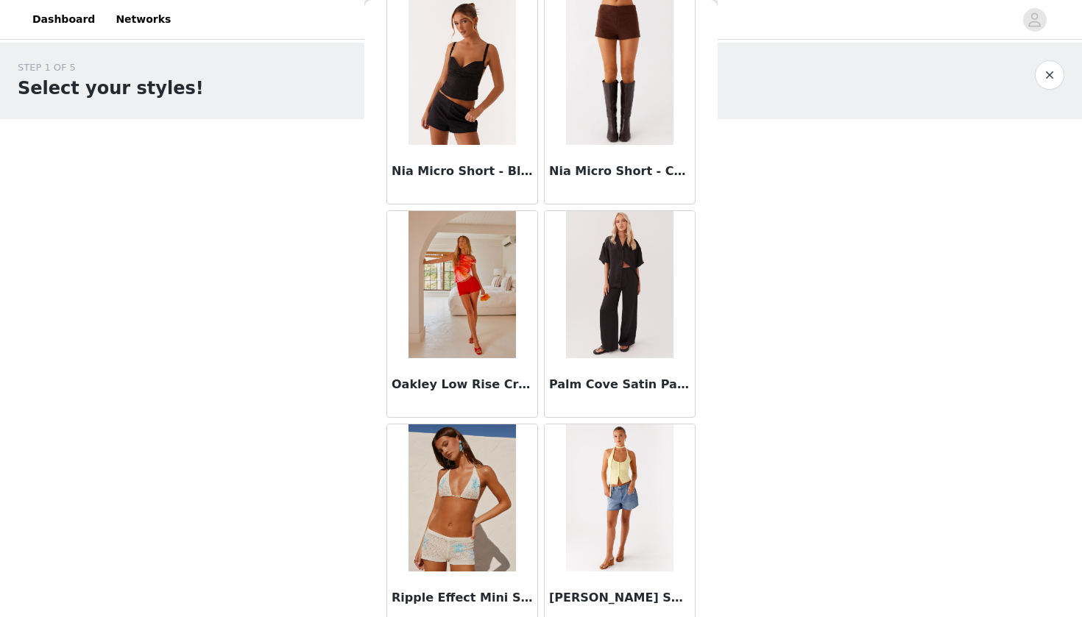
scroll to position [3107, 0]
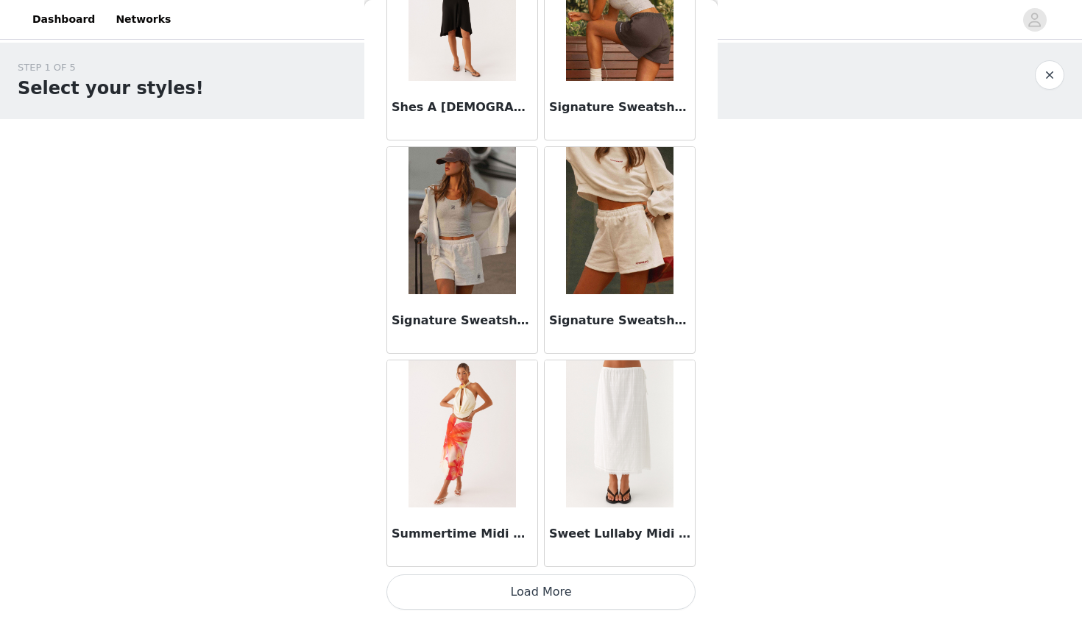
click at [560, 586] on button "Load More" at bounding box center [540, 592] width 309 height 35
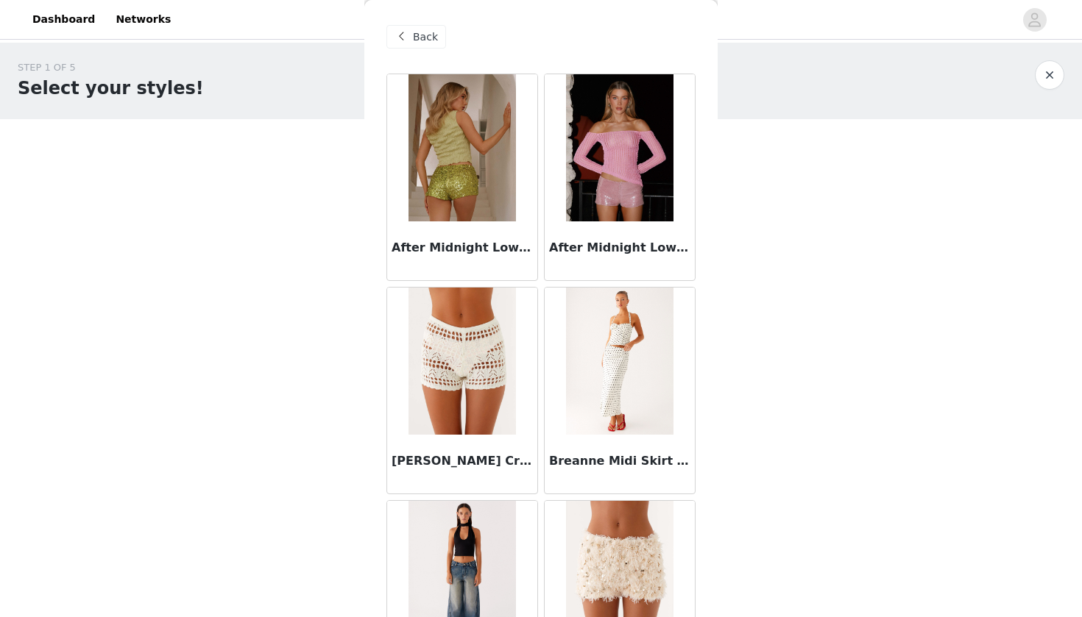
scroll to position [0, 0]
click at [411, 32] on div "Back" at bounding box center [416, 37] width 60 height 24
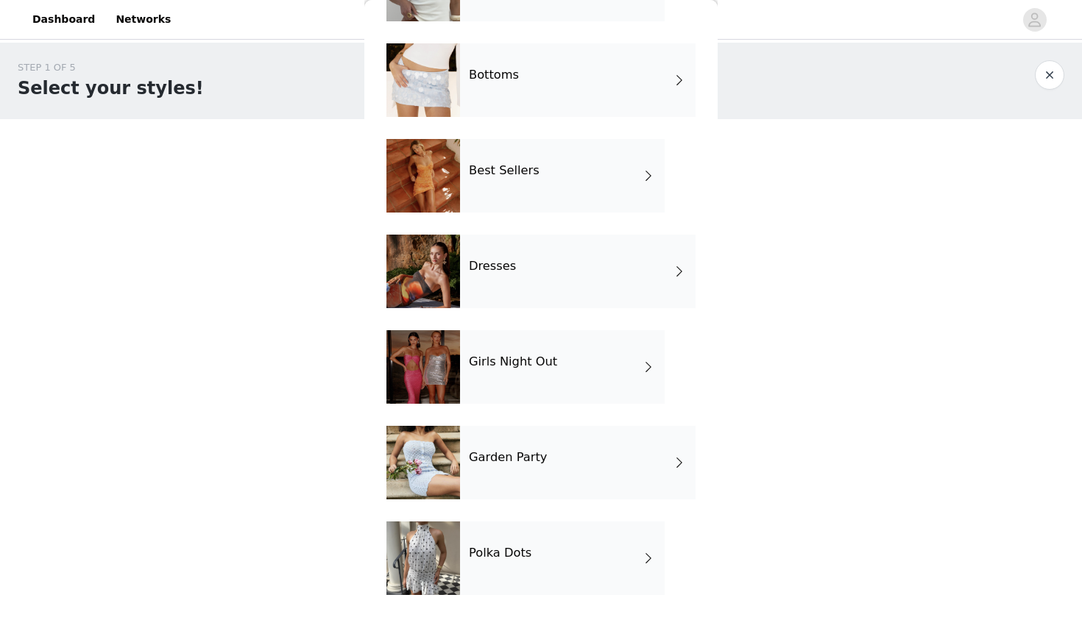
scroll to position [126, 0]
click at [501, 552] on h4 "Polka Dots" at bounding box center [500, 553] width 63 height 13
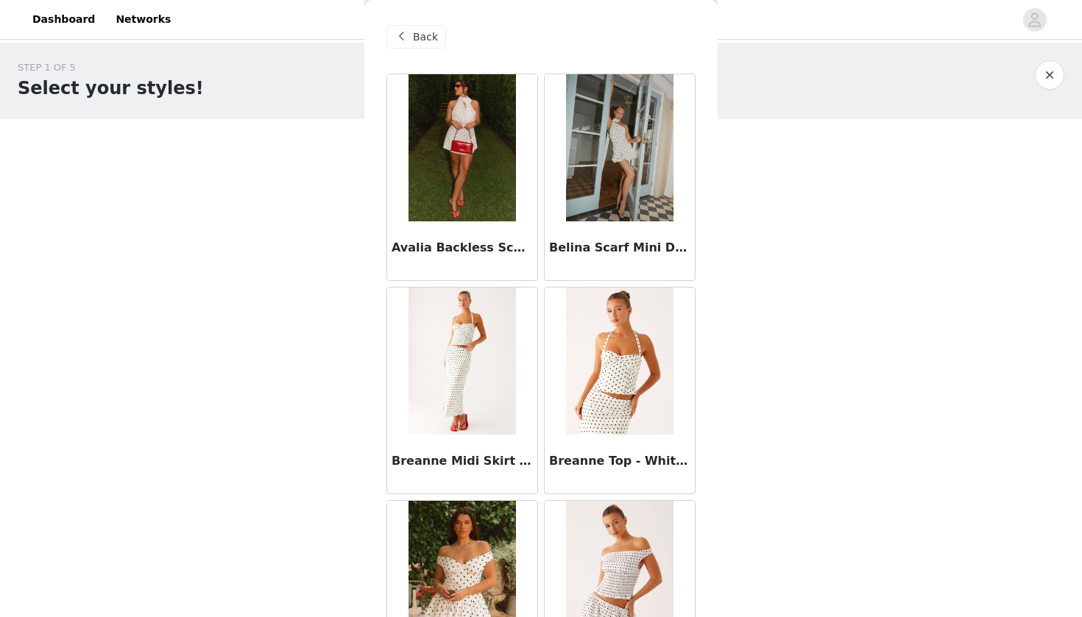
scroll to position [0, 0]
click at [401, 34] on span at bounding box center [401, 37] width 18 height 18
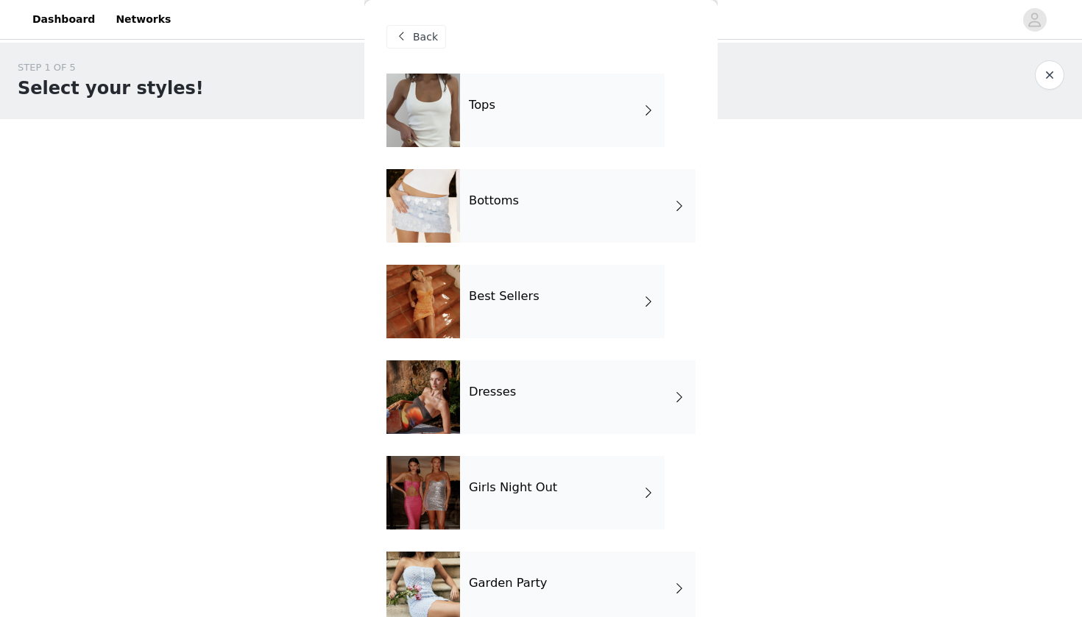
click at [508, 508] on div "Girls Night Out" at bounding box center [562, 493] width 205 height 74
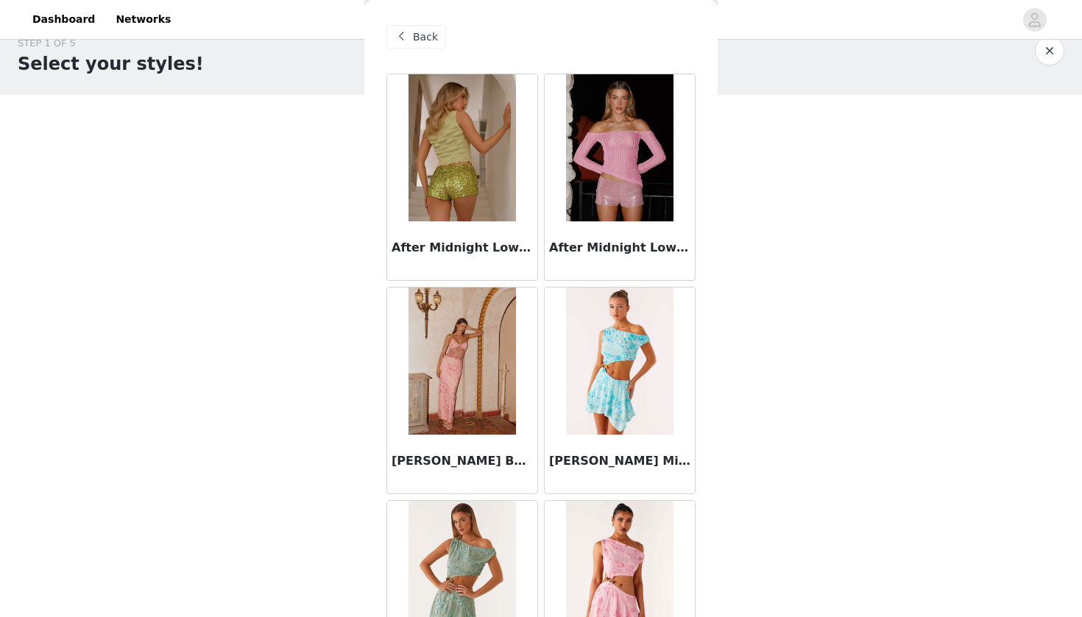
click at [402, 26] on div "Back" at bounding box center [416, 37] width 60 height 24
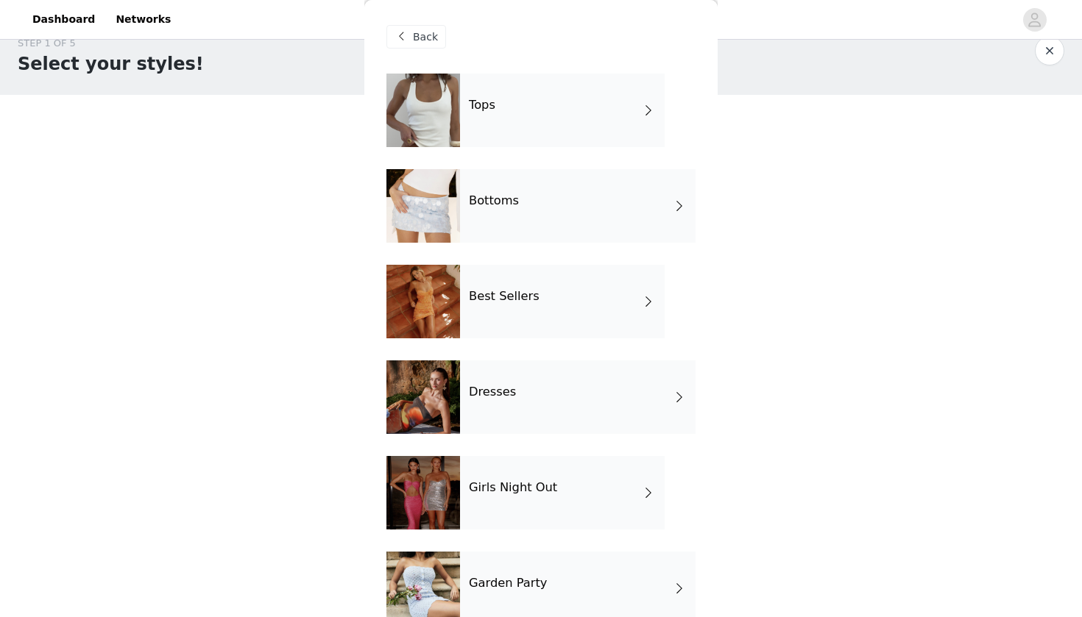
click at [500, 412] on div "Dresses" at bounding box center [577, 398] width 235 height 74
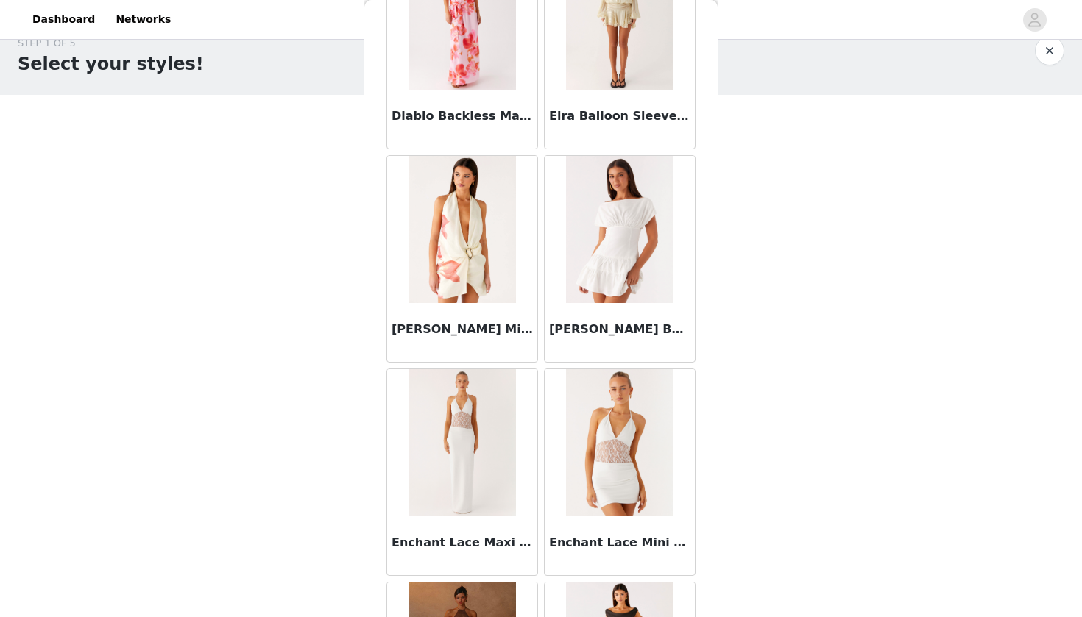
scroll to position [1268, 0]
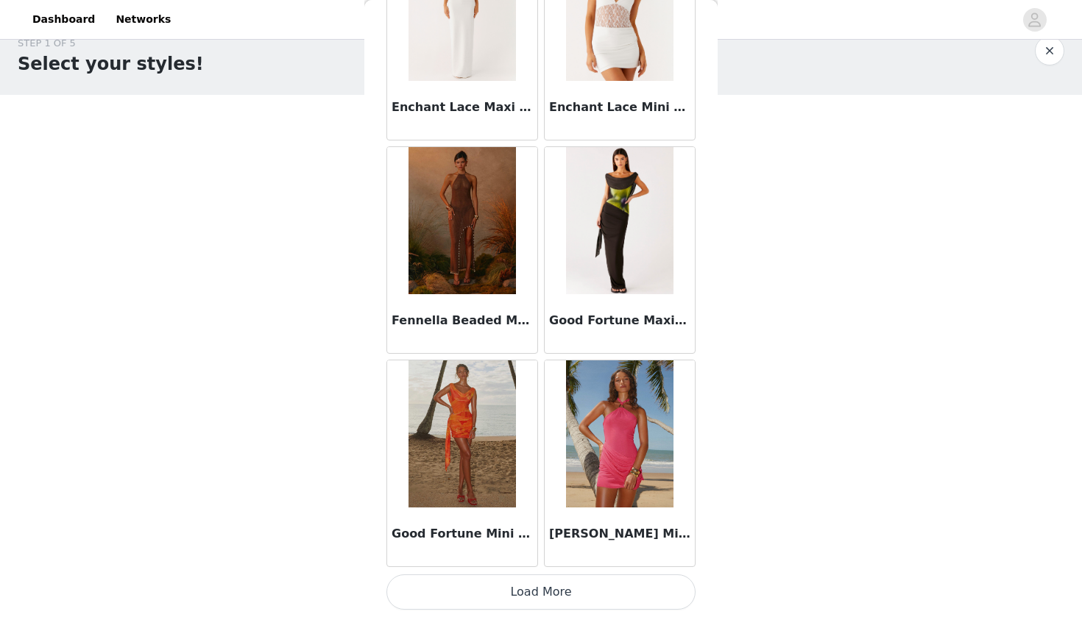
click at [533, 597] on button "Load More" at bounding box center [540, 592] width 309 height 35
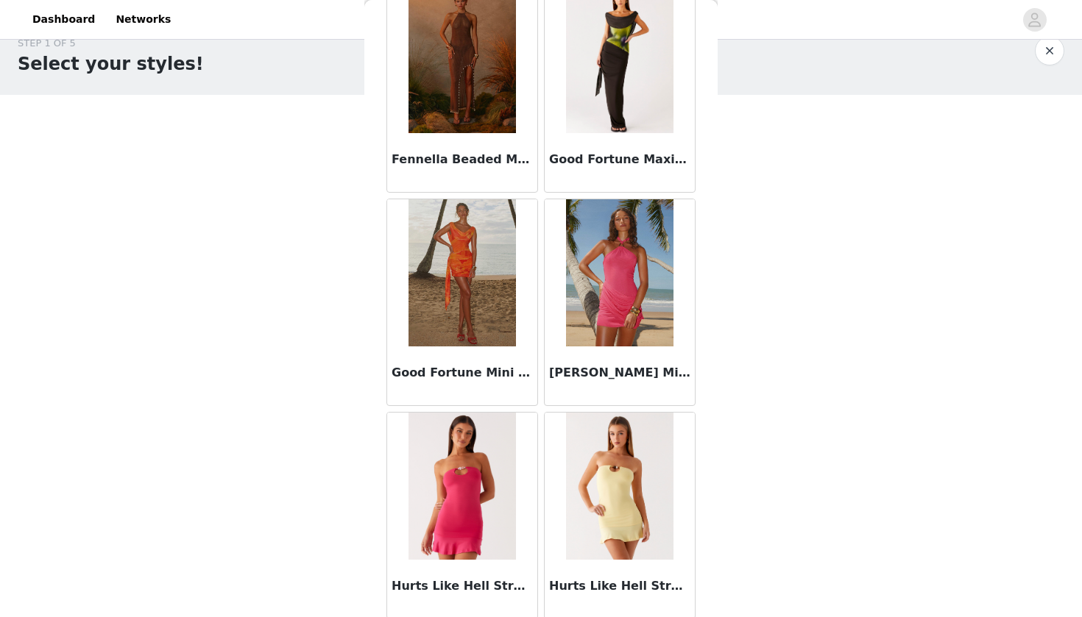
scroll to position [2075, 0]
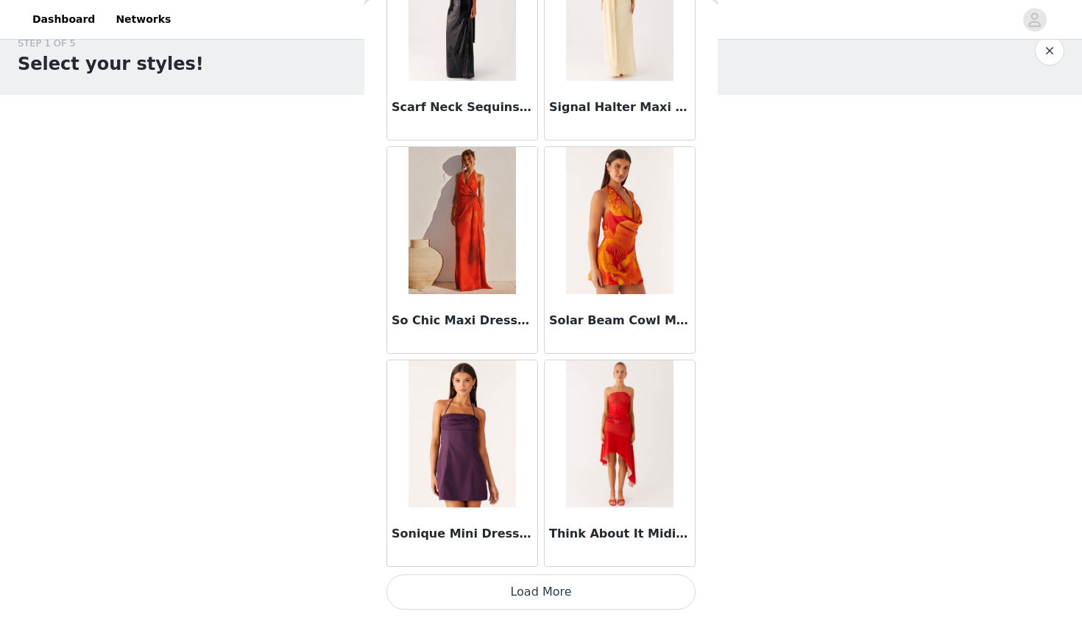
click at [499, 588] on button "Load More" at bounding box center [540, 592] width 309 height 35
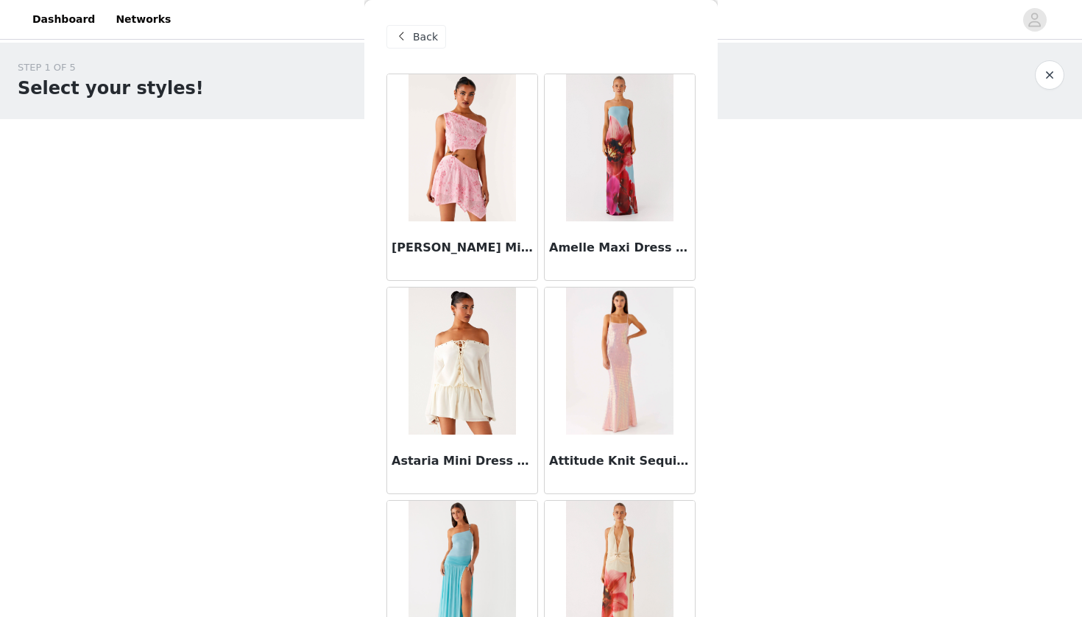
scroll to position [0, 0]
click at [414, 46] on div "Back" at bounding box center [416, 37] width 60 height 24
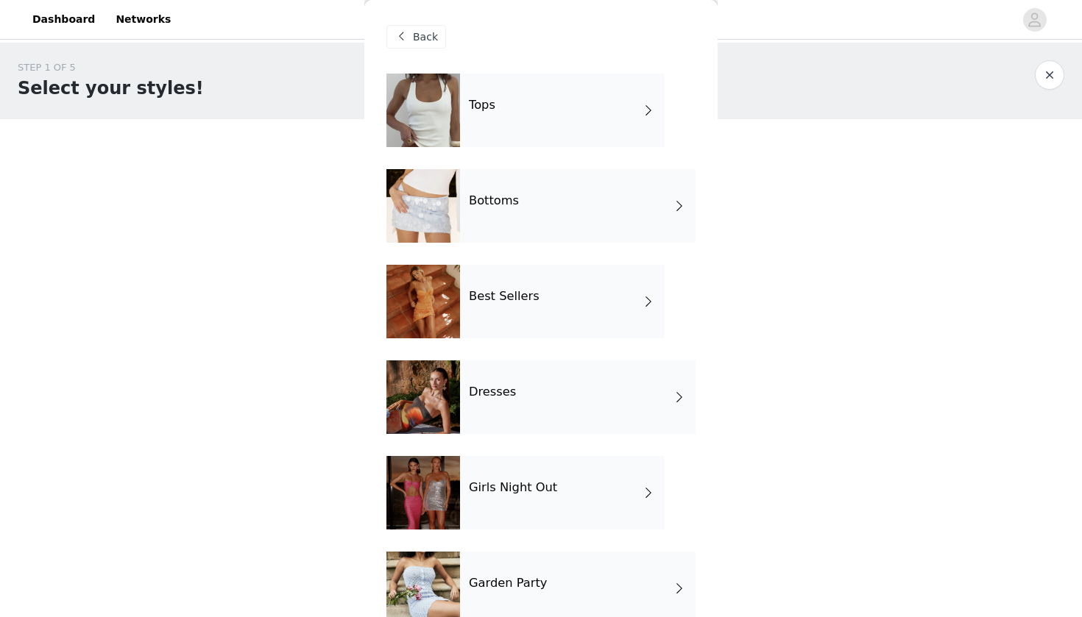
click at [489, 319] on div "Best Sellers" at bounding box center [562, 302] width 205 height 74
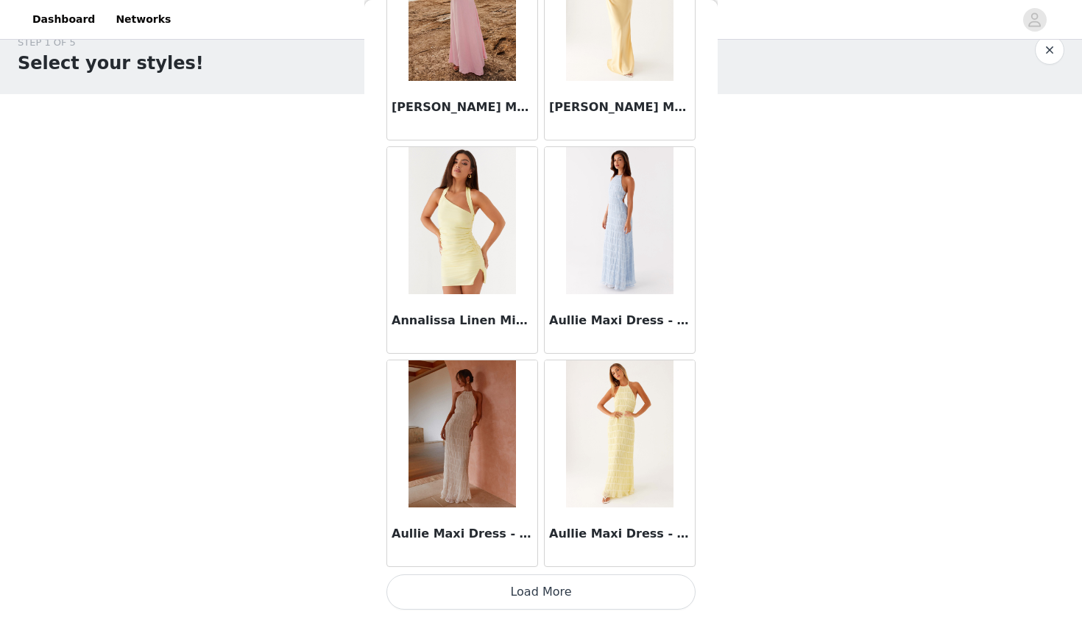
scroll to position [24, 0]
click at [539, 586] on button "Load More" at bounding box center [540, 592] width 309 height 35
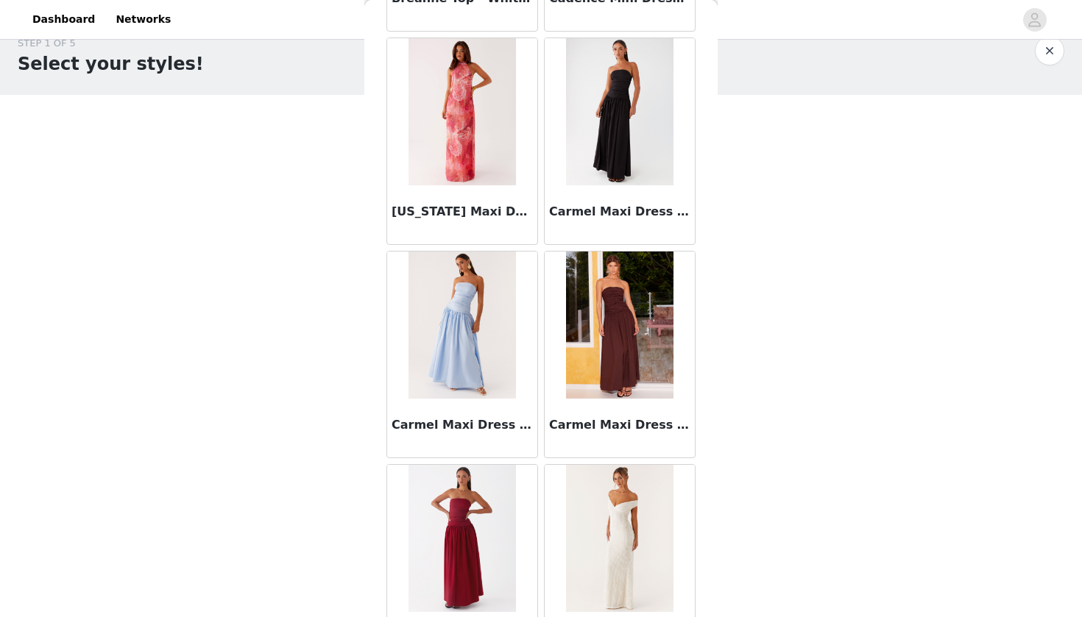
scroll to position [2235, 0]
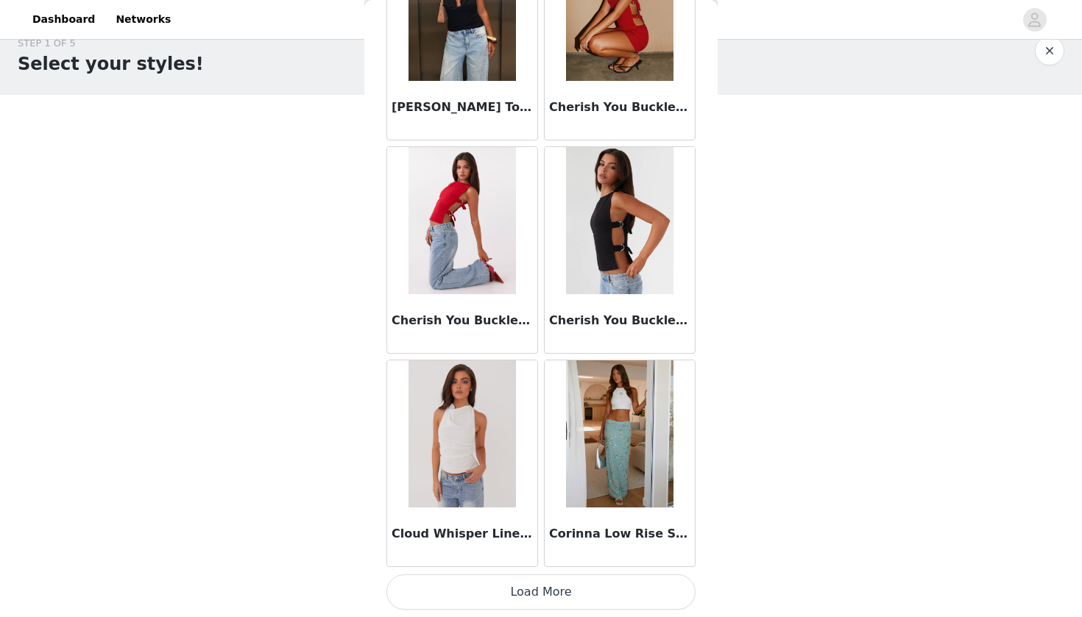
click at [525, 591] on button "Load More" at bounding box center [540, 592] width 309 height 35
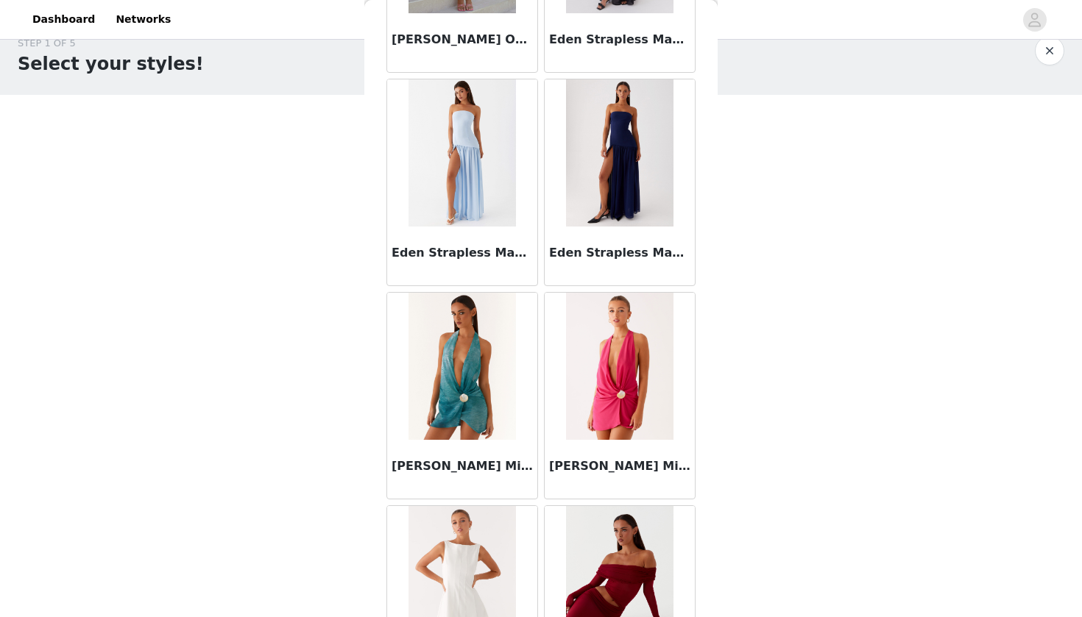
scroll to position [5142, 0]
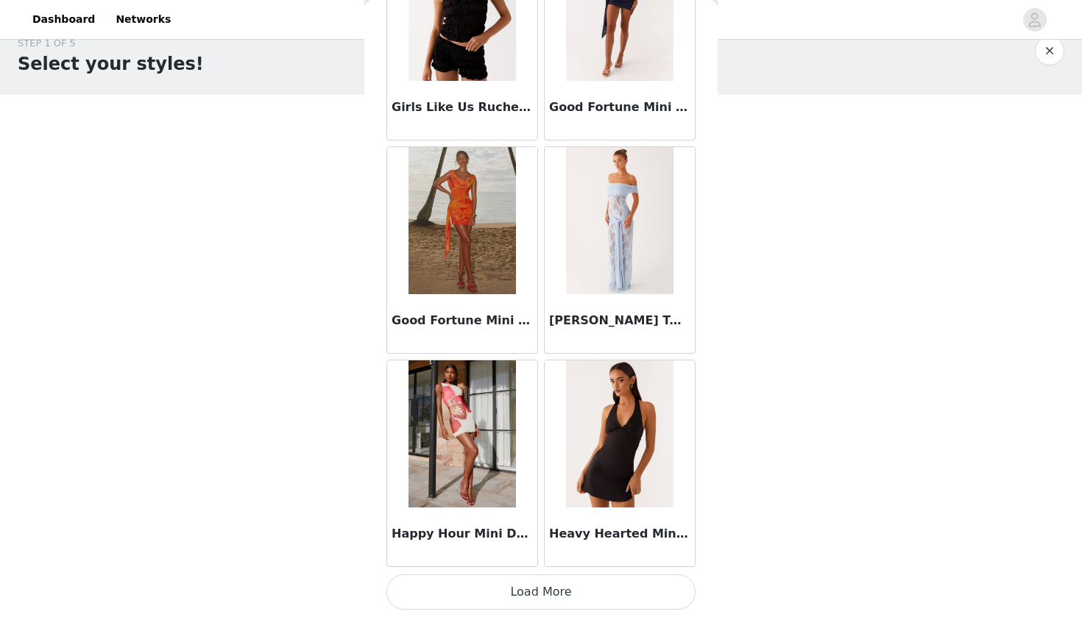
click at [583, 594] on button "Load More" at bounding box center [540, 592] width 309 height 35
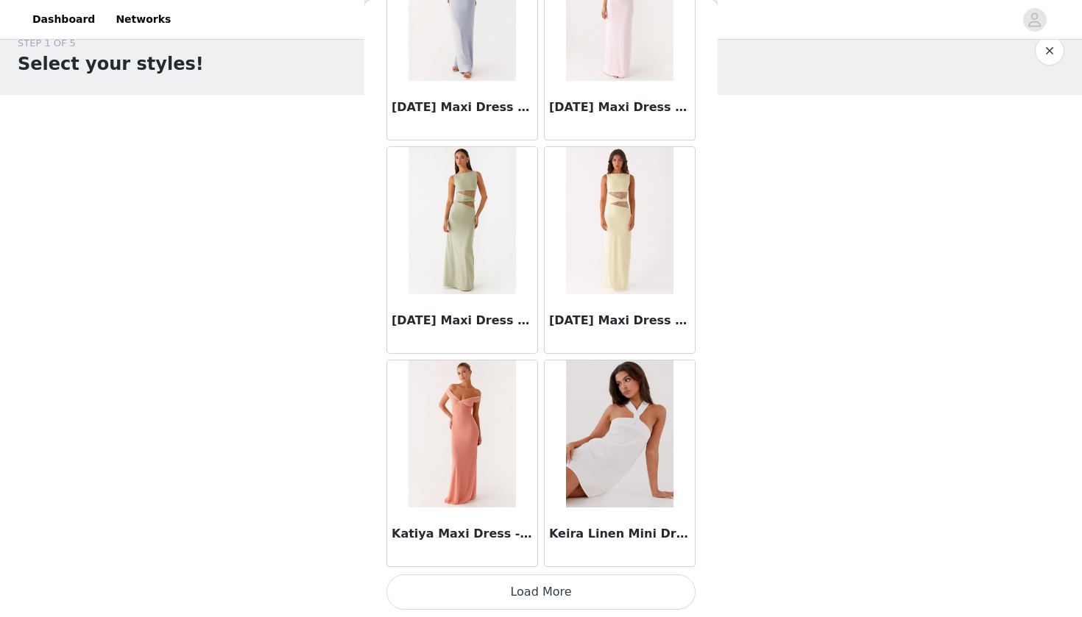
scroll to position [8036, 0]
click at [591, 600] on button "Load More" at bounding box center [540, 592] width 309 height 35
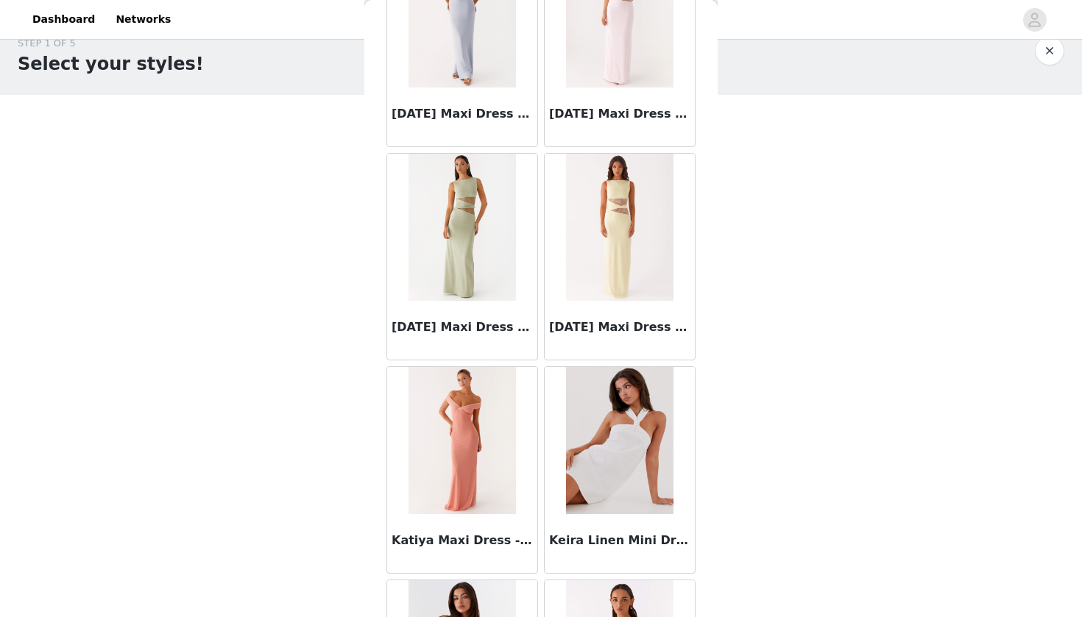
scroll to position [8308, 0]
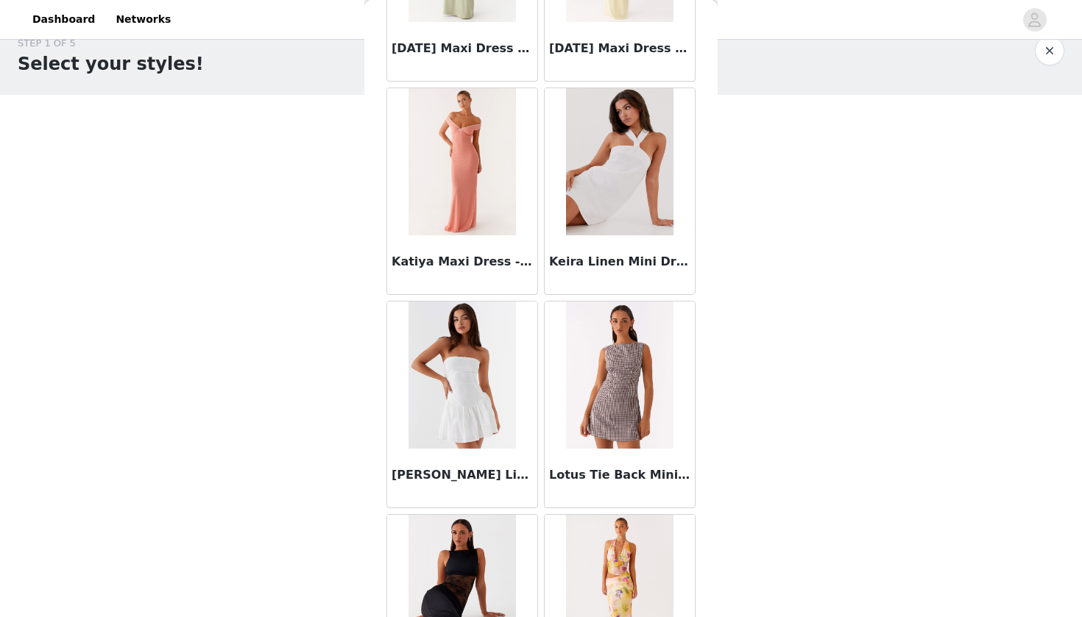
click at [625, 195] on img at bounding box center [619, 161] width 107 height 147
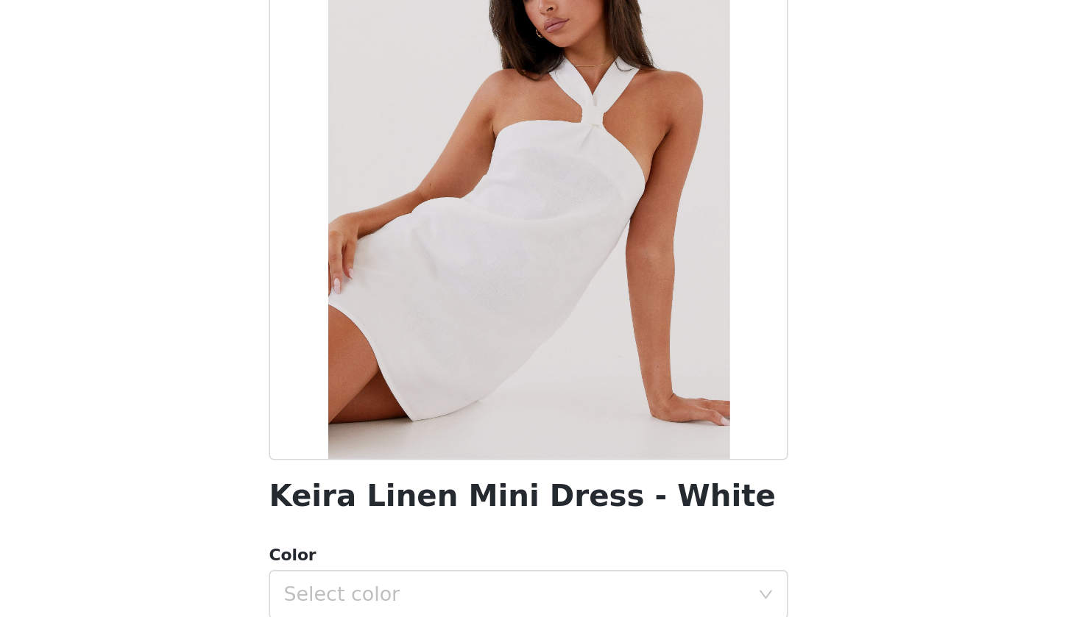
scroll to position [6, 0]
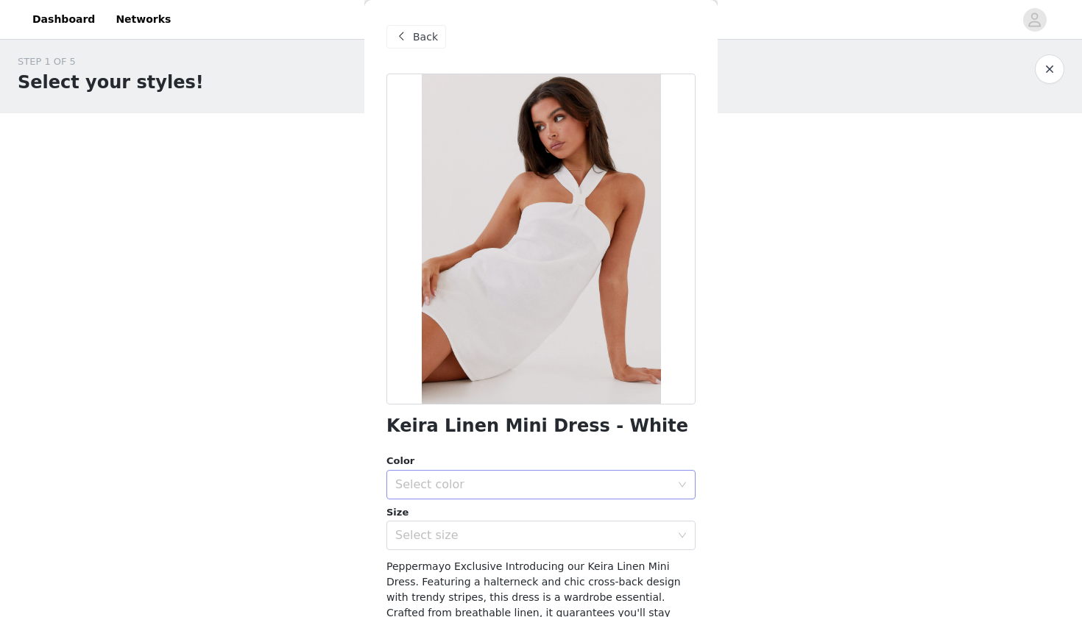
click at [472, 496] on div "Select color" at bounding box center [536, 485] width 282 height 28
click at [467, 515] on li "White" at bounding box center [540, 517] width 309 height 24
click at [463, 531] on div "Select size" at bounding box center [532, 535] width 275 height 15
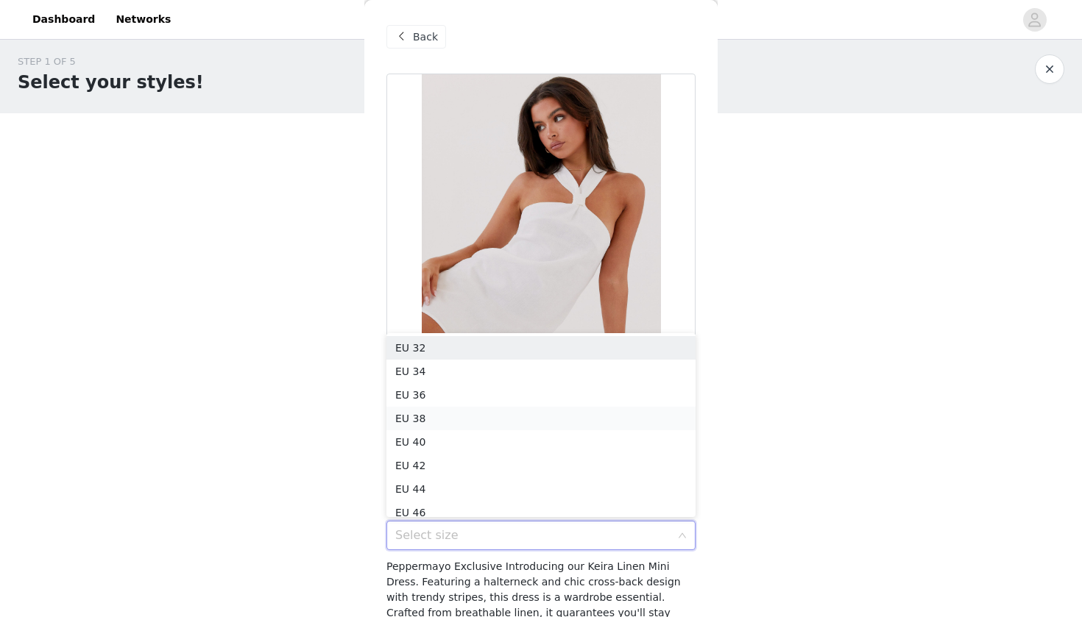
scroll to position [7, 0]
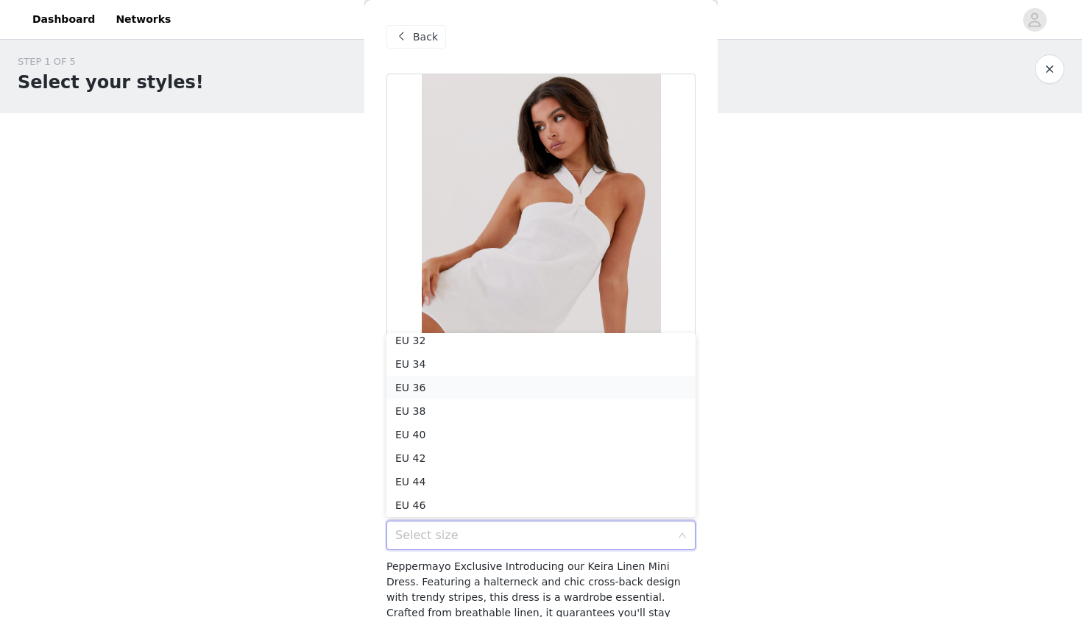
click at [453, 381] on li "EU 36" at bounding box center [540, 388] width 309 height 24
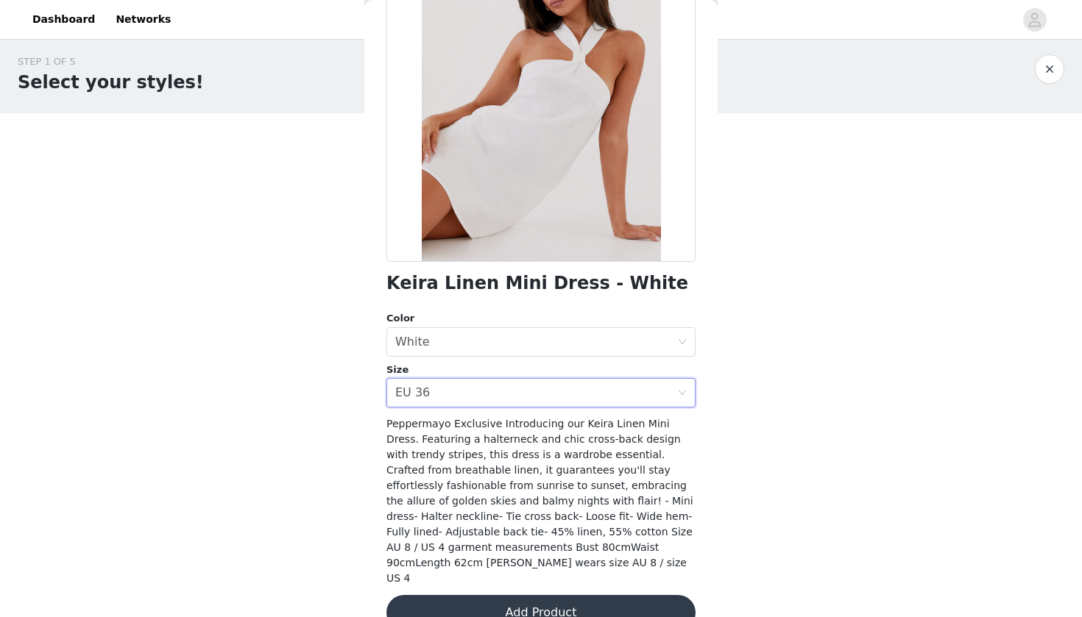
scroll to position [142, 0]
click at [528, 596] on button "Add Product" at bounding box center [540, 613] width 309 height 35
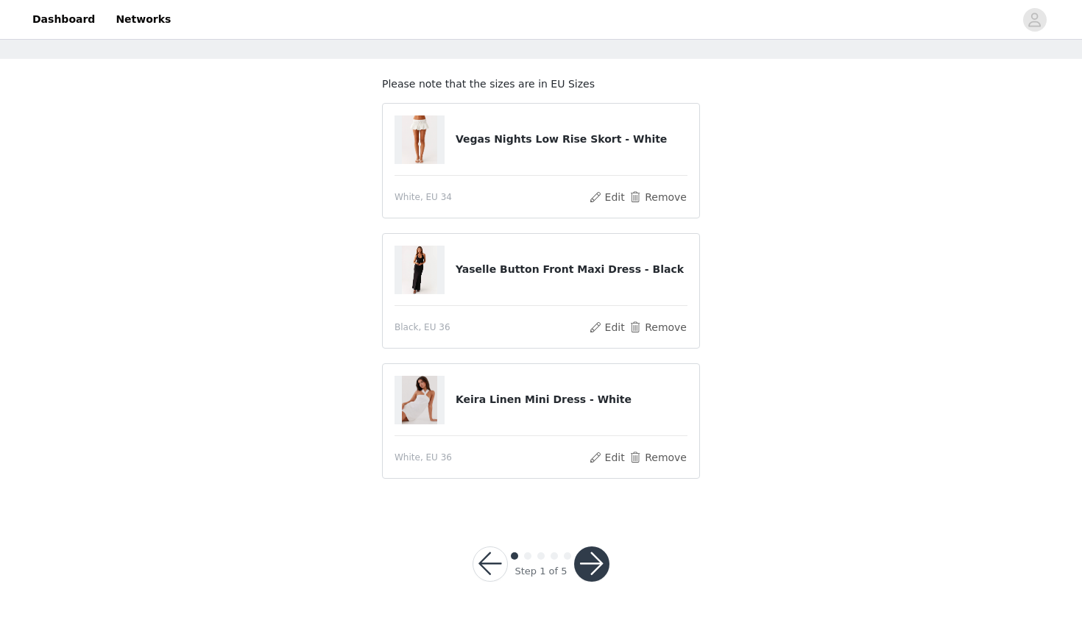
scroll to position [60, 0]
click at [597, 549] on button "button" at bounding box center [591, 564] width 35 height 35
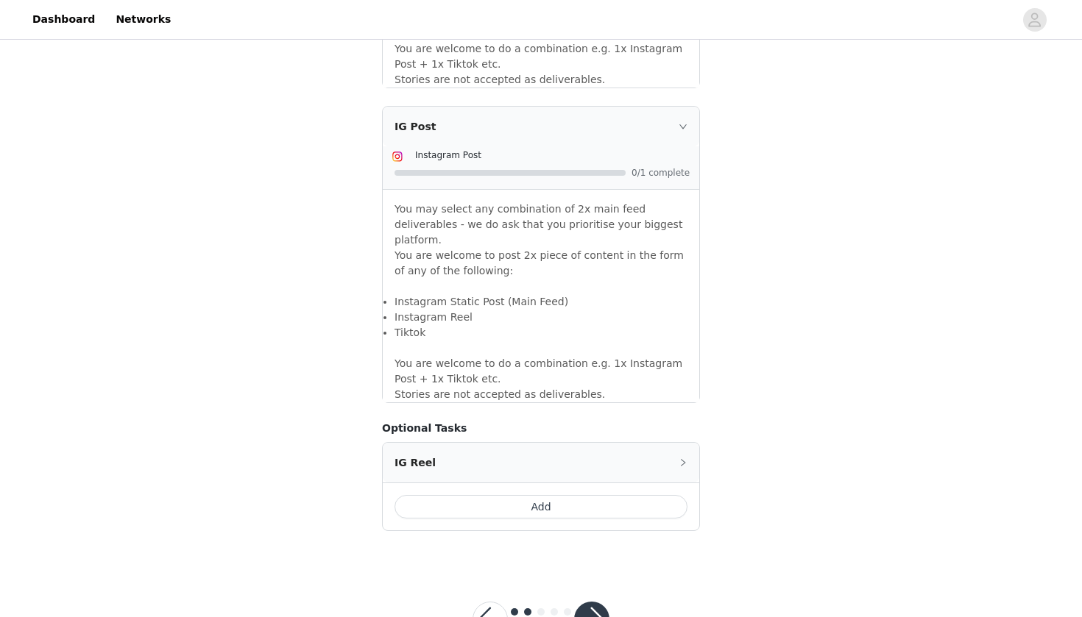
scroll to position [1210, 0]
click at [586, 603] on button "button" at bounding box center [591, 620] width 35 height 35
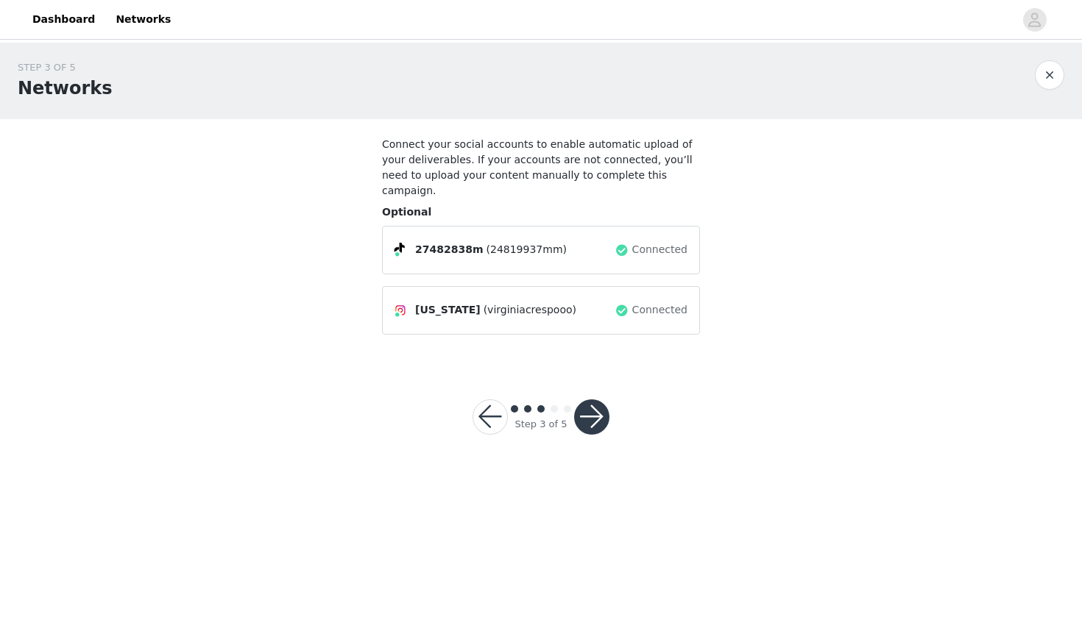
click at [489, 405] on button "button" at bounding box center [489, 417] width 35 height 35
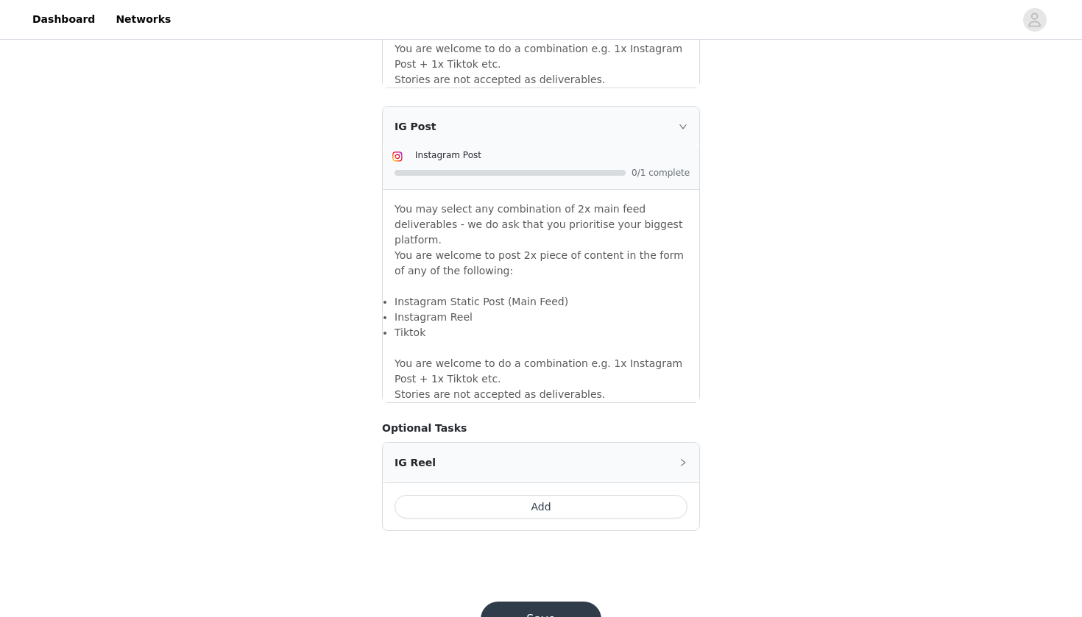
scroll to position [1210, 0]
click at [506, 603] on button "Save" at bounding box center [540, 620] width 121 height 35
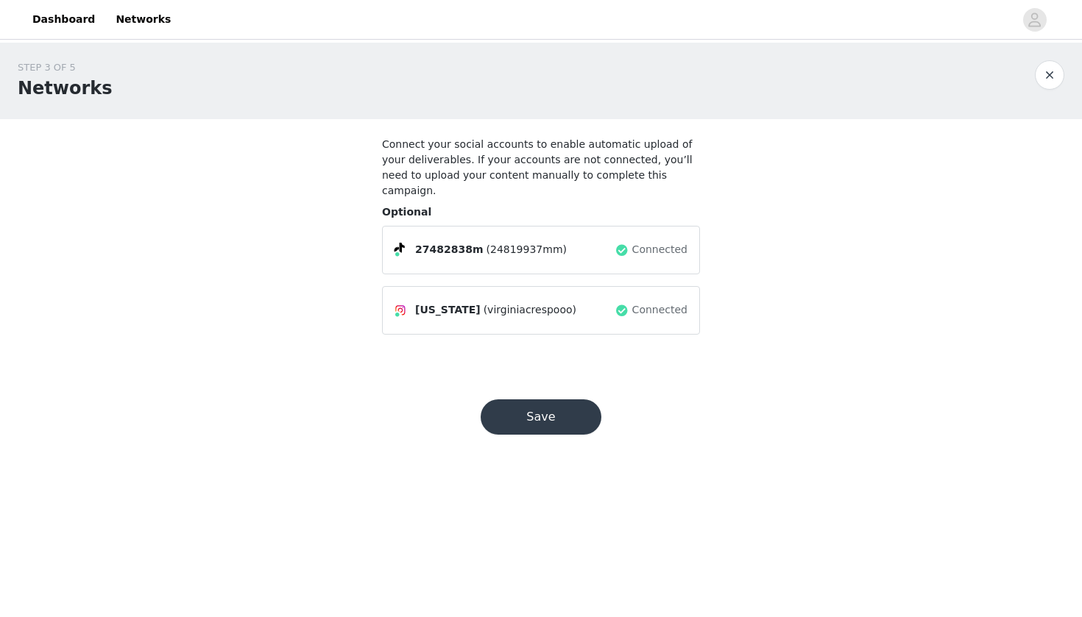
click at [522, 402] on button "Save" at bounding box center [540, 417] width 121 height 35
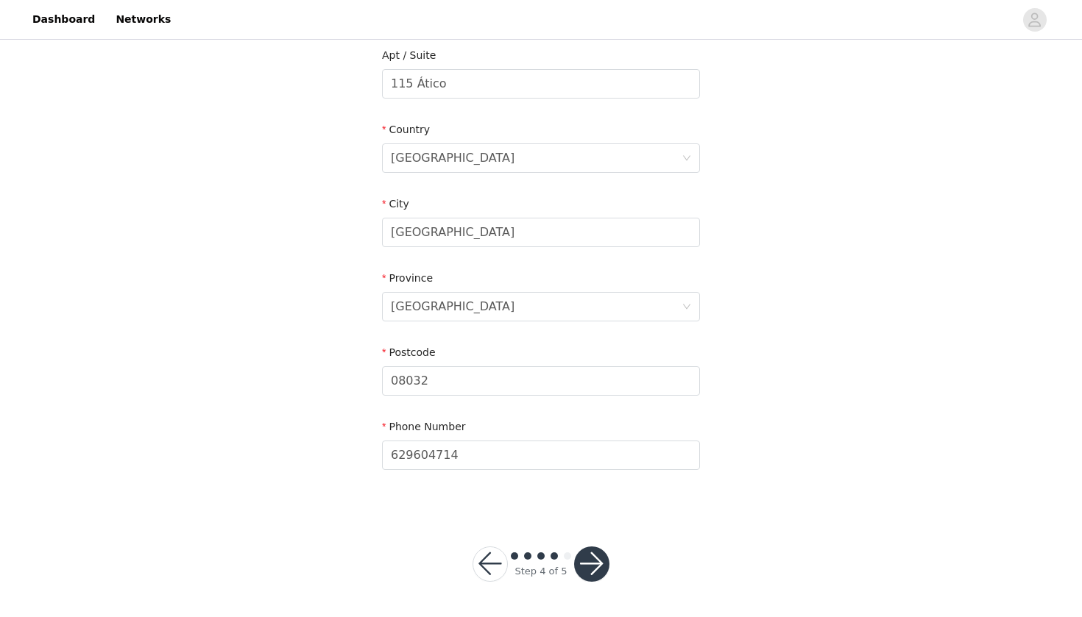
scroll to position [416, 0]
click at [579, 575] on button "button" at bounding box center [591, 564] width 35 height 35
click at [584, 570] on button "button" at bounding box center [591, 564] width 35 height 35
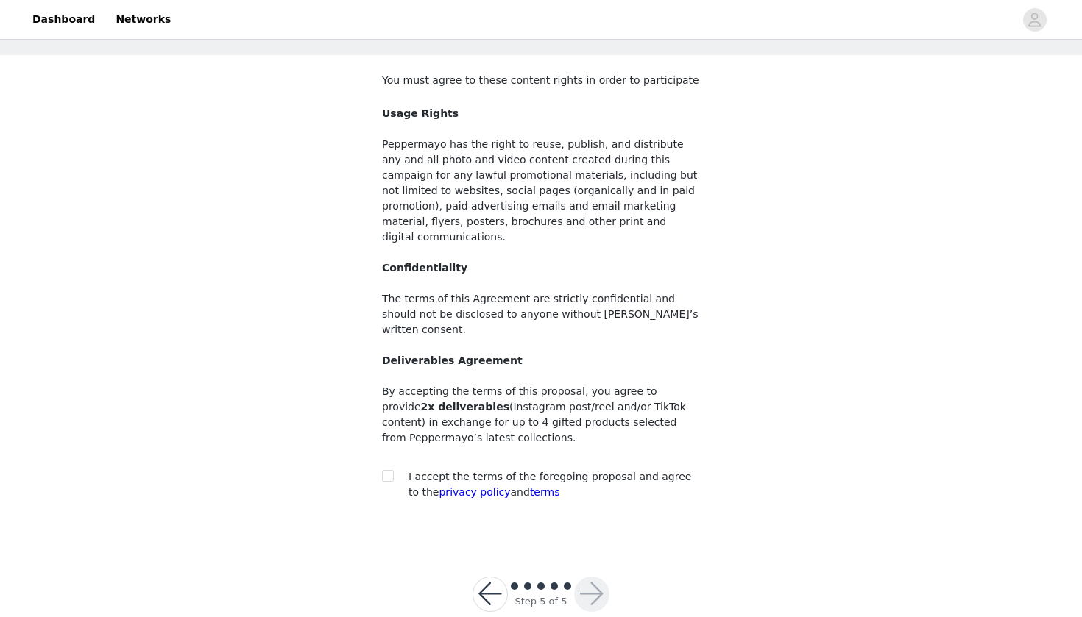
scroll to position [63, 0]
click at [382, 472] on input "checkbox" at bounding box center [387, 477] width 10 height 10
checkbox input "true"
click at [592, 578] on button "button" at bounding box center [591, 595] width 35 height 35
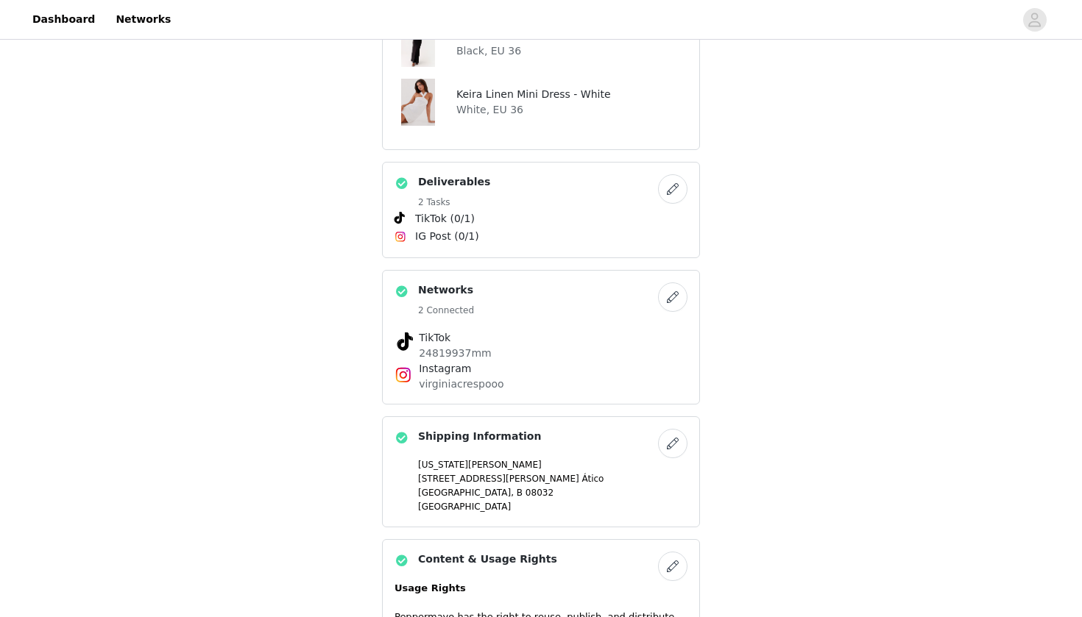
scroll to position [295, 0]
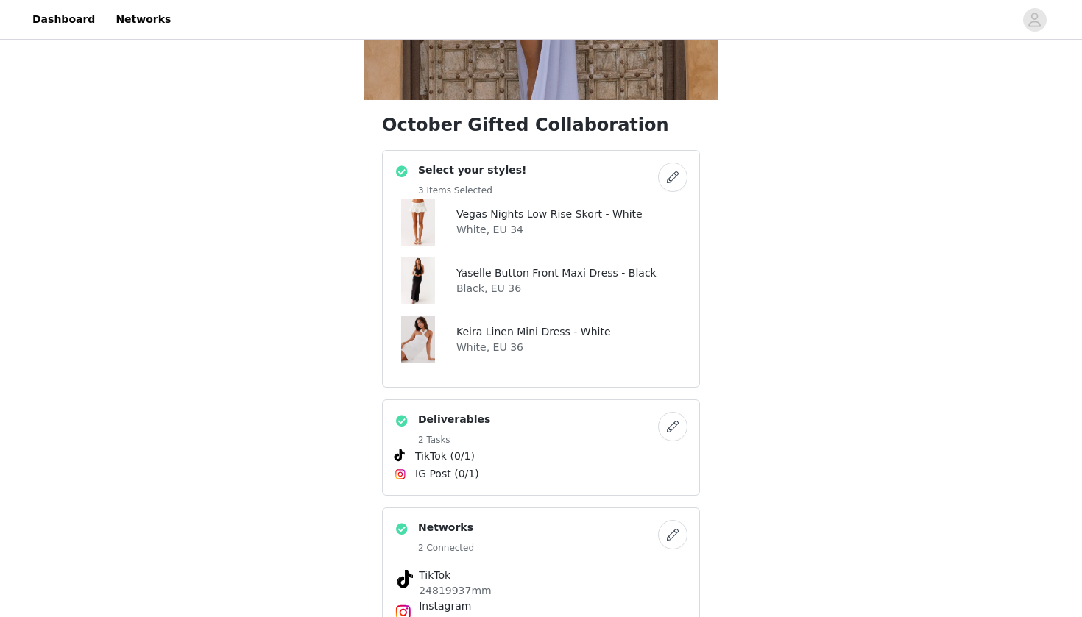
click at [664, 180] on button "button" at bounding box center [672, 177] width 29 height 29
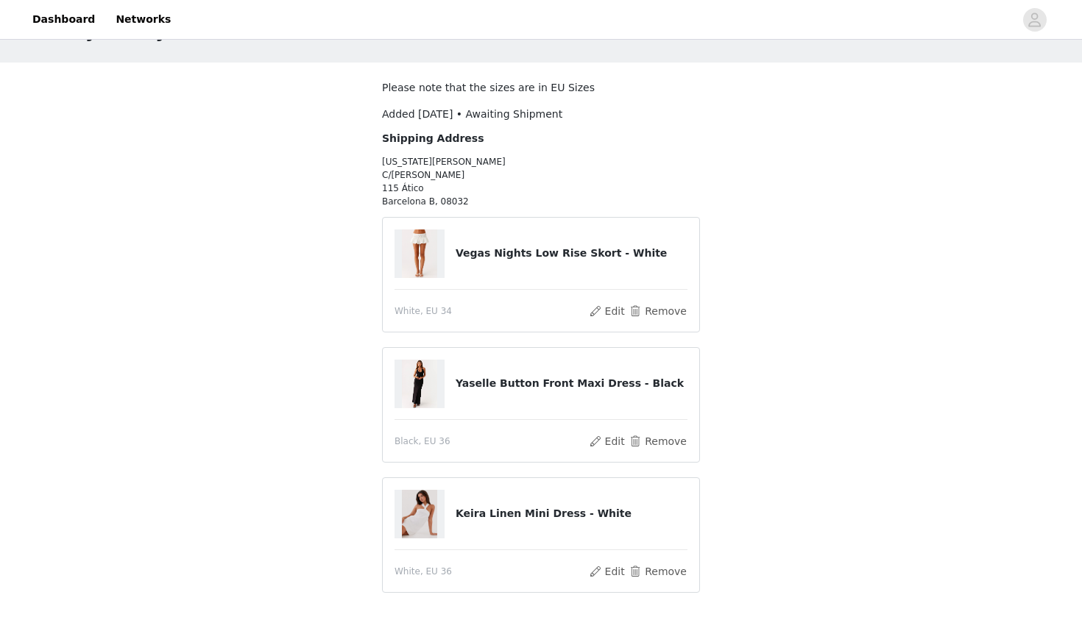
scroll to position [57, 0]
click at [612, 441] on button "Edit" at bounding box center [607, 441] width 38 height 18
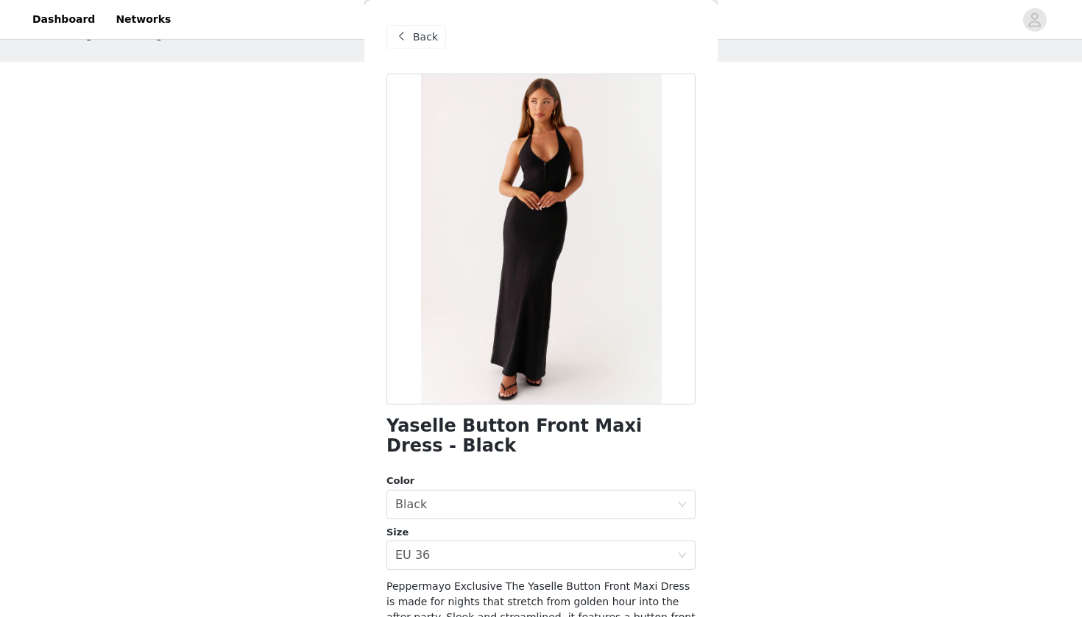
scroll to position [34, 0]
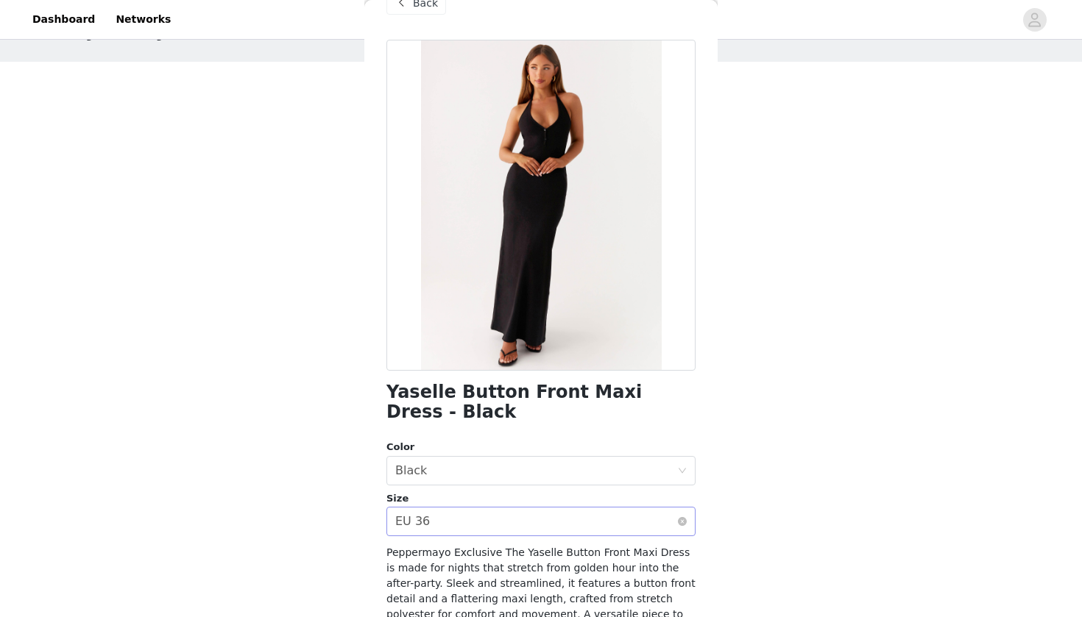
click at [437, 517] on div "Select size EU 36" at bounding box center [536, 522] width 282 height 28
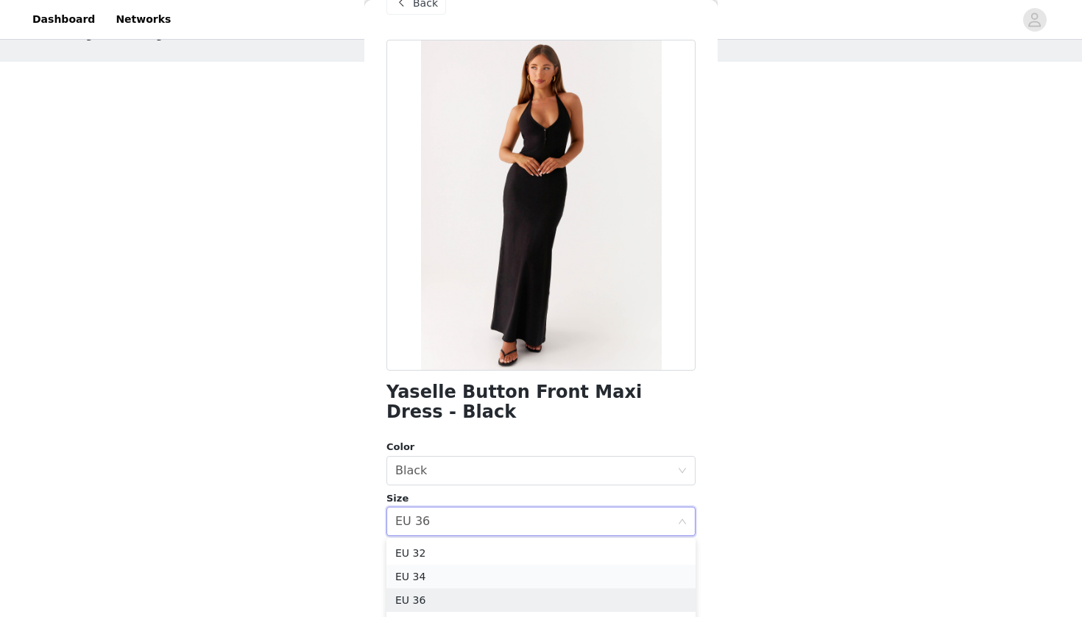
click at [431, 575] on li "EU 34" at bounding box center [540, 577] width 309 height 24
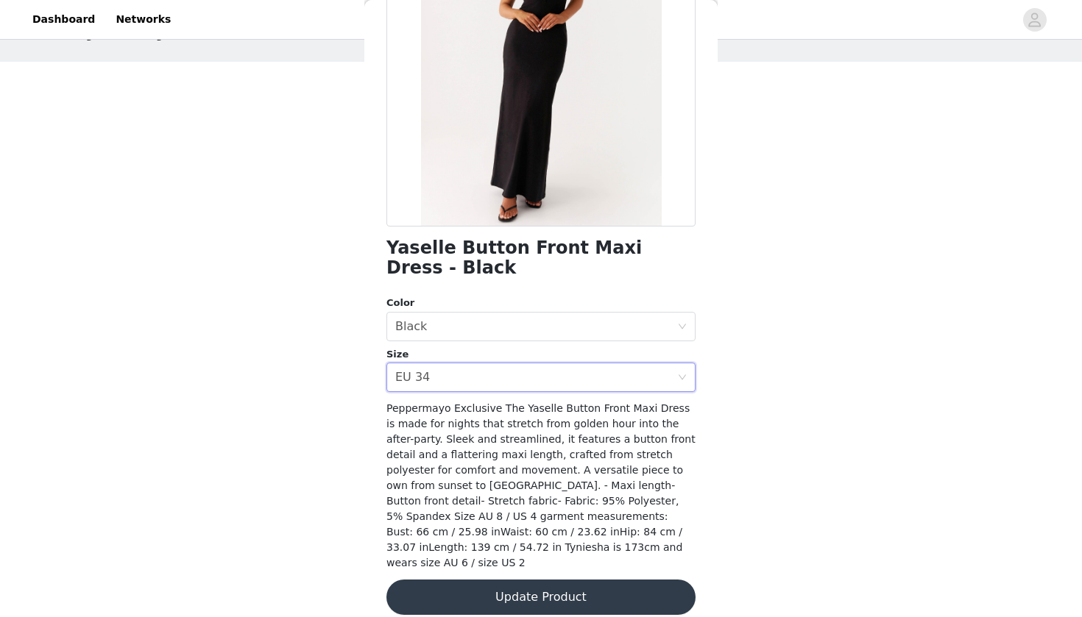
scroll to position [177, 0]
click at [564, 581] on button "Update Product" at bounding box center [540, 598] width 309 height 35
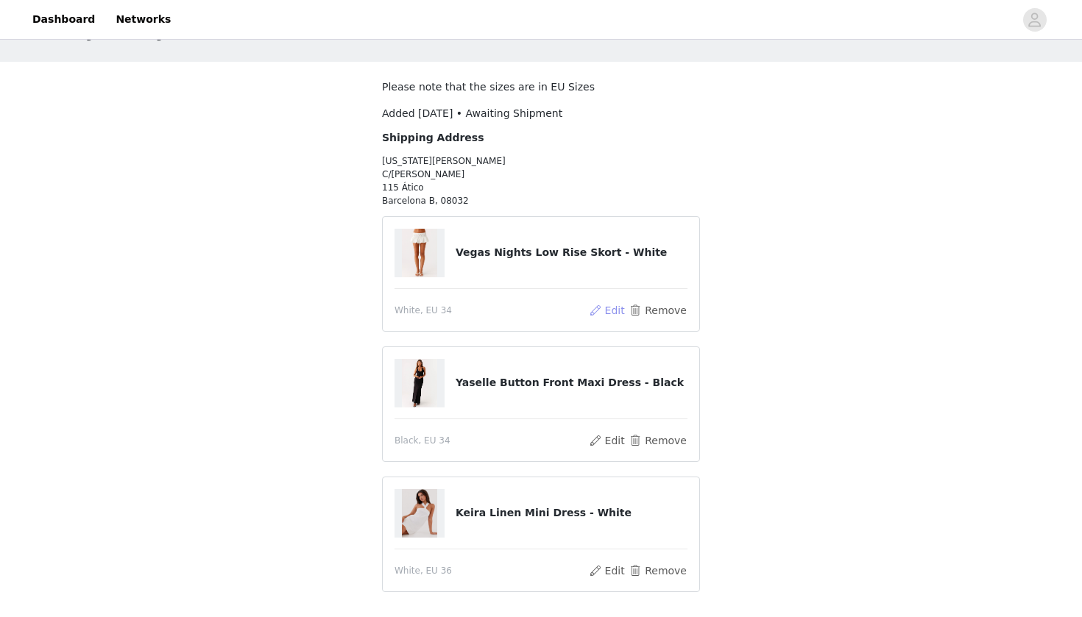
click at [604, 316] on button "Edit" at bounding box center [607, 311] width 38 height 18
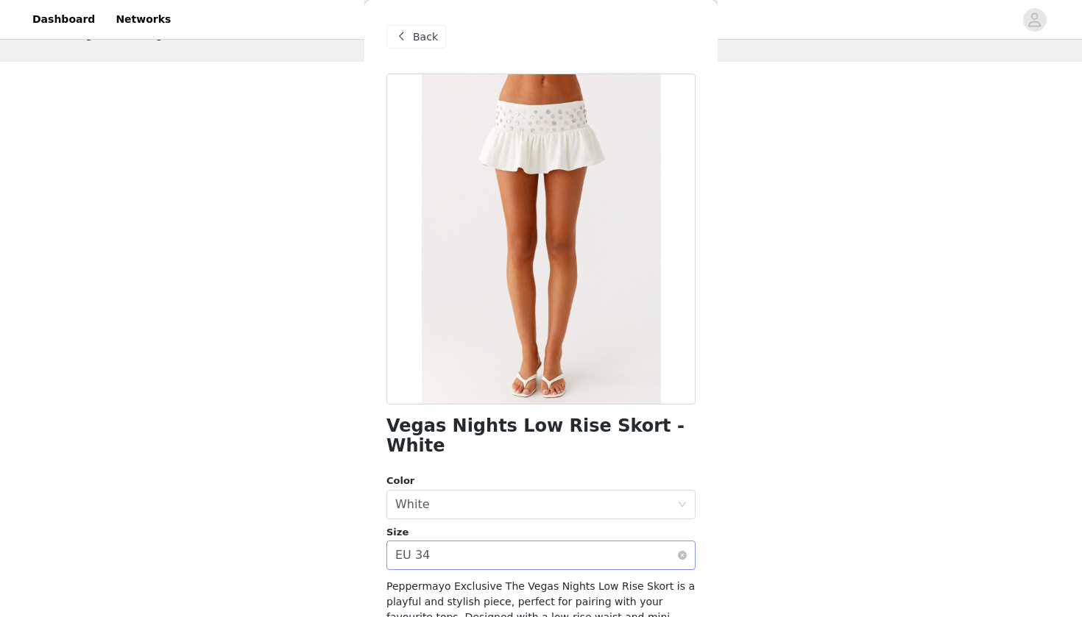
click at [494, 542] on div "Select size EU 34" at bounding box center [536, 556] width 282 height 28
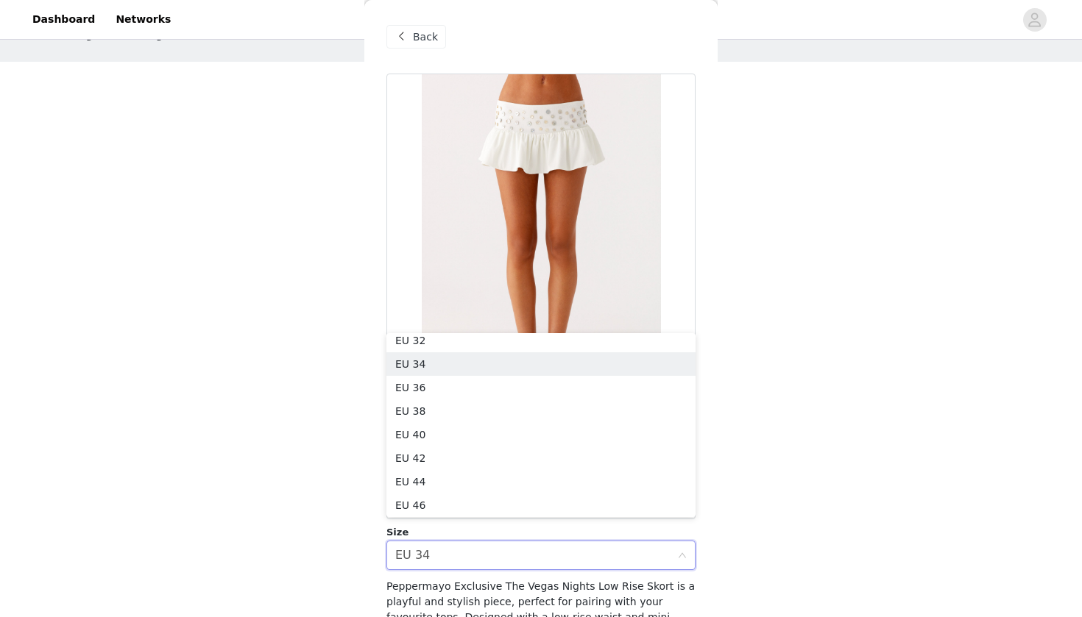
scroll to position [3, 0]
click at [410, 38] on div "Back" at bounding box center [416, 37] width 60 height 24
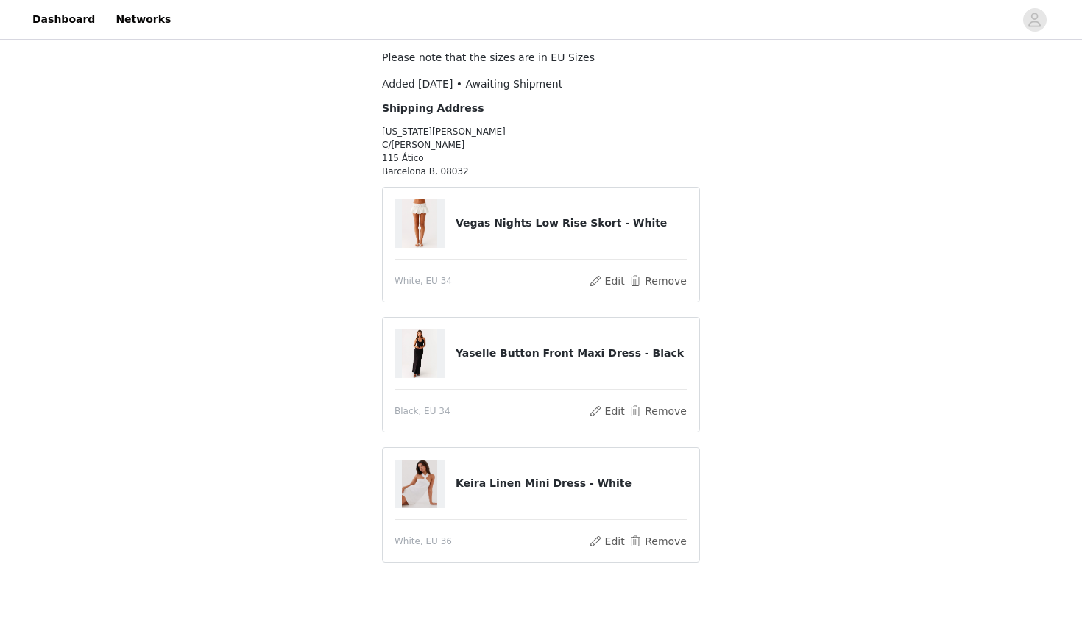
scroll to position [88, 0]
click at [444, 537] on span "White, EU 36" at bounding box center [422, 540] width 57 height 13
click at [614, 536] on button "Edit" at bounding box center [607, 541] width 38 height 18
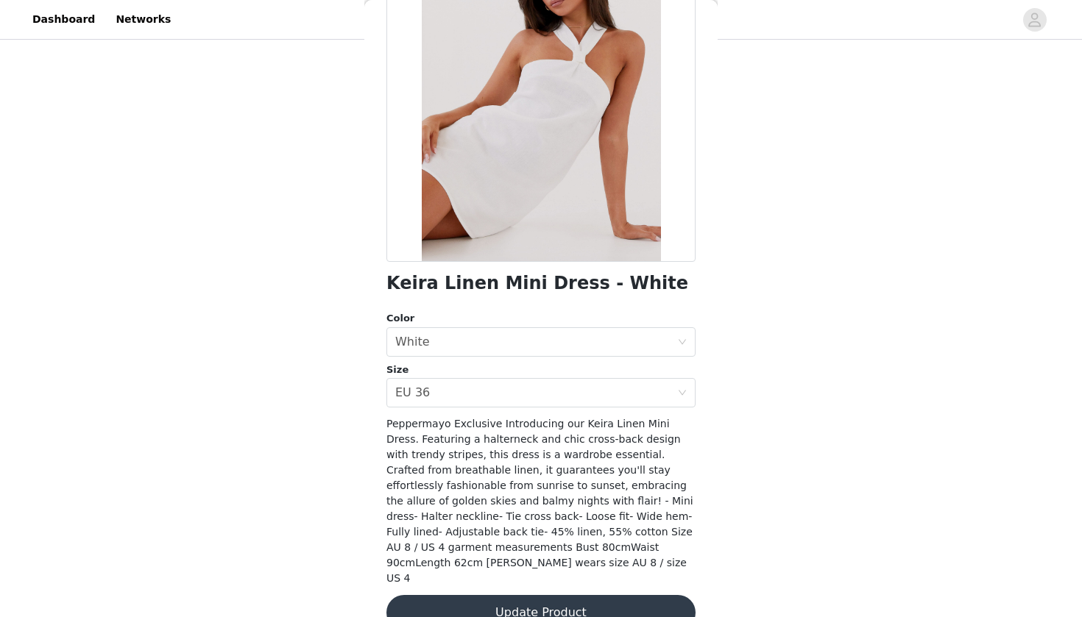
scroll to position [142, 0]
click at [570, 596] on button "Update Product" at bounding box center [540, 613] width 309 height 35
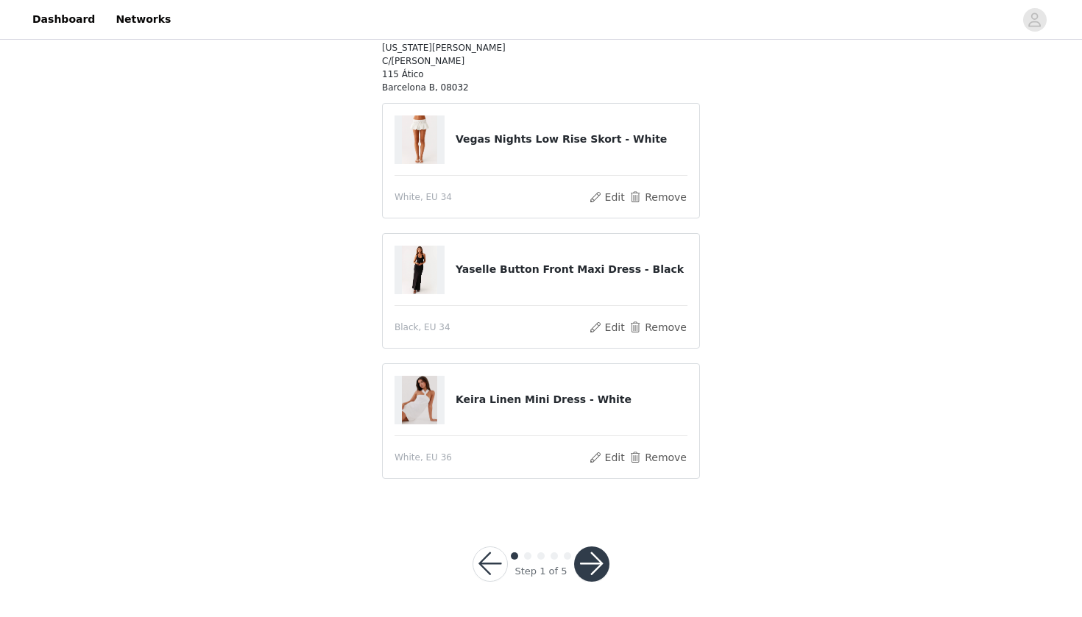
scroll to position [170, 0]
drag, startPoint x: 612, startPoint y: 400, endPoint x: 450, endPoint y: 402, distance: 162.6
click at [450, 402] on div "Keira Linen Mini Dress - White" at bounding box center [540, 401] width 293 height 49
copy div "Keira Linen Mini Dress - White"
click at [719, 361] on div "STEP 1 OF 5 Select your styles! Please note that the sizes are in EU Sizes Adde…" at bounding box center [541, 192] width 1082 height 639
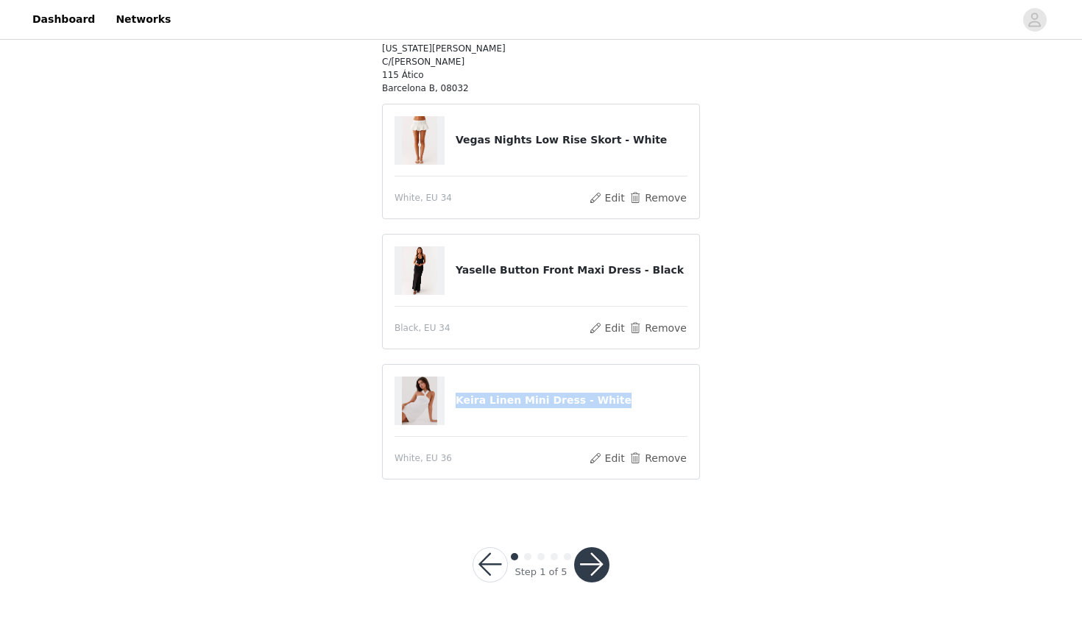
drag, startPoint x: 556, startPoint y: 400, endPoint x: 453, endPoint y: 397, distance: 102.3
click at [453, 397] on div "Keira Linen Mini Dress - White" at bounding box center [540, 401] width 293 height 49
copy div "Keira Linen Mini Dress - White"
click at [601, 570] on button "button" at bounding box center [591, 564] width 35 height 35
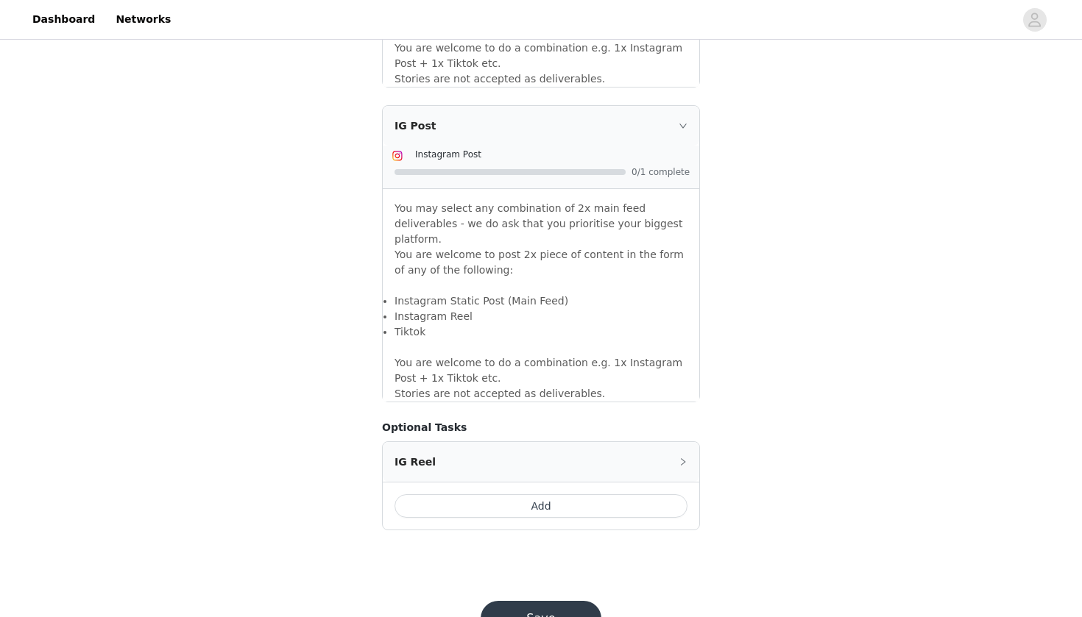
scroll to position [1210, 0]
click at [570, 603] on button "Save" at bounding box center [540, 620] width 121 height 35
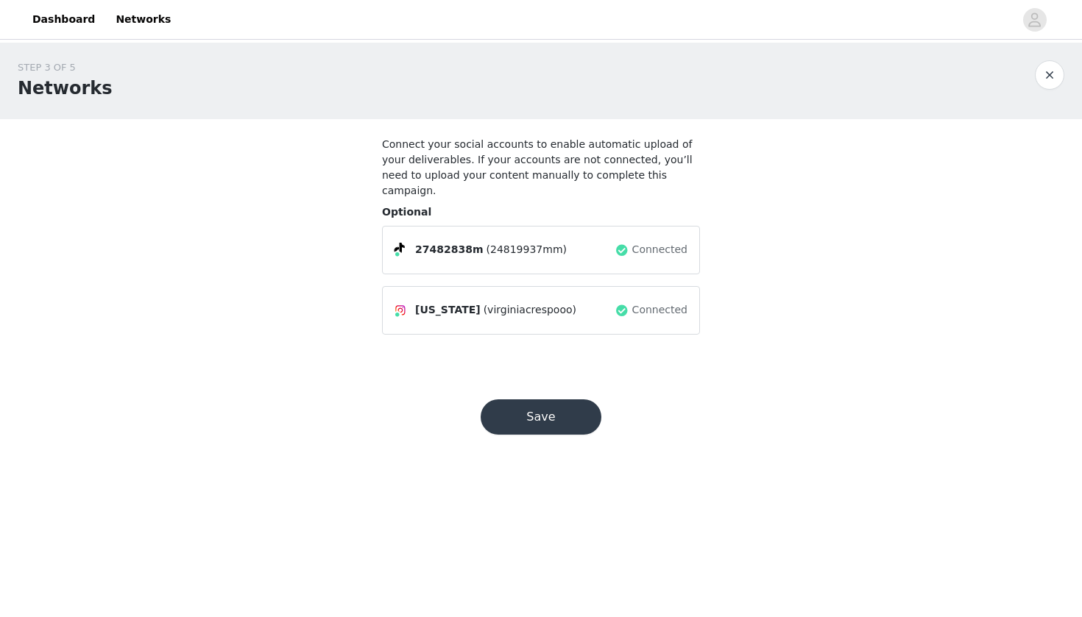
click at [543, 405] on button "Save" at bounding box center [540, 417] width 121 height 35
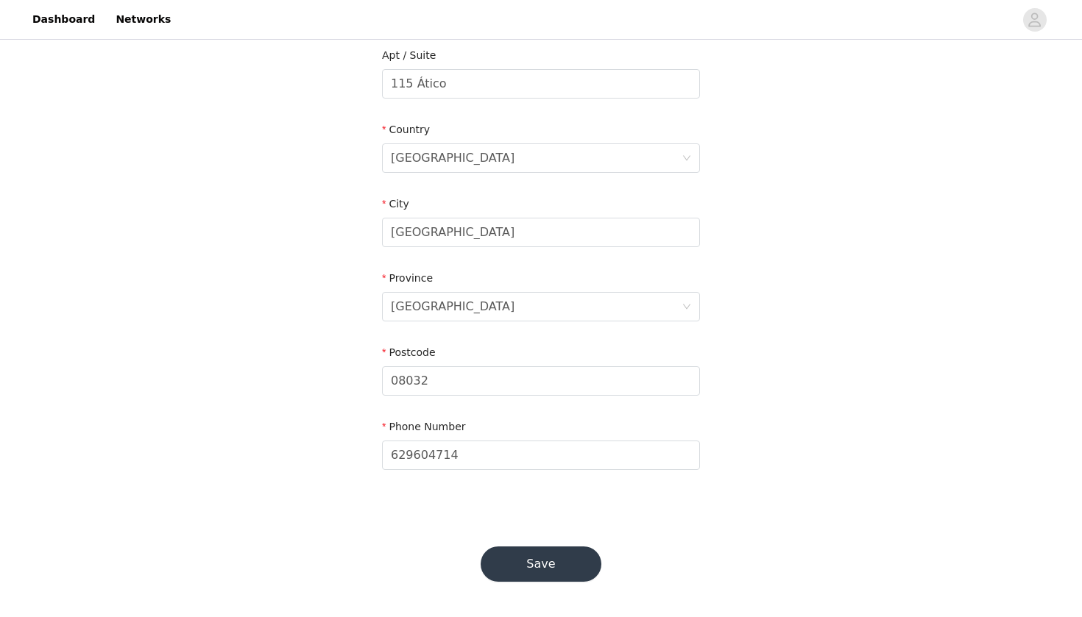
scroll to position [416, 0]
click at [543, 558] on button "Save" at bounding box center [540, 564] width 121 height 35
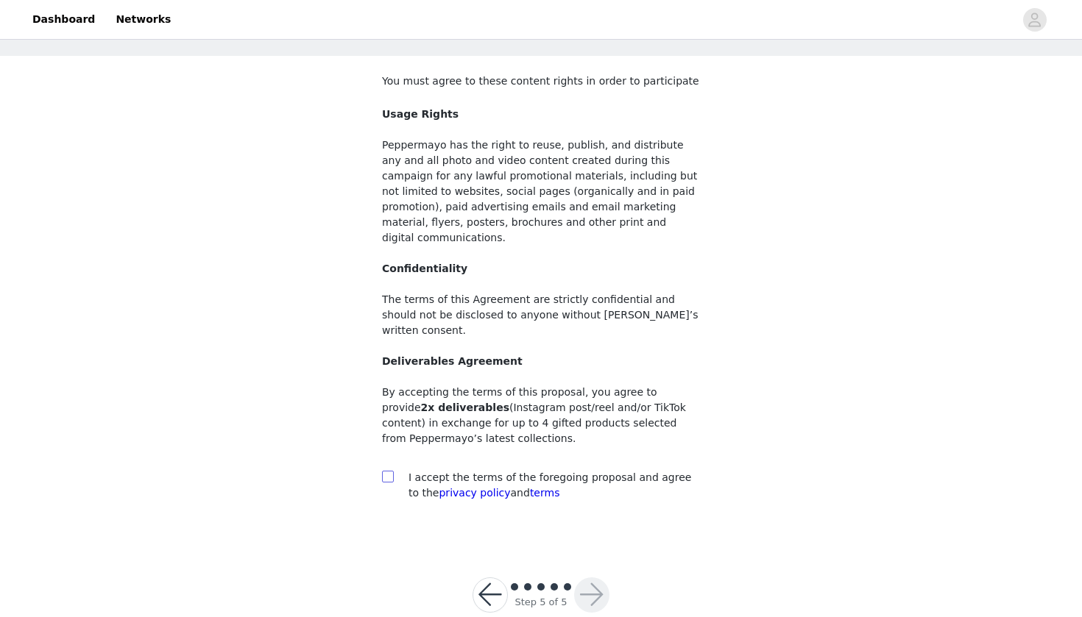
scroll to position [63, 0]
click at [391, 472] on input "checkbox" at bounding box center [387, 477] width 10 height 10
checkbox input "true"
click at [592, 578] on button "button" at bounding box center [591, 595] width 35 height 35
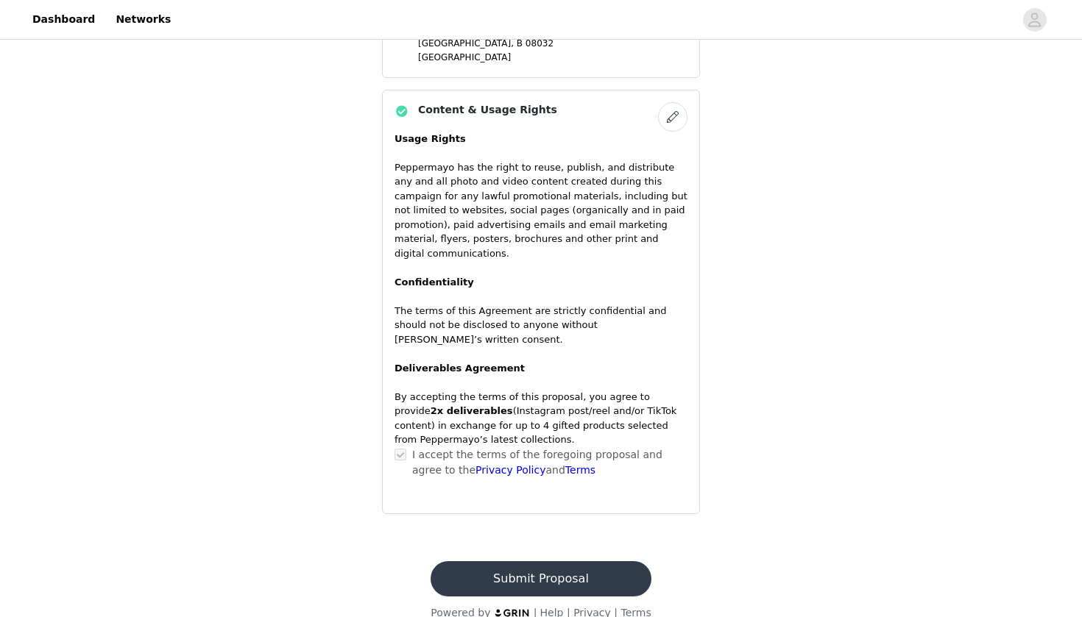
click at [539, 561] on button "Submit Proposal" at bounding box center [540, 578] width 220 height 35
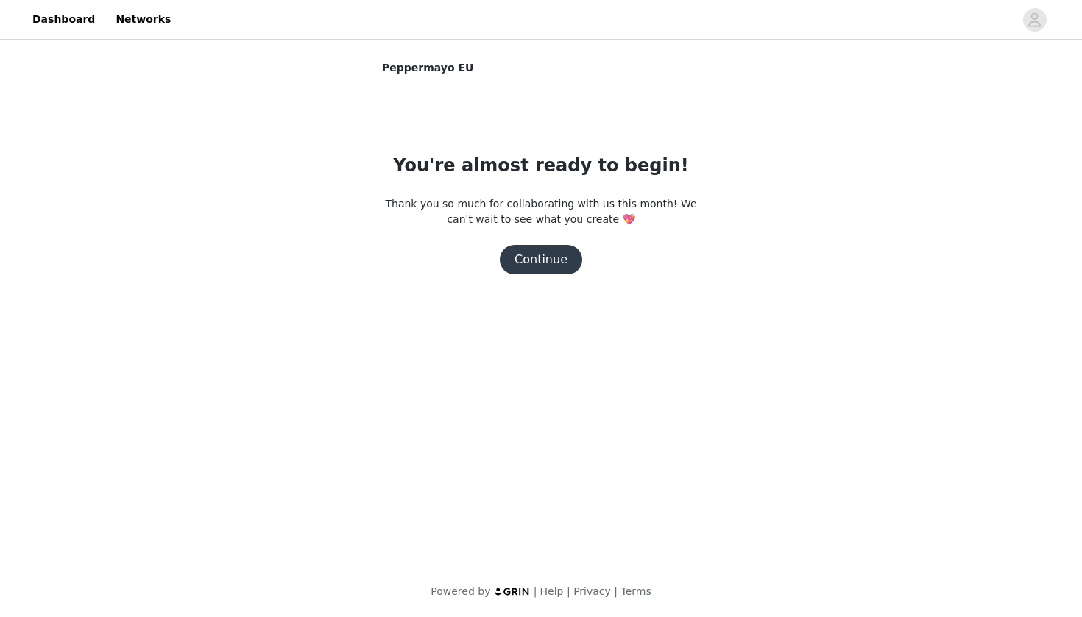
click at [552, 257] on button "Continue" at bounding box center [541, 259] width 82 height 29
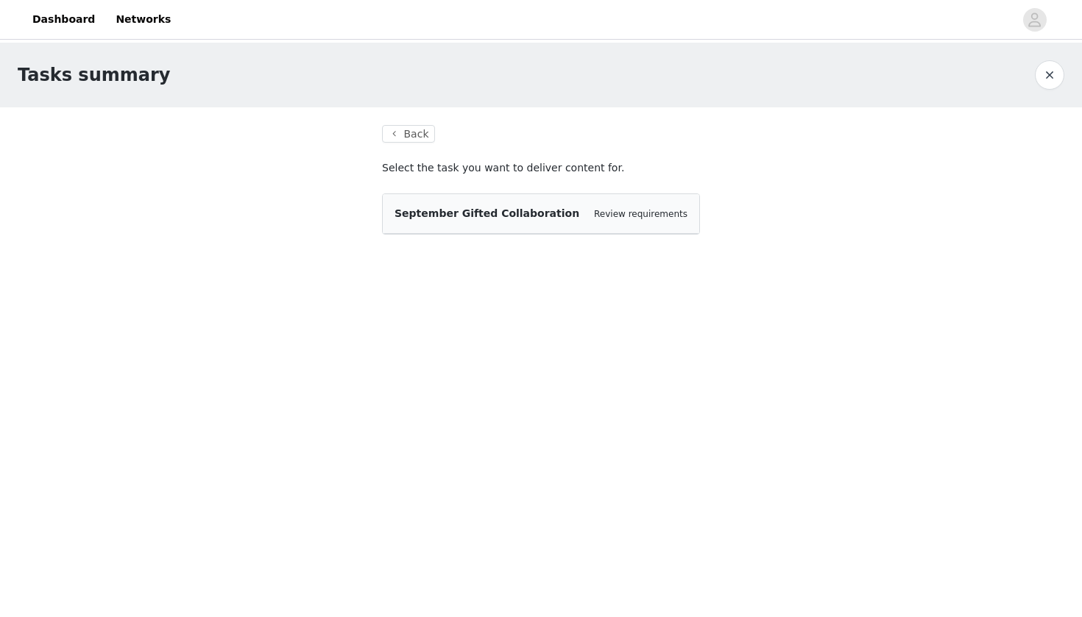
click at [517, 211] on span "September Gifted Collaboration" at bounding box center [486, 213] width 185 height 12
click at [514, 211] on span "September Gifted Collaboration" at bounding box center [486, 213] width 185 height 12
click at [634, 210] on link "Review requirements" at bounding box center [640, 214] width 93 height 10
